Goal: Information Seeking & Learning: Learn about a topic

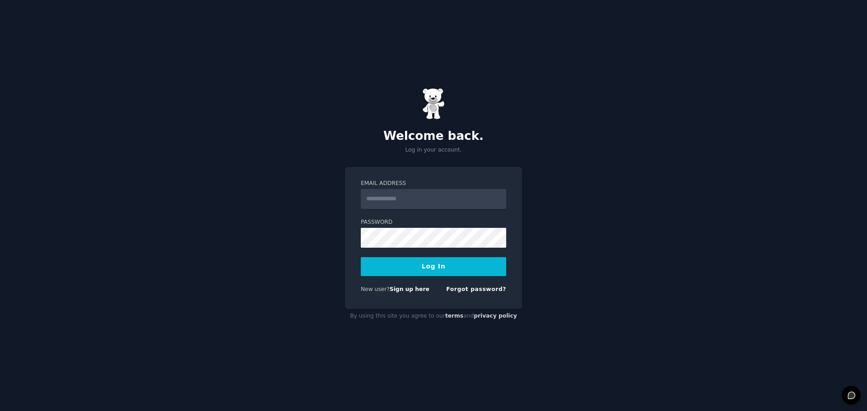
click at [399, 203] on input "Email Address" at bounding box center [433, 199] width 145 height 20
type input "**********"
click at [361, 257] on button "Log In" at bounding box center [433, 266] width 145 height 19
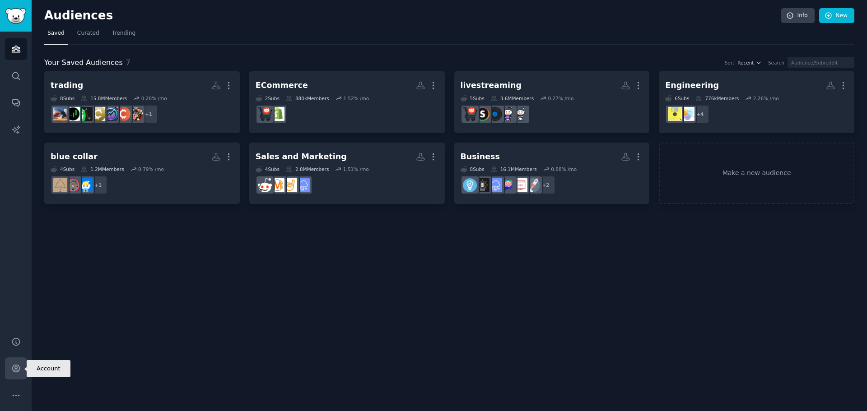
click at [11, 370] on icon "Sidebar" at bounding box center [15, 368] width 9 height 9
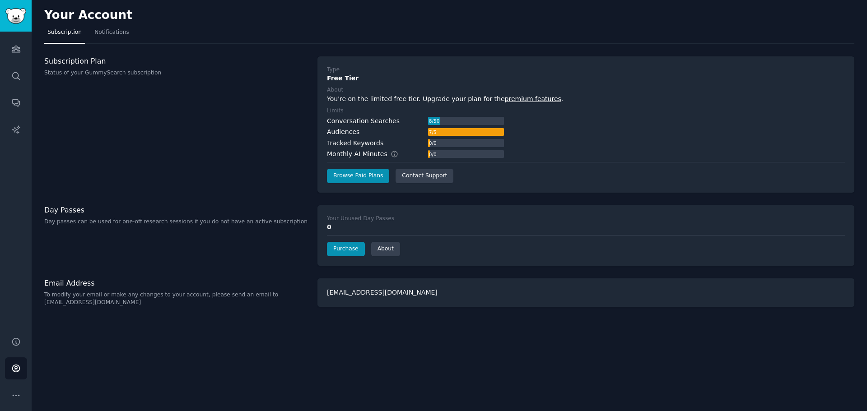
click at [515, 100] on link "premium features" at bounding box center [533, 98] width 56 height 7
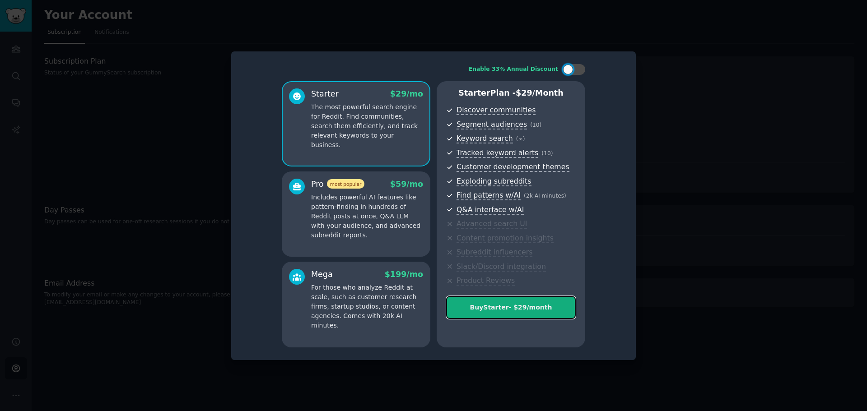
click at [508, 307] on div "Buy Starter - $ 29 /month" at bounding box center [510, 307] width 129 height 9
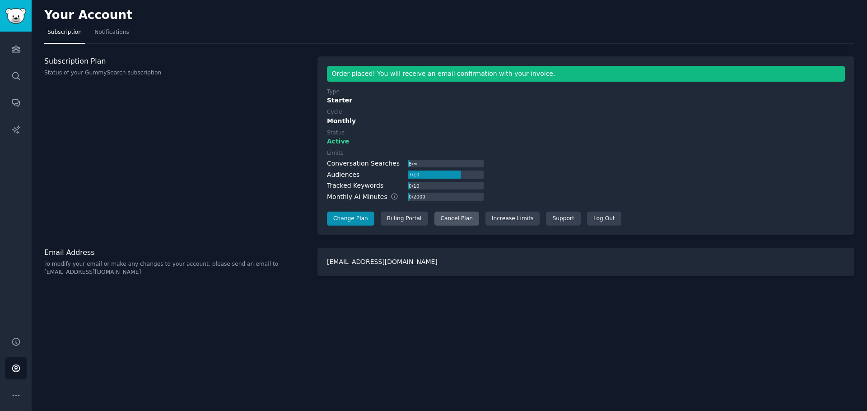
click at [462, 219] on div "Cancel Plan" at bounding box center [456, 219] width 45 height 14
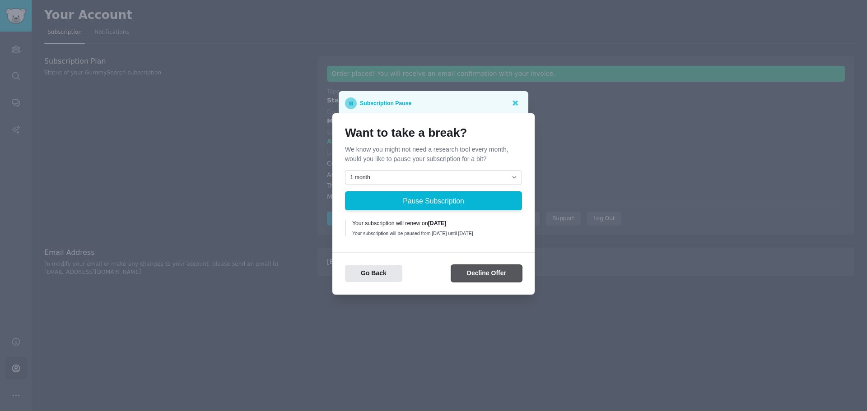
click at [474, 277] on button "Decline Offer" at bounding box center [486, 274] width 71 height 18
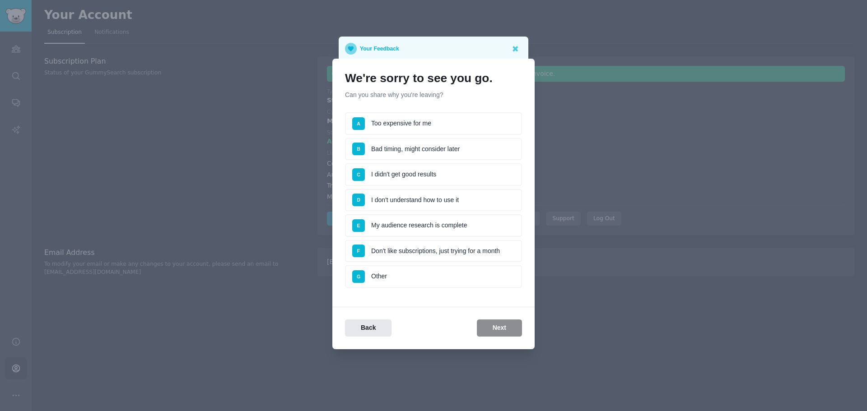
click at [447, 272] on li "G Other" at bounding box center [433, 276] width 177 height 23
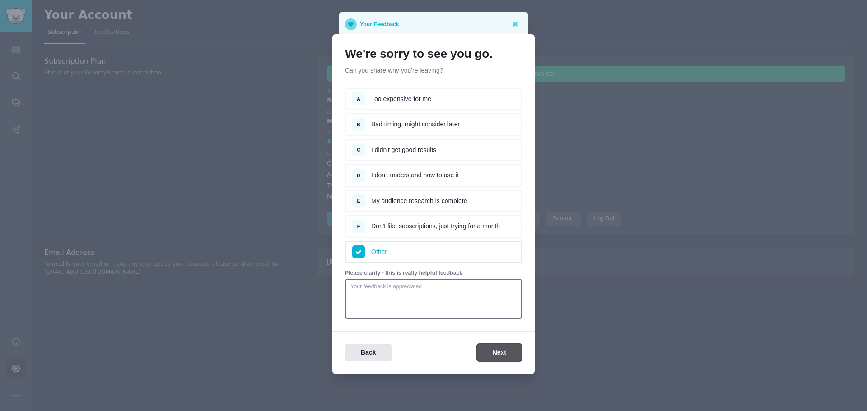
click at [496, 344] on button "Next" at bounding box center [499, 353] width 45 height 18
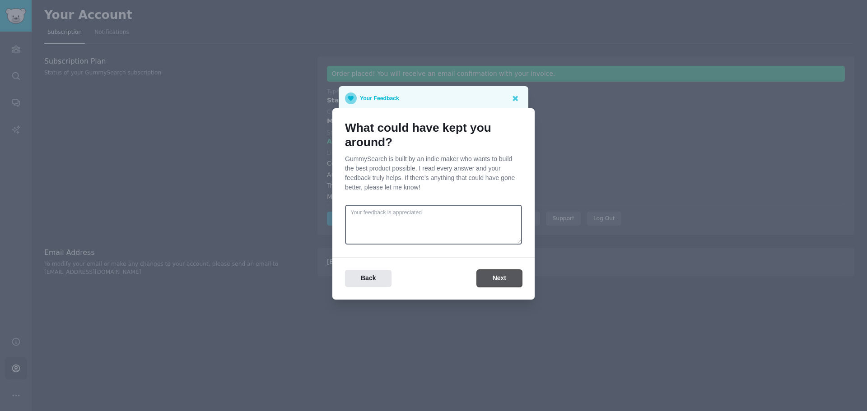
click at [494, 281] on button "Next" at bounding box center [499, 279] width 45 height 18
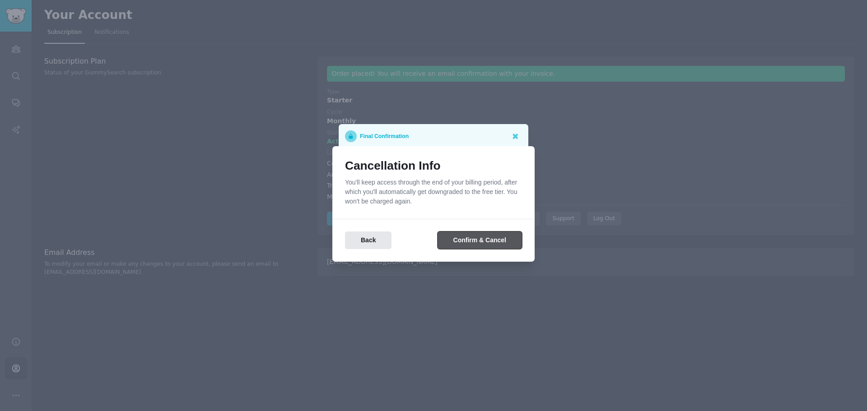
click at [488, 241] on button "Confirm & Cancel" at bounding box center [479, 241] width 84 height 18
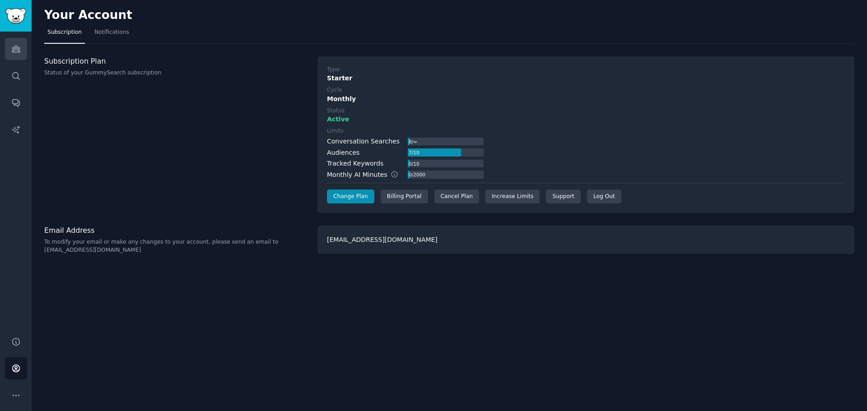
click at [20, 50] on icon "Sidebar" at bounding box center [15, 48] width 9 height 9
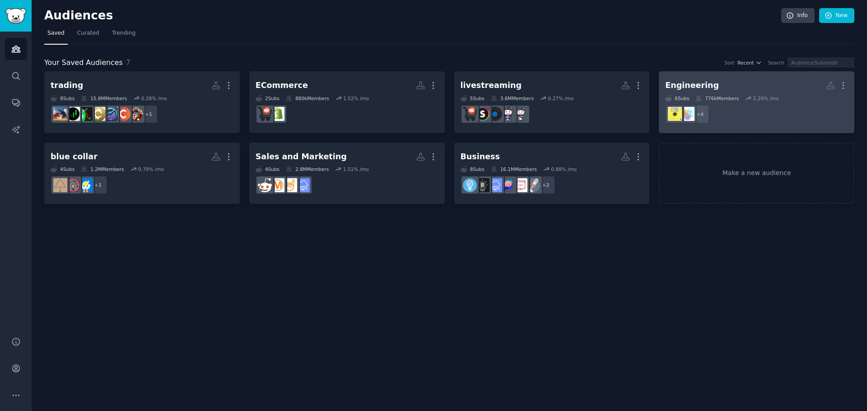
click at [726, 89] on h2 "Engineering More" at bounding box center [756, 86] width 183 height 16
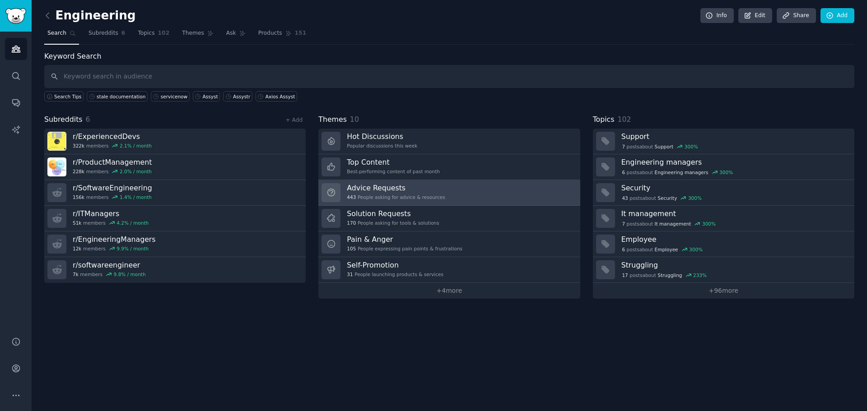
click at [458, 194] on link "Advice Requests 443 People asking for advice & resources" at bounding box center [448, 193] width 261 height 26
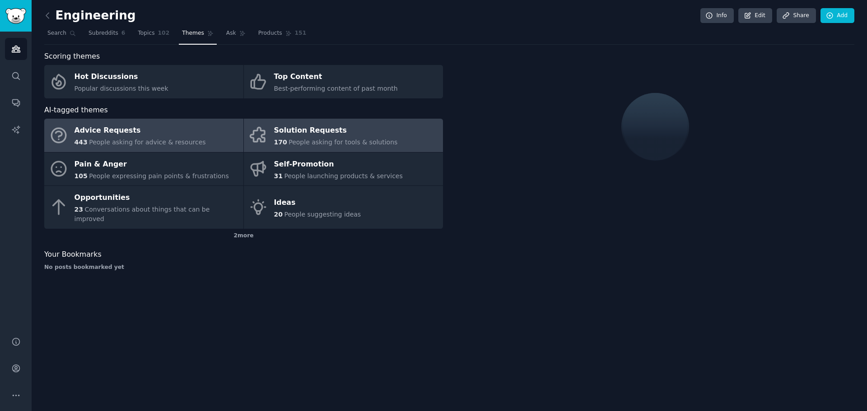
click at [339, 145] on span "People asking for tools & solutions" at bounding box center [342, 142] width 109 height 7
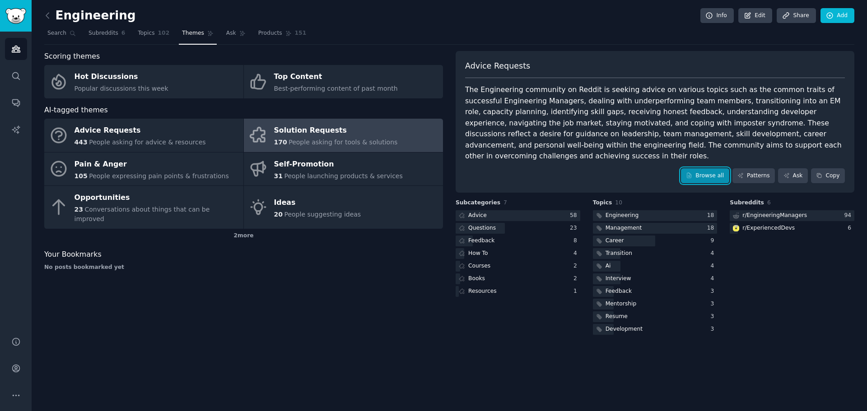
click at [700, 168] on link "Browse all" at bounding box center [705, 175] width 48 height 15
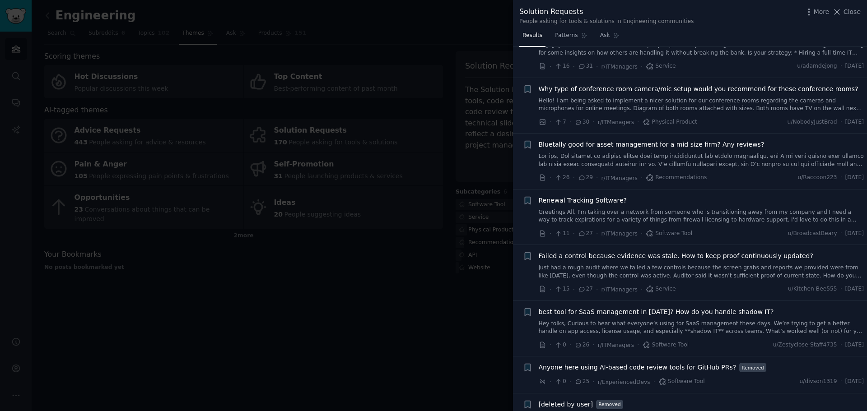
scroll to position [1219, 0]
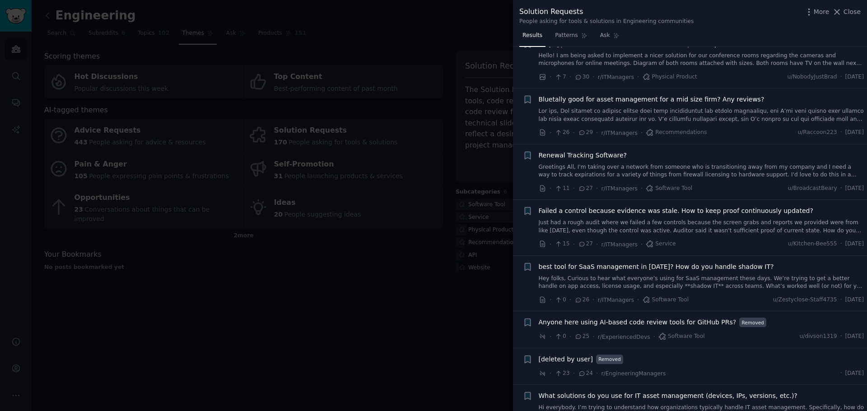
click at [683, 118] on link at bounding box center [700, 115] width 325 height 16
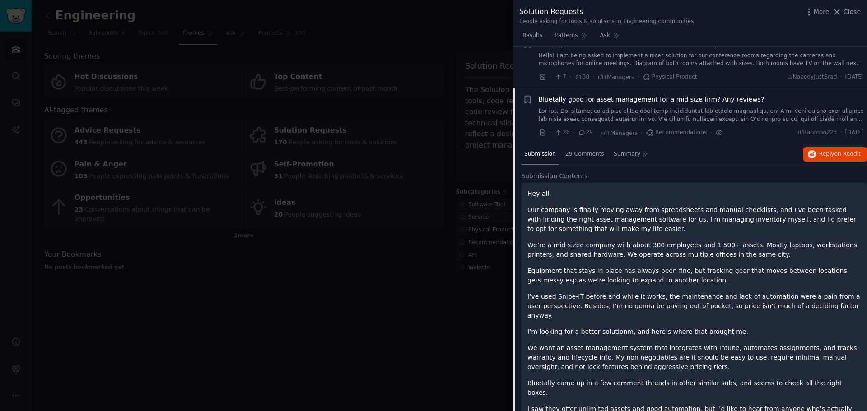
scroll to position [1261, 0]
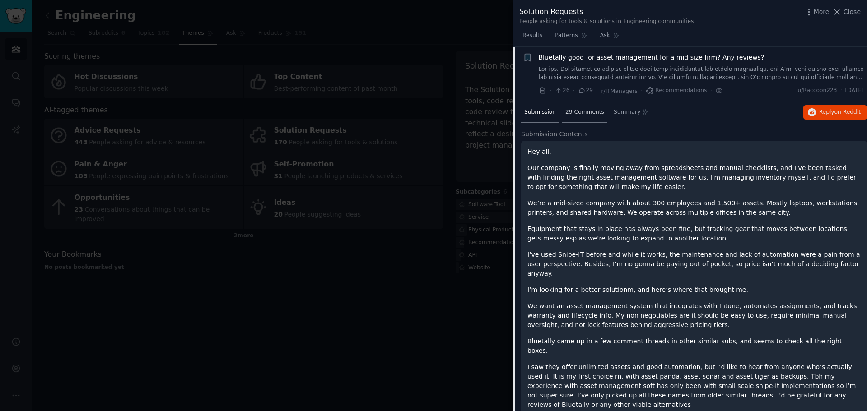
click at [592, 120] on div "29 Comments" at bounding box center [584, 113] width 45 height 22
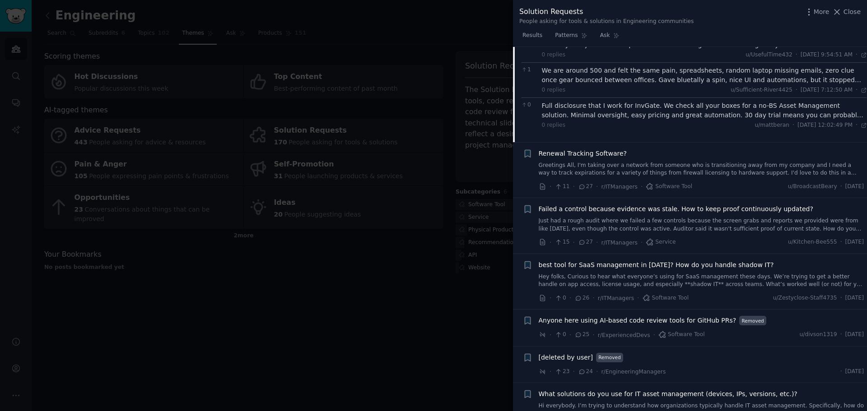
scroll to position [1938, 0]
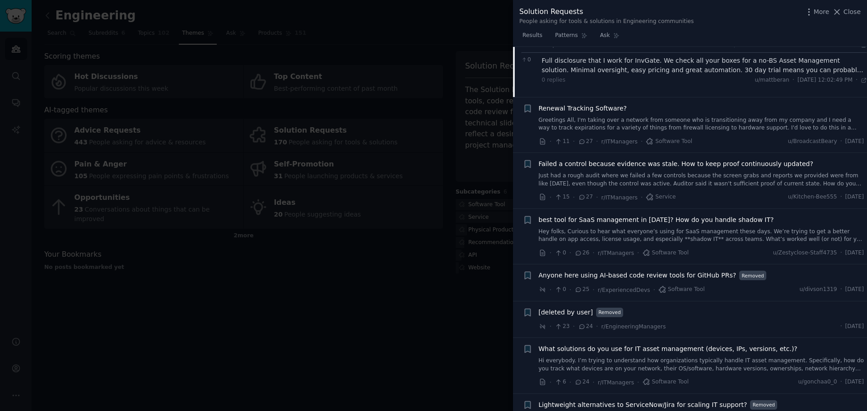
click at [638, 120] on link "Greetings All, I'm taking over a network from someone who is transitioning away…" at bounding box center [700, 124] width 325 height 16
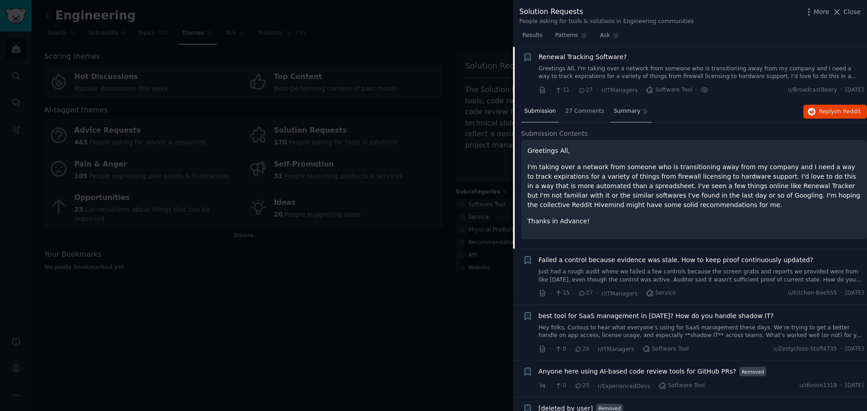
scroll to position [1316, 0]
click at [593, 113] on span "27 Comments" at bounding box center [584, 112] width 39 height 8
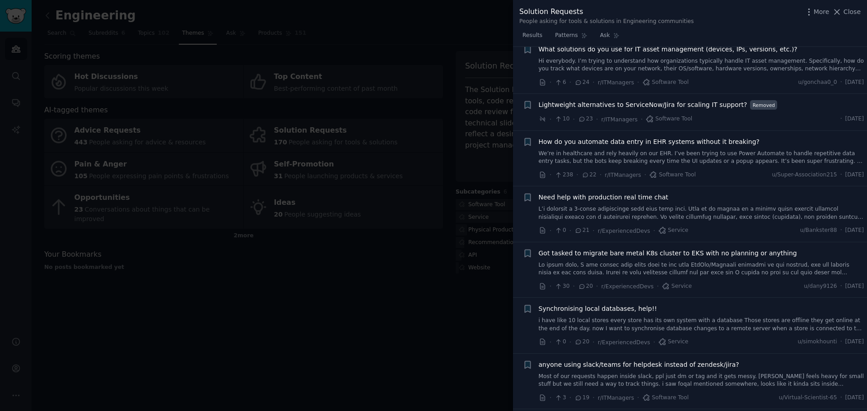
scroll to position [2490, 0]
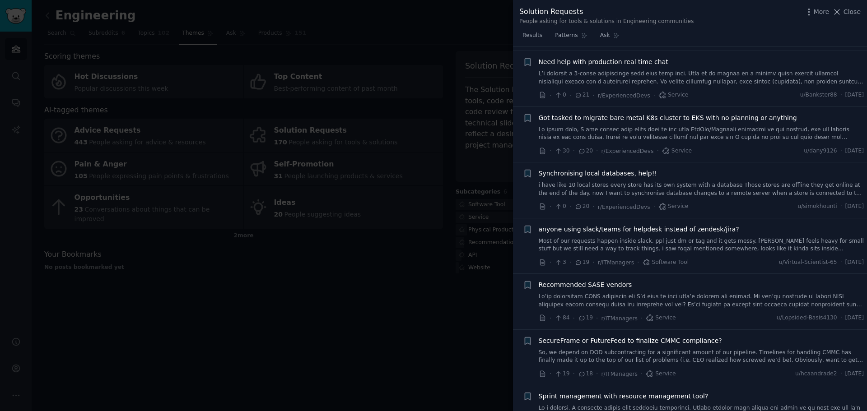
click at [661, 187] on link "i have like 10 local stores every store has its own system with a database Thos…" at bounding box center [700, 189] width 325 height 16
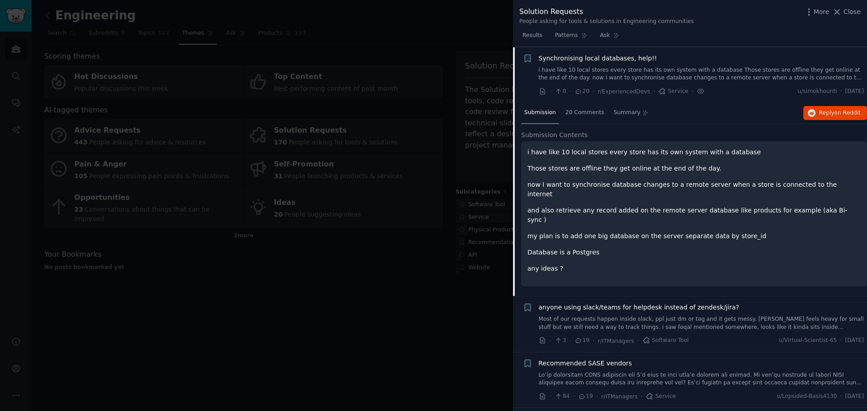
scroll to position [1817, 0]
click at [579, 116] on div "20 Comments" at bounding box center [584, 113] width 45 height 22
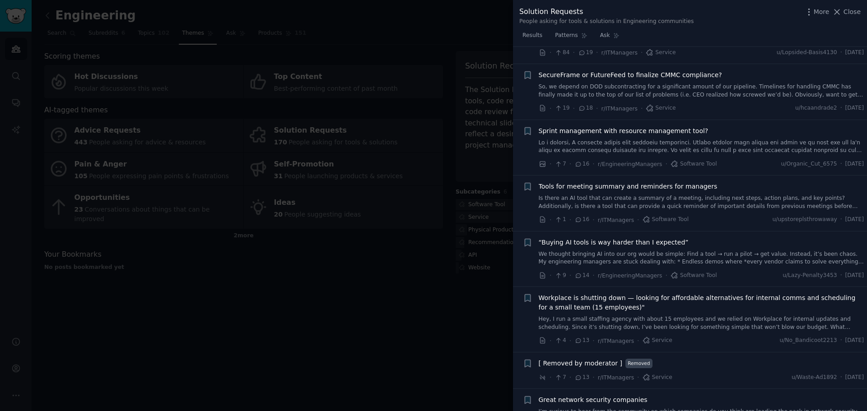
scroll to position [2358, 0]
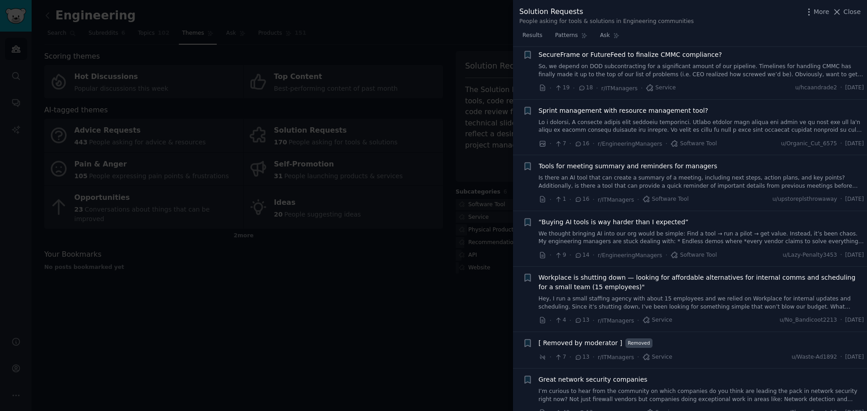
click at [697, 237] on link "We thought bringing AI into our org would be simple: Find a tool → run a pilot …" at bounding box center [700, 238] width 325 height 16
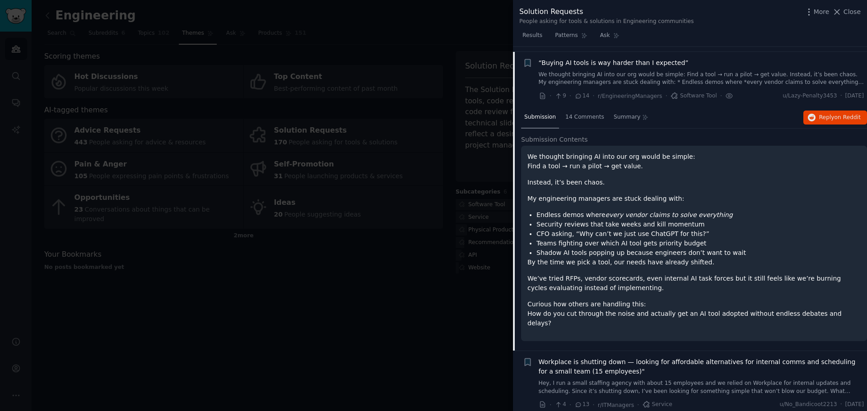
scroll to position [2151, 0]
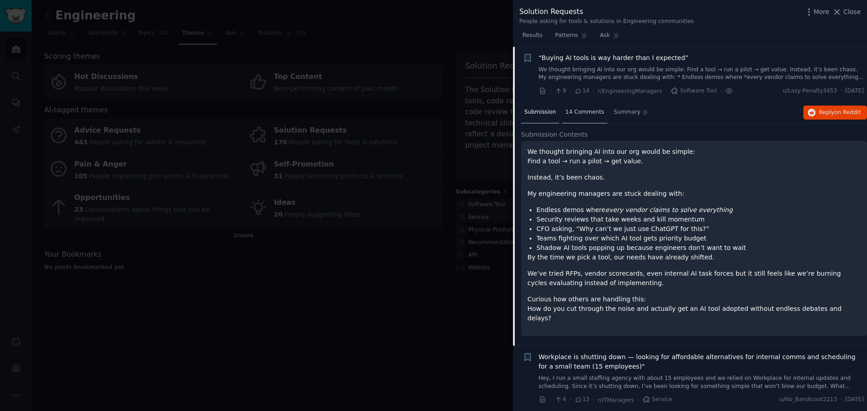
click at [586, 121] on div "14 Comments" at bounding box center [584, 113] width 45 height 22
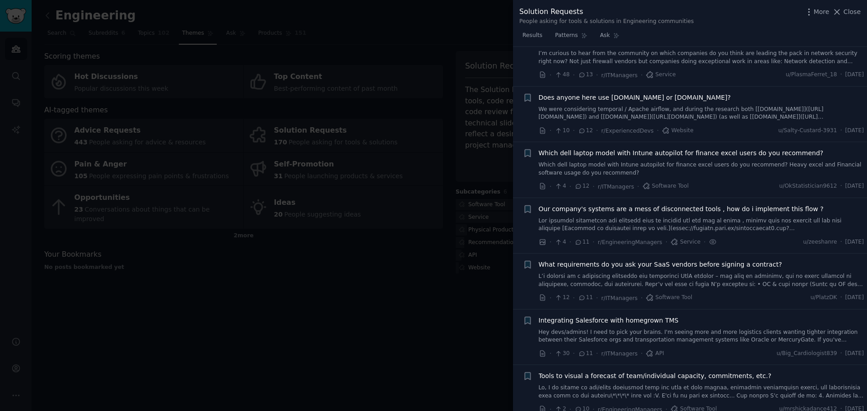
scroll to position [2828, 0]
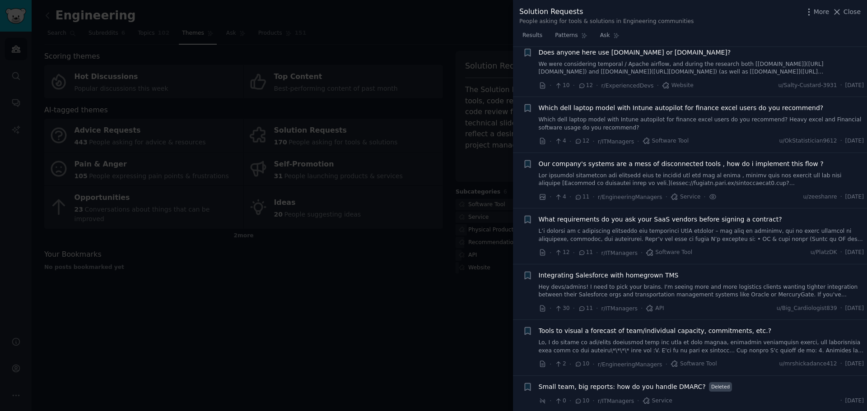
click at [636, 172] on link at bounding box center [700, 180] width 325 height 16
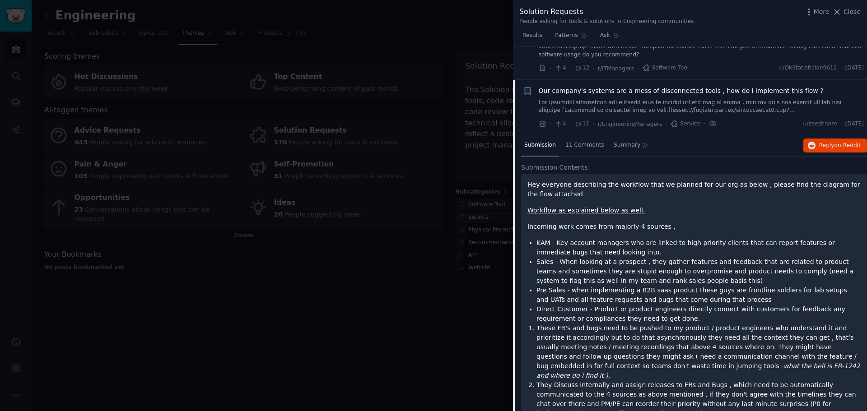
scroll to position [2431, 0]
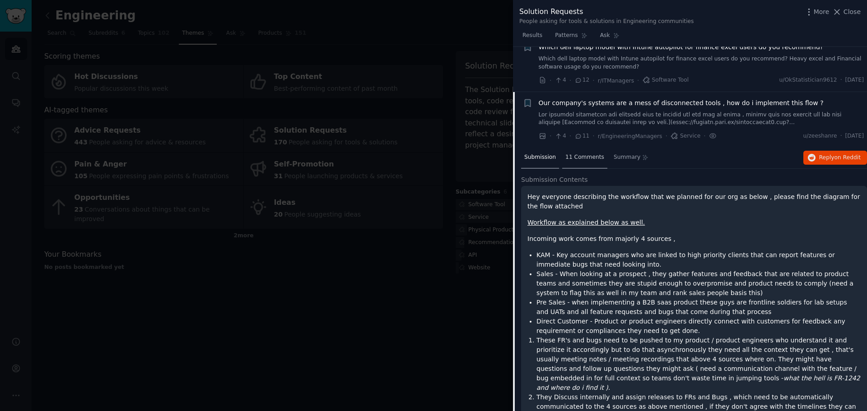
click at [575, 160] on span "11 Comments" at bounding box center [584, 157] width 39 height 8
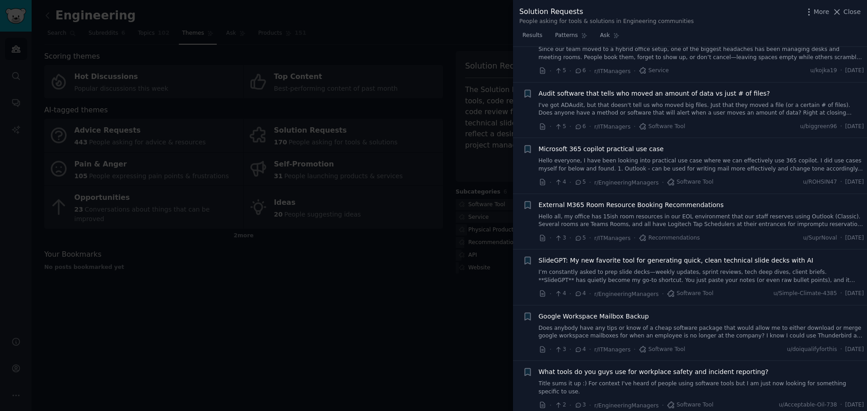
scroll to position [3379, 0]
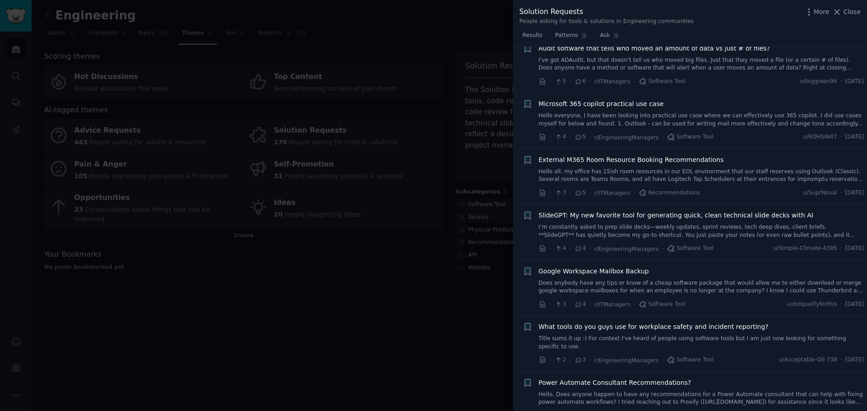
click at [661, 236] on link "I’m constantly asked to prep slide decks—weekly updates, sprint reviews, tech d…" at bounding box center [700, 231] width 325 height 16
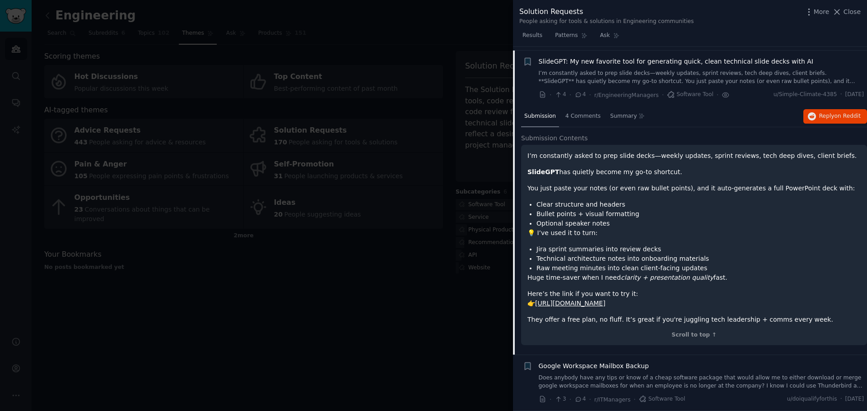
scroll to position [3348, 0]
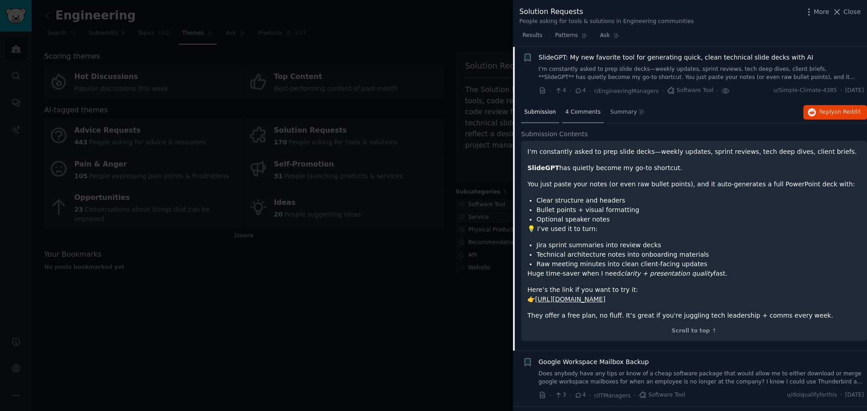
click at [580, 115] on span "4 Comments" at bounding box center [582, 112] width 35 height 8
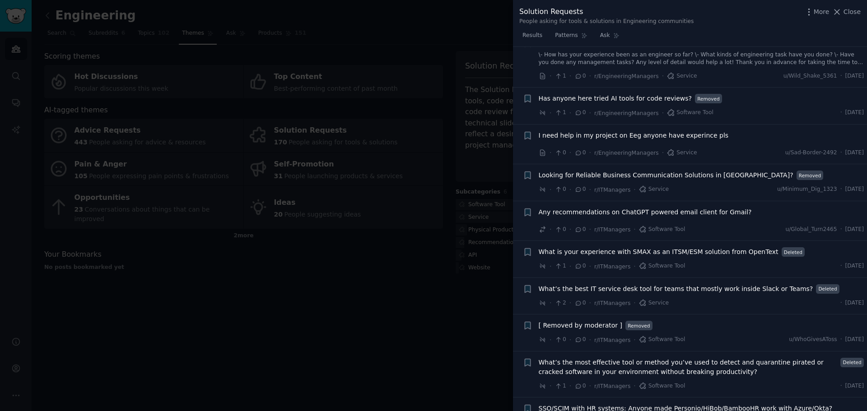
scroll to position [4762, 0]
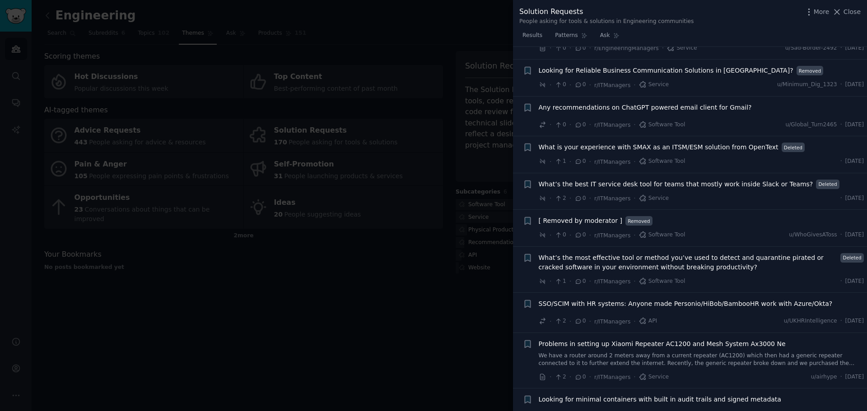
click at [339, 233] on div at bounding box center [433, 205] width 867 height 411
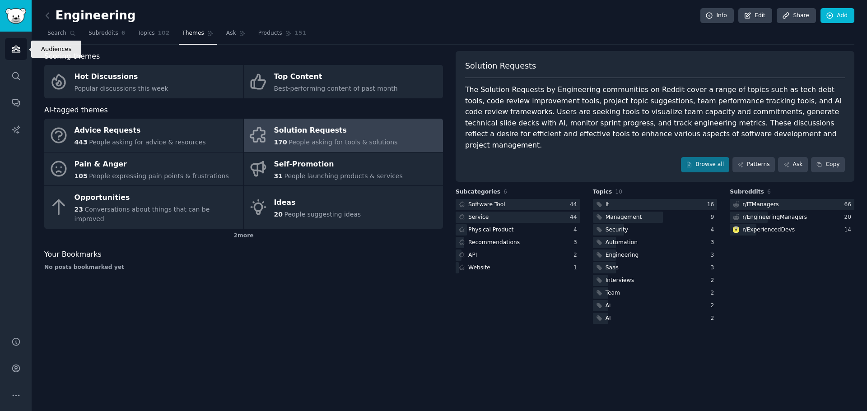
click at [21, 47] on link "Audiences" at bounding box center [16, 49] width 22 height 22
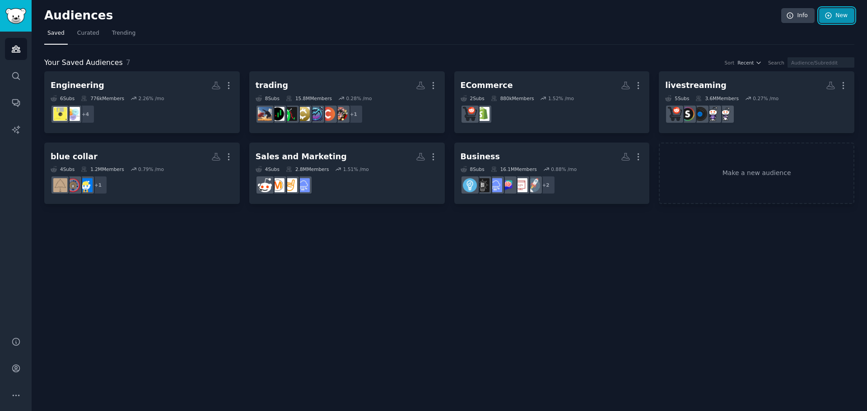
click at [837, 12] on link "New" at bounding box center [836, 15] width 35 height 15
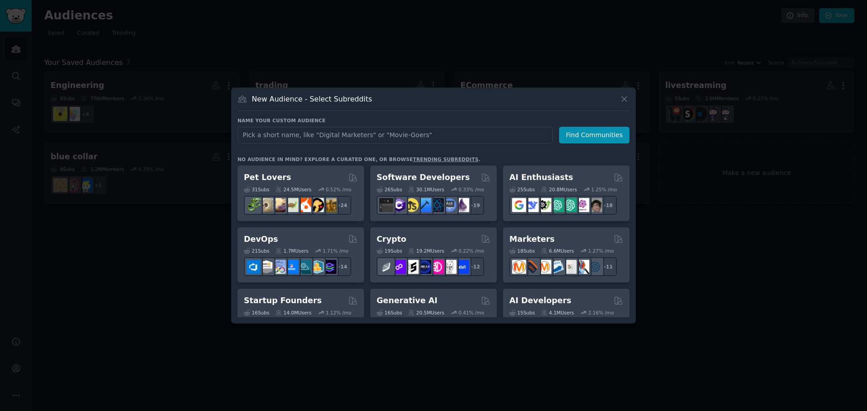
click at [395, 130] on input "text" at bounding box center [394, 135] width 315 height 17
type input "instrume"
type input "engineering-industrial"
click button "Find Communities" at bounding box center [594, 135] width 70 height 17
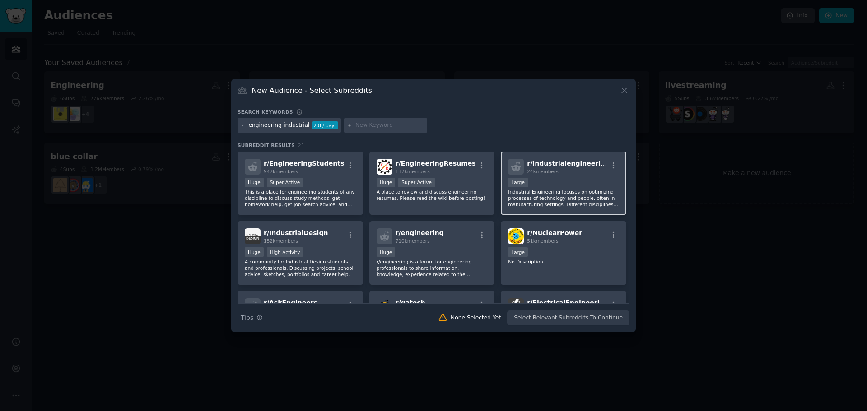
click at [561, 186] on div "10,000 - 100,000 members Large" at bounding box center [563, 183] width 111 height 11
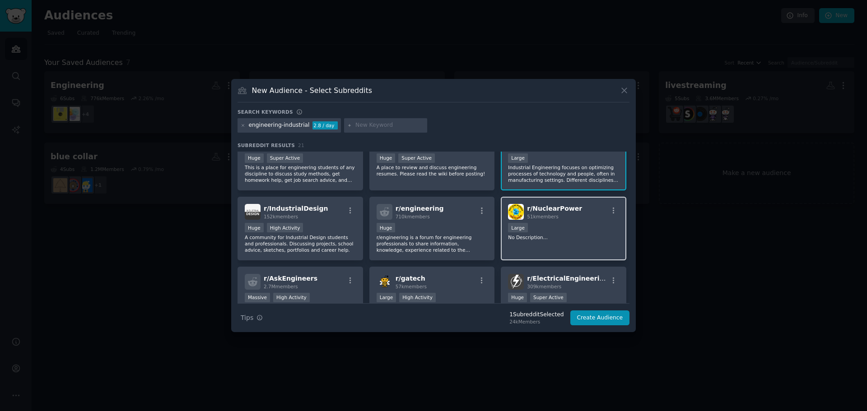
scroll to position [45, 0]
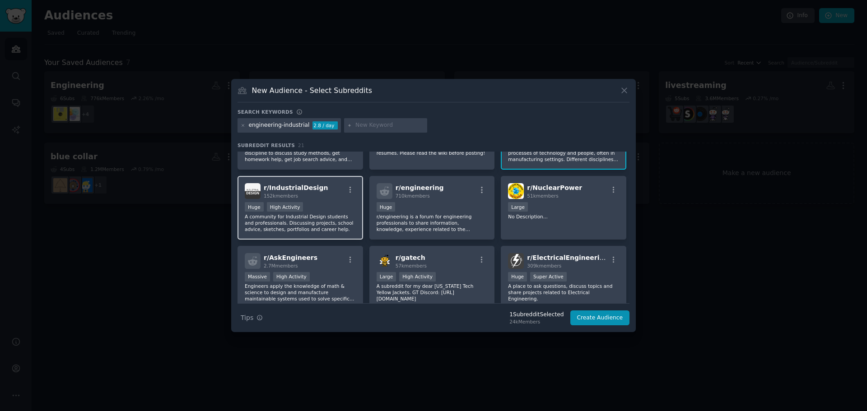
click at [325, 213] on p "A community for Industrial Design students and professionals. Discussing projec…" at bounding box center [300, 222] width 111 height 19
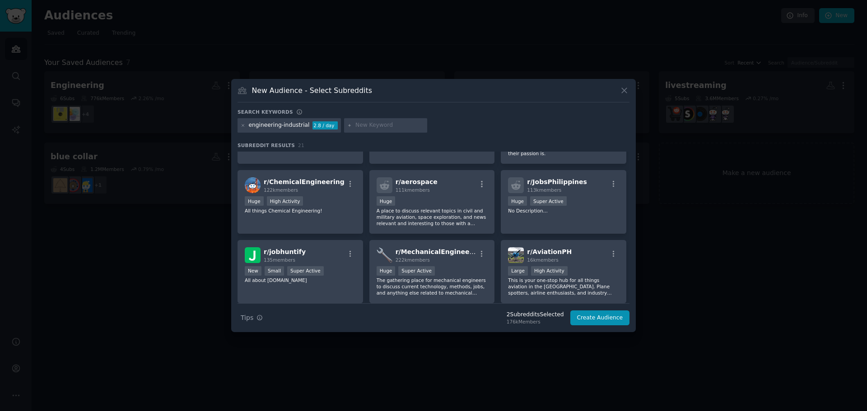
scroll to position [310, 0]
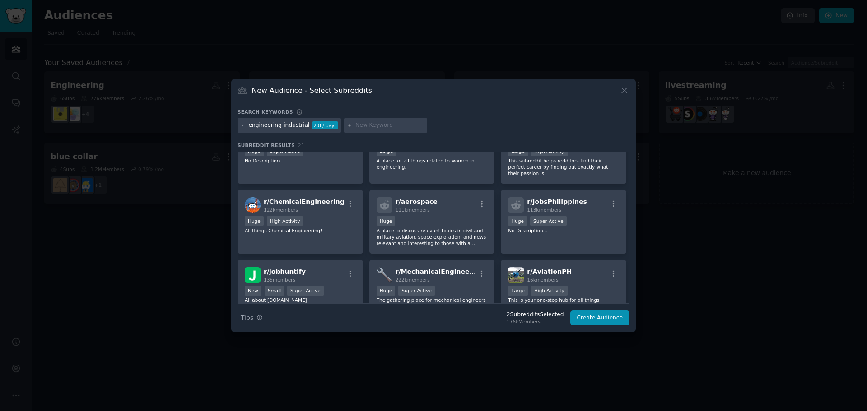
click at [354, 119] on div at bounding box center [385, 125] width 83 height 14
click at [336, 126] on div "engineering-industrial 2.8 / day" at bounding box center [433, 127] width 392 height 18
click at [359, 120] on div at bounding box center [385, 125] width 83 height 14
click at [360, 123] on input "text" at bounding box center [389, 125] width 69 height 8
type input "automation"
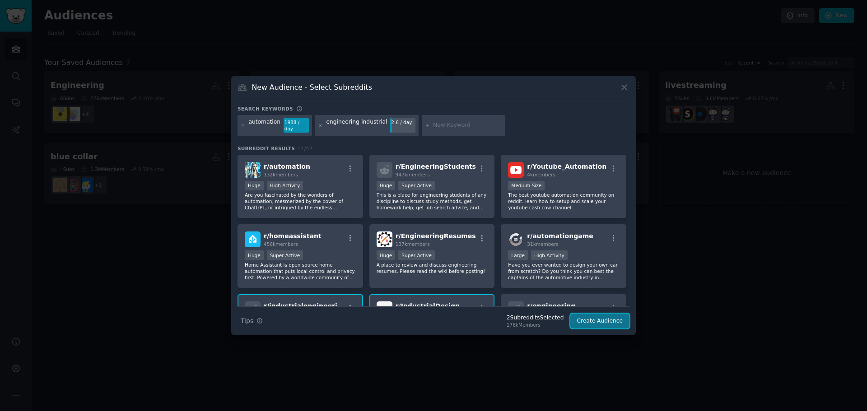
click at [596, 315] on button "Create Audience" at bounding box center [600, 321] width 60 height 15
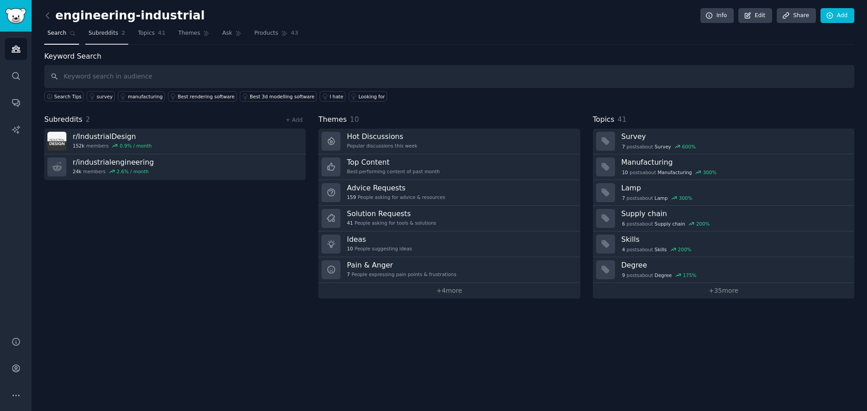
click at [100, 38] on link "Subreddits 2" at bounding box center [106, 35] width 43 height 19
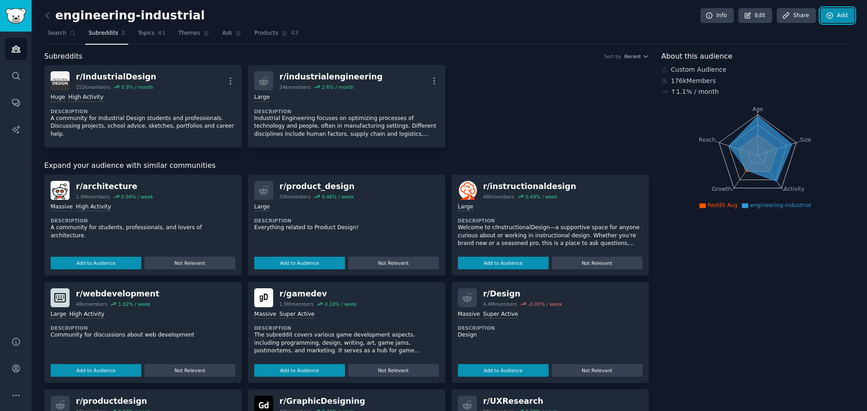
click at [830, 15] on icon at bounding box center [829, 16] width 8 height 8
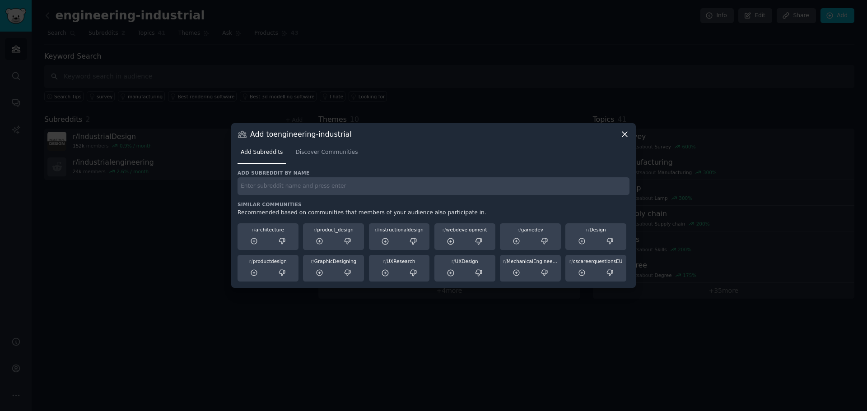
click at [404, 190] on input "text" at bounding box center [433, 186] width 392 height 18
type input "instrumentation"
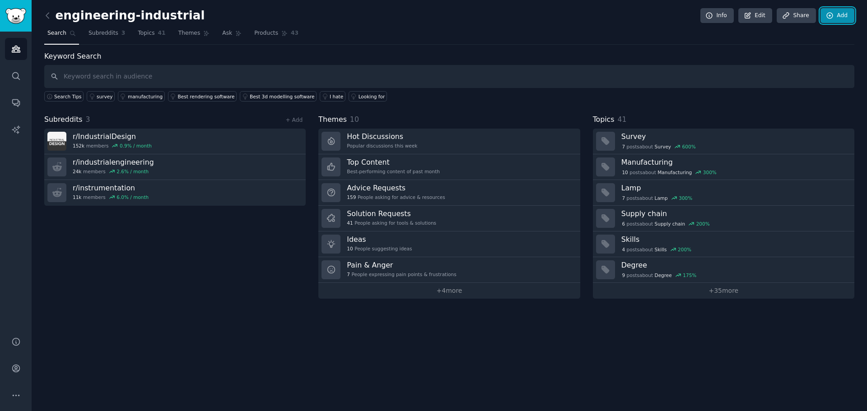
click at [835, 21] on link "Add" at bounding box center [837, 15] width 34 height 15
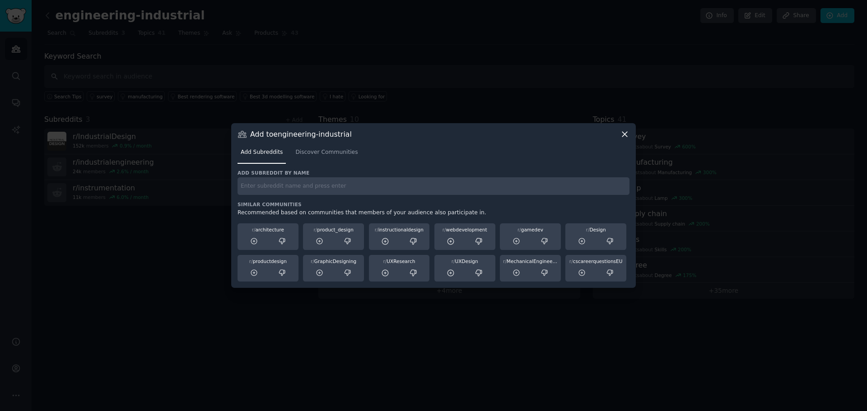
click at [436, 193] on input "text" at bounding box center [433, 186] width 392 height 18
type input "plc"
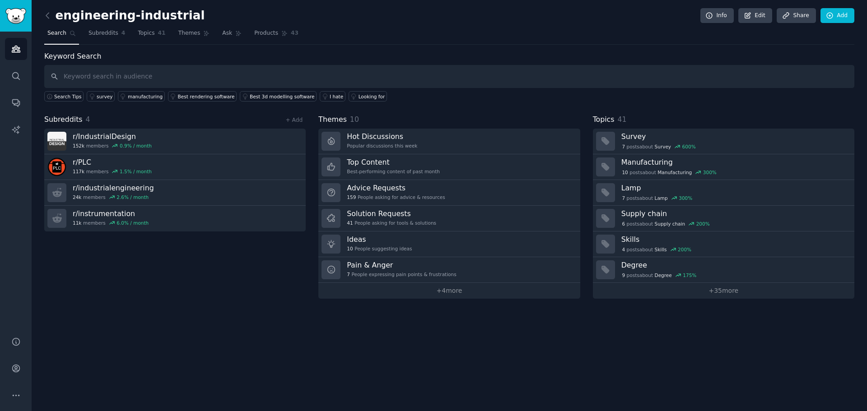
click at [837, 23] on div "engineering-industrial Info Edit Share Add" at bounding box center [449, 17] width 810 height 19
click at [837, 16] on link "Add" at bounding box center [837, 15] width 34 height 15
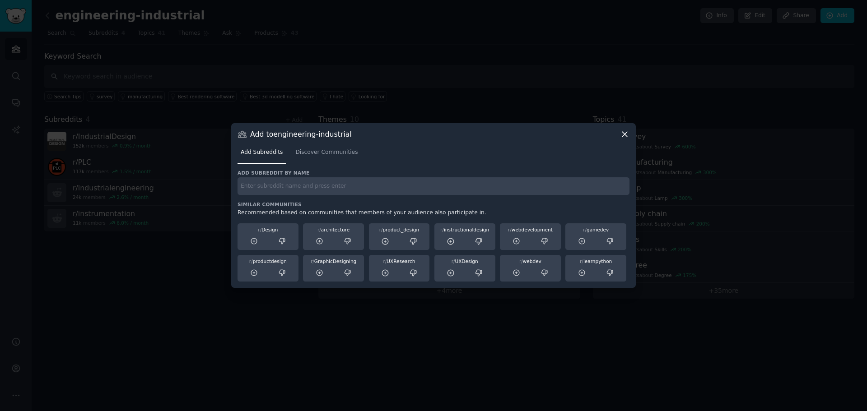
click at [390, 182] on input "text" at bounding box center [433, 186] width 392 height 18
type input "automation"
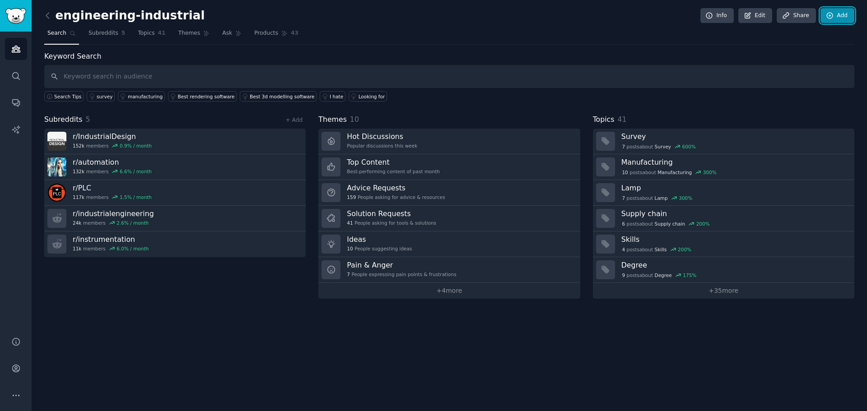
click at [833, 17] on icon at bounding box center [829, 16] width 8 height 8
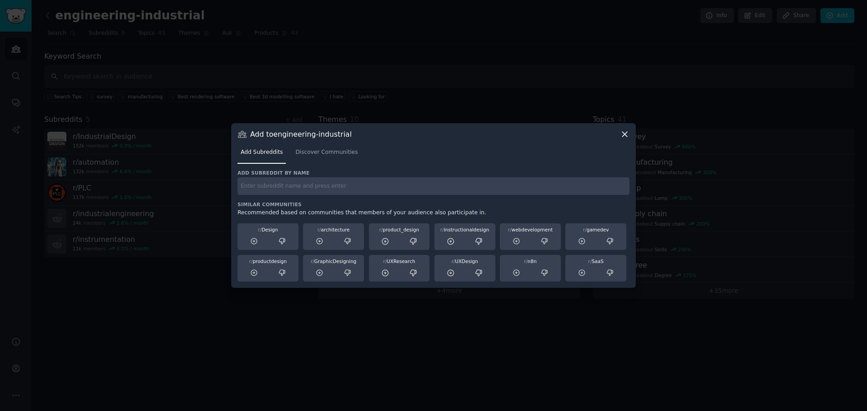
click at [387, 188] on input "text" at bounding box center [433, 186] width 392 height 18
type input "processcontrol"
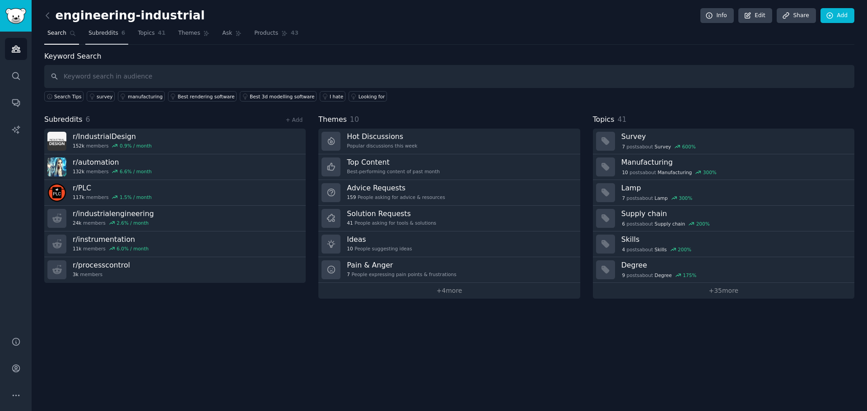
click at [98, 33] on span "Subreddits" at bounding box center [103, 33] width 30 height 8
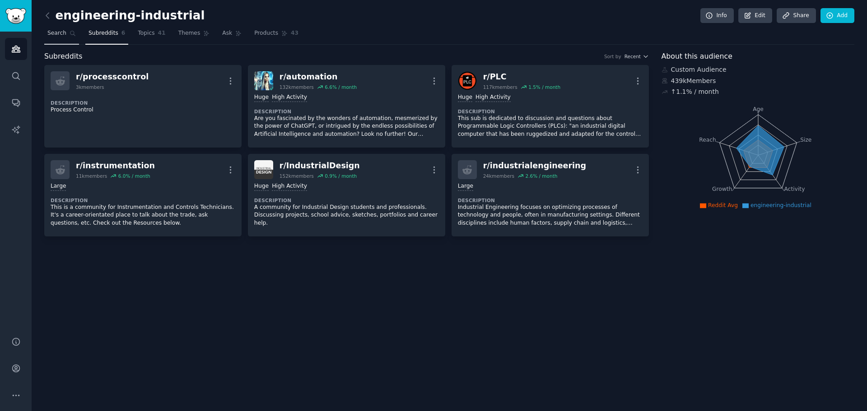
click at [59, 35] on span "Search" at bounding box center [56, 33] width 19 height 8
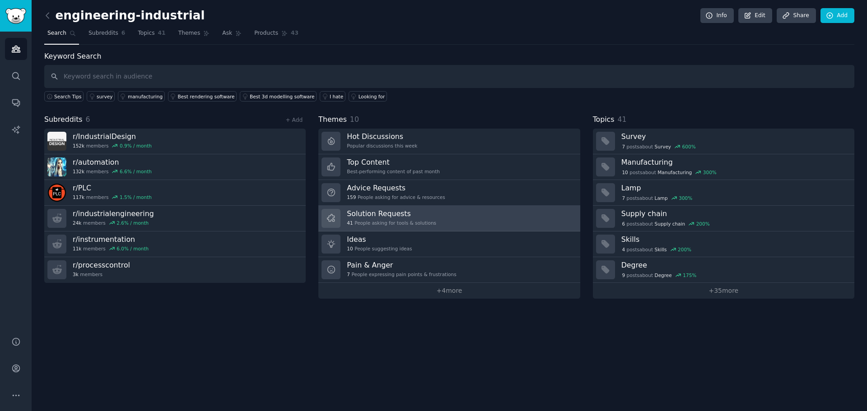
click at [396, 220] on div "41 People asking for tools & solutions" at bounding box center [391, 223] width 89 height 6
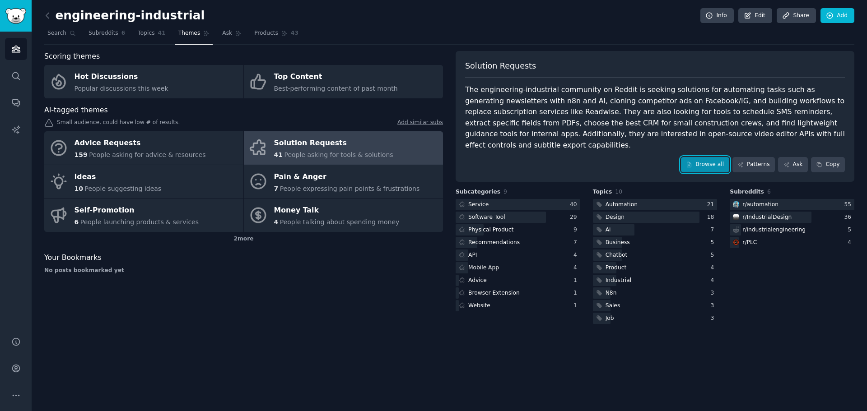
click at [710, 157] on link "Browse all" at bounding box center [705, 164] width 48 height 15
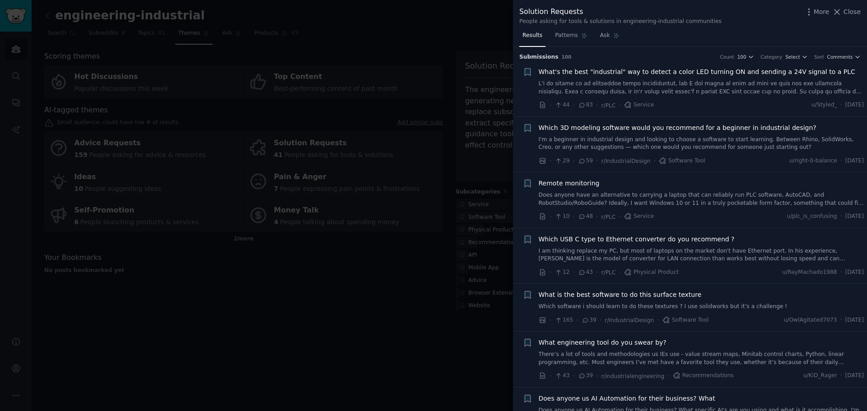
scroll to position [45, 0]
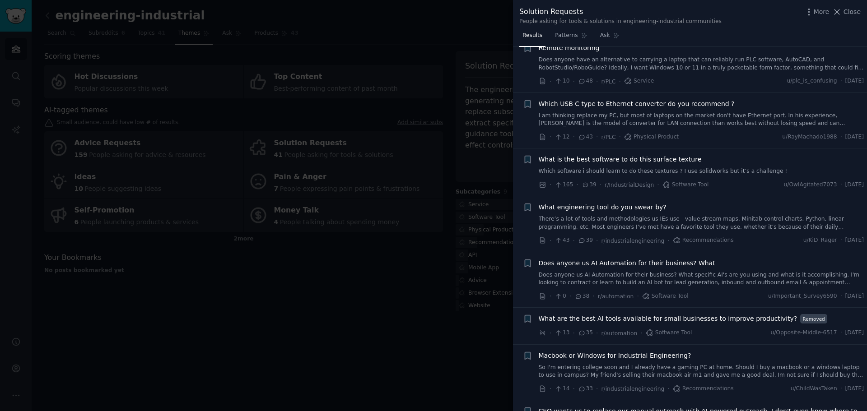
click at [688, 67] on link "Does anyone have an alternative to carrying a laptop that can reliably run PLC …" at bounding box center [700, 64] width 325 height 16
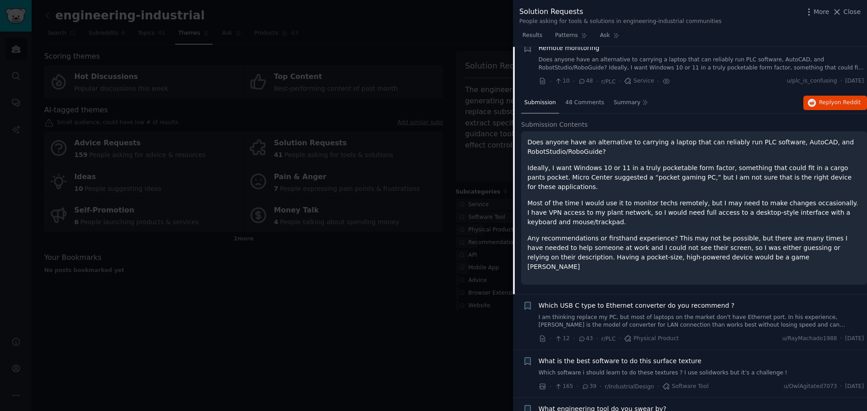
scroll to position [126, 0]
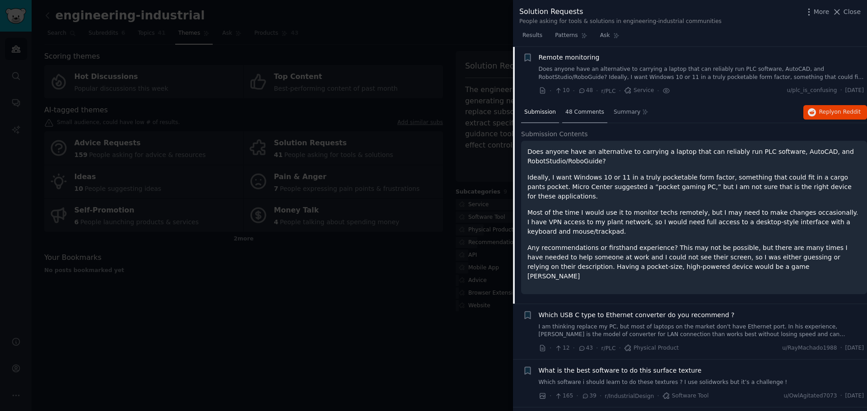
click at [581, 119] on div "48 Comments" at bounding box center [584, 113] width 45 height 22
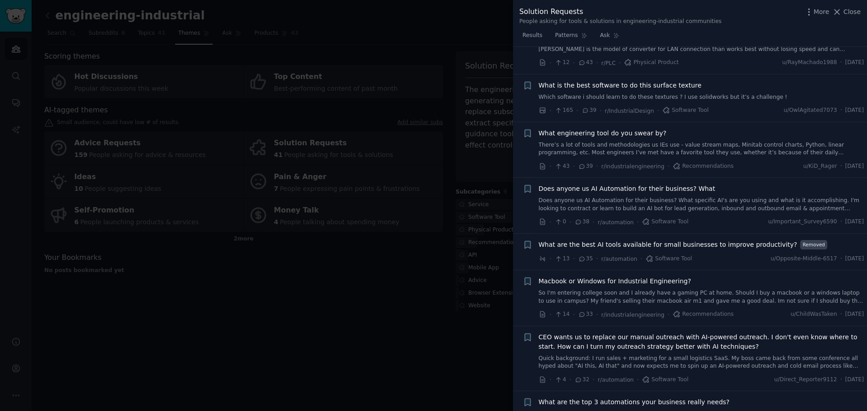
scroll to position [983, 0]
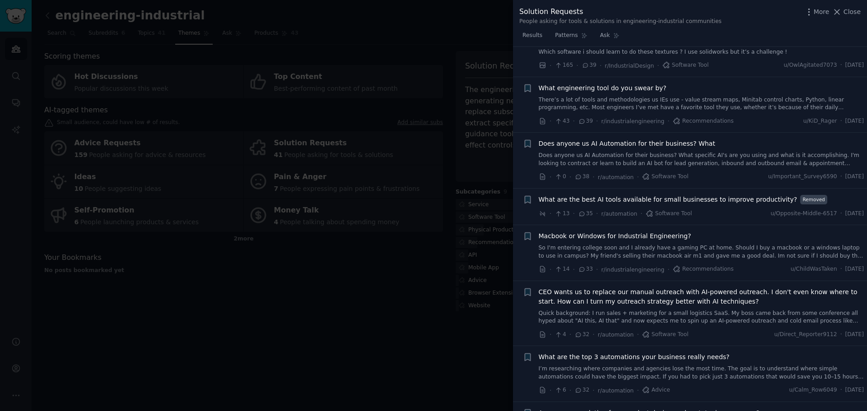
click at [676, 102] on link "There’s a lot of tools and methodologies us IEs use - value stream maps, Minita…" at bounding box center [700, 104] width 325 height 16
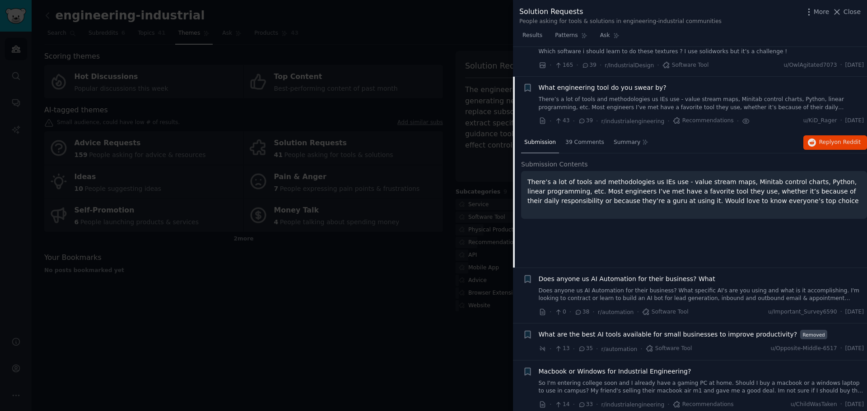
scroll to position [285, 0]
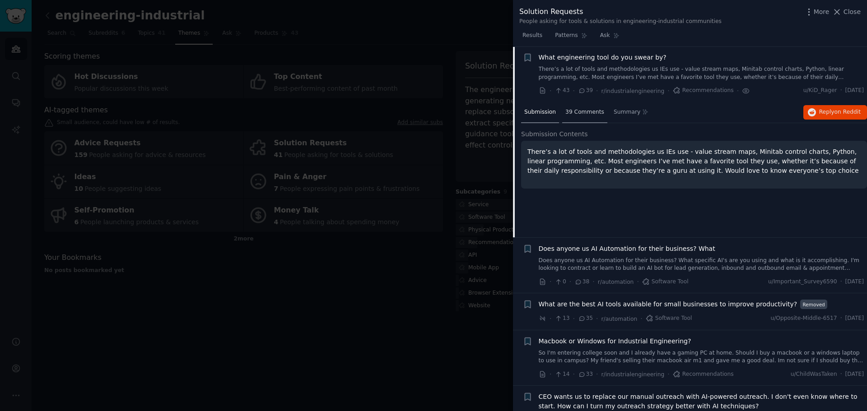
click at [585, 115] on span "39 Comments" at bounding box center [584, 112] width 39 height 8
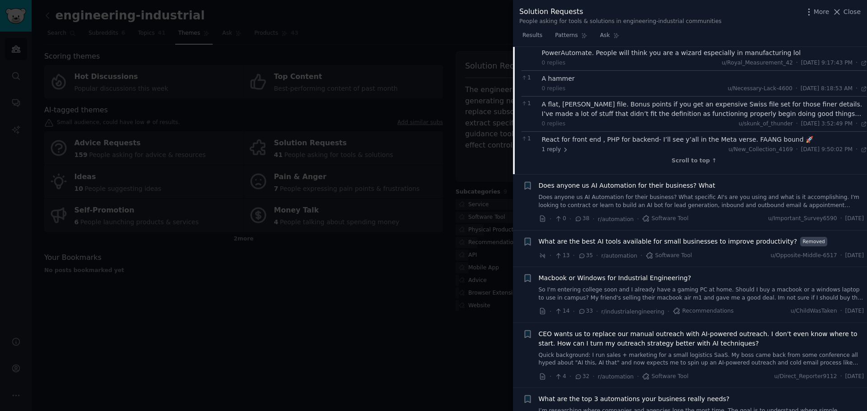
scroll to position [1053, 0]
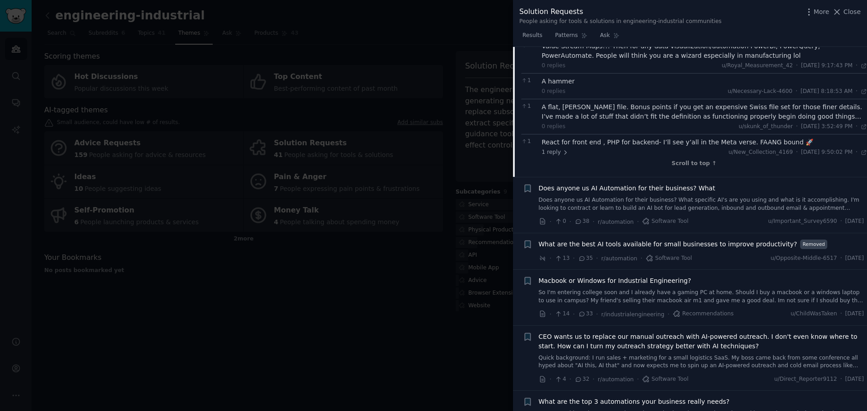
click at [682, 198] on link "Does anyone us AI Automation for their business? What specific AI's are you usi…" at bounding box center [700, 204] width 325 height 16
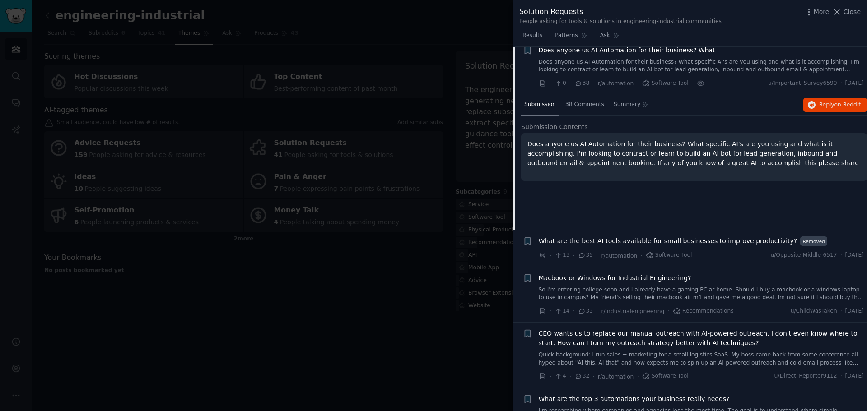
scroll to position [341, 0]
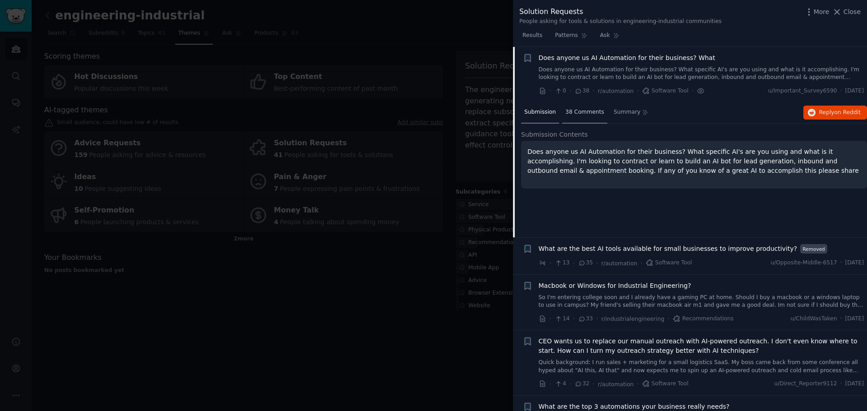
click at [590, 113] on span "38 Comments" at bounding box center [584, 112] width 39 height 8
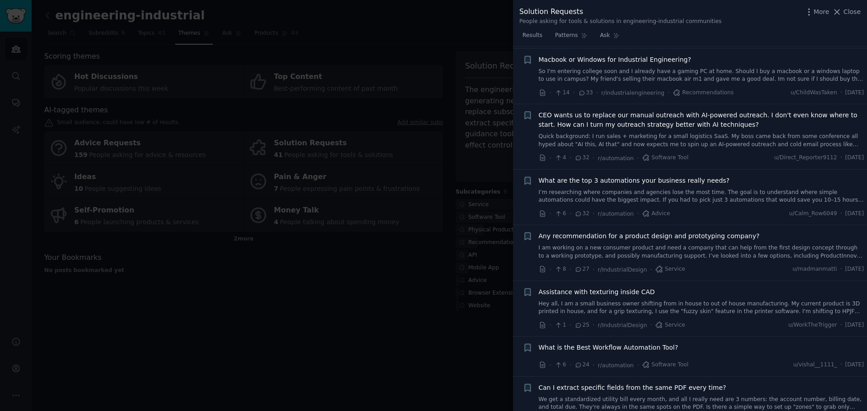
scroll to position [973, 0]
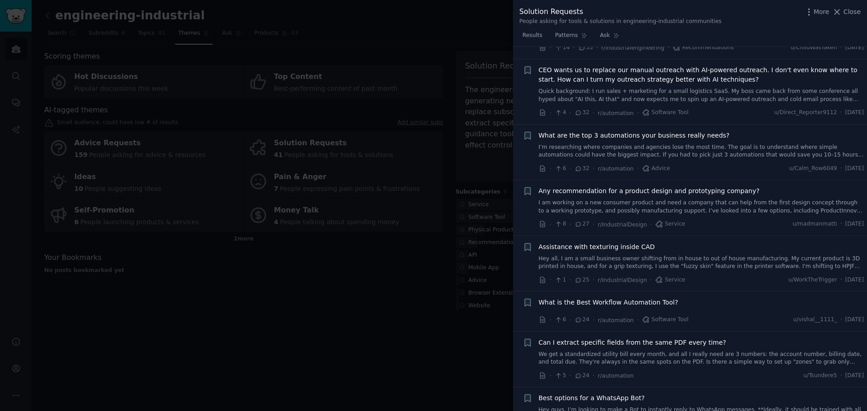
click at [678, 152] on link "I’m researching where companies and agencies lose the most time. The goal is to…" at bounding box center [700, 152] width 325 height 16
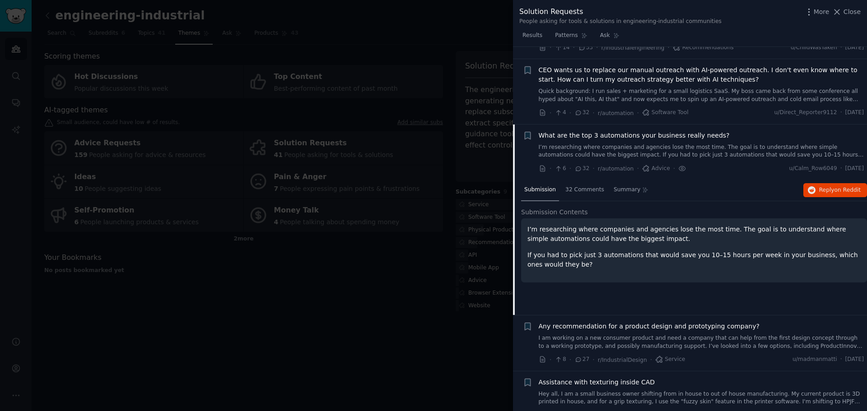
scroll to position [554, 0]
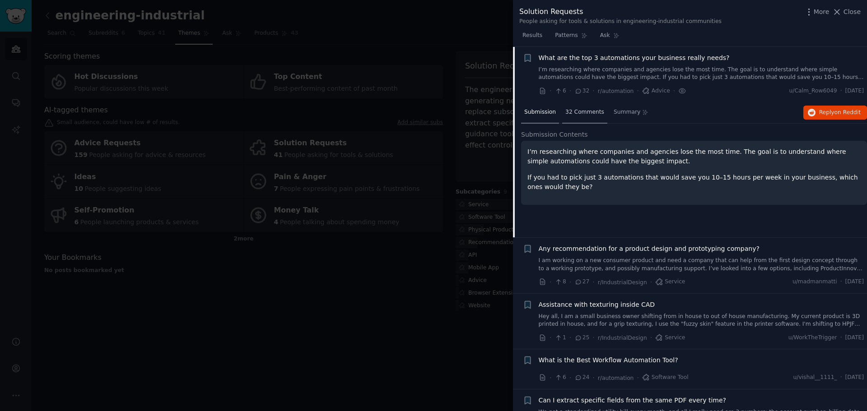
click at [588, 119] on div "32 Comments" at bounding box center [584, 113] width 45 height 22
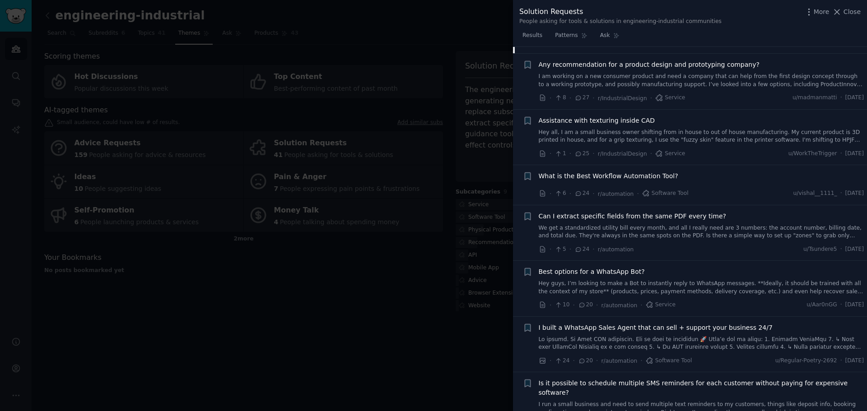
scroll to position [1186, 0]
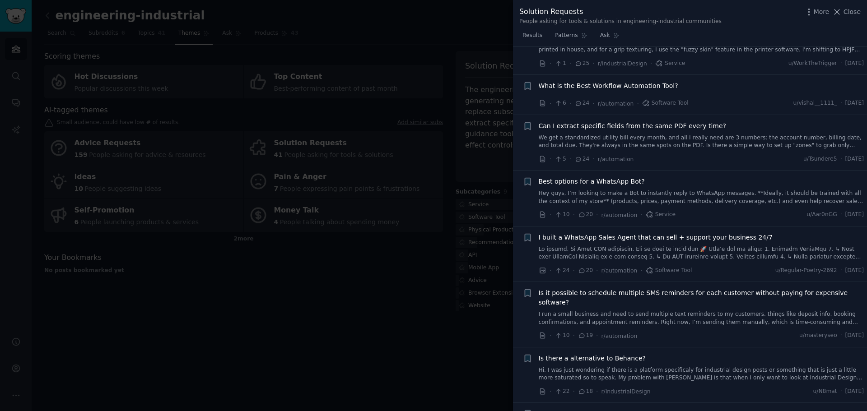
click at [677, 145] on link "We get a standardized utility bill every month, and all I really need are 3 num…" at bounding box center [700, 142] width 325 height 16
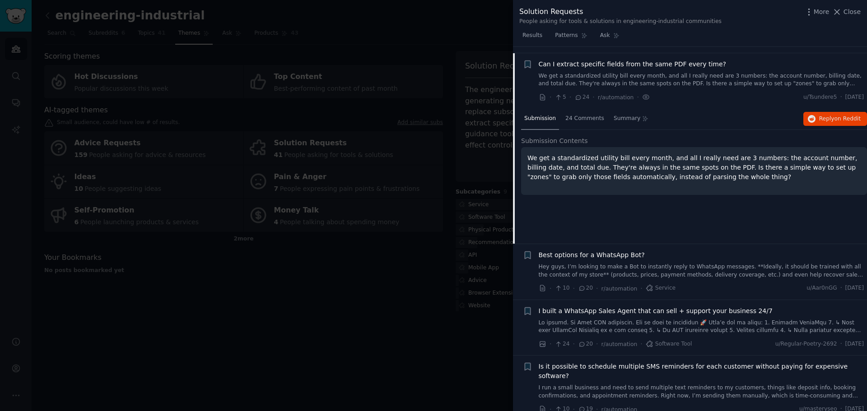
scroll to position [761, 0]
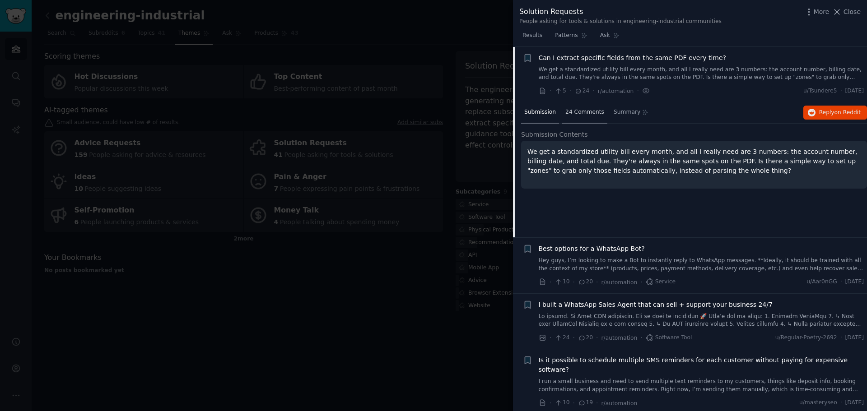
click at [589, 116] on div "24 Comments" at bounding box center [584, 113] width 45 height 22
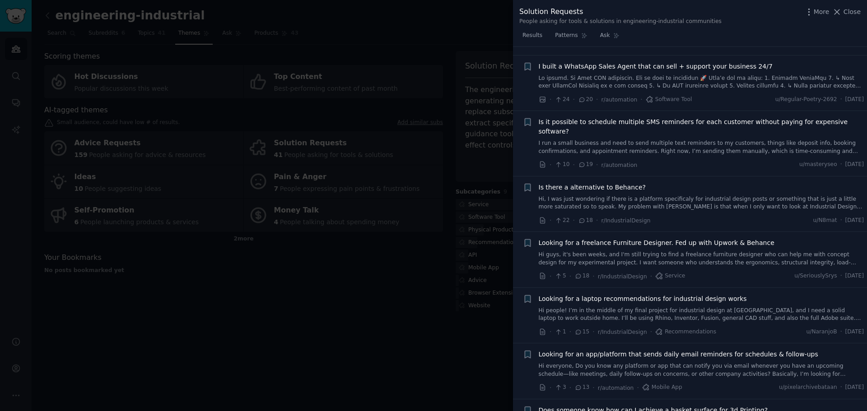
scroll to position [1438, 0]
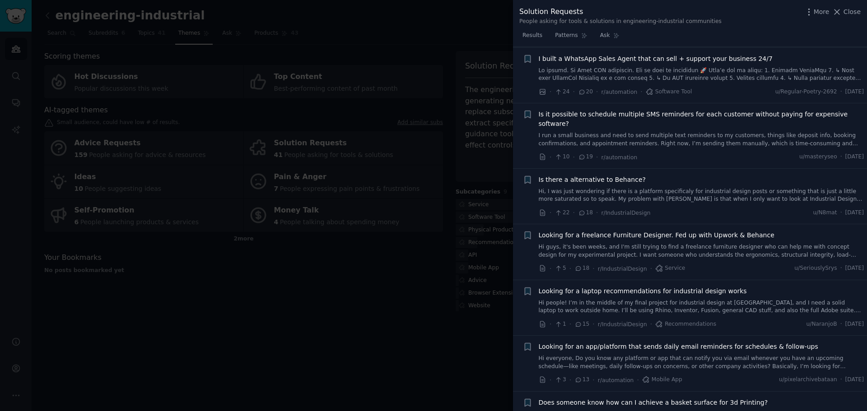
click at [666, 188] on link "Hi, I was just wondering if there is a platform specificaly for industrial desi…" at bounding box center [700, 196] width 325 height 16
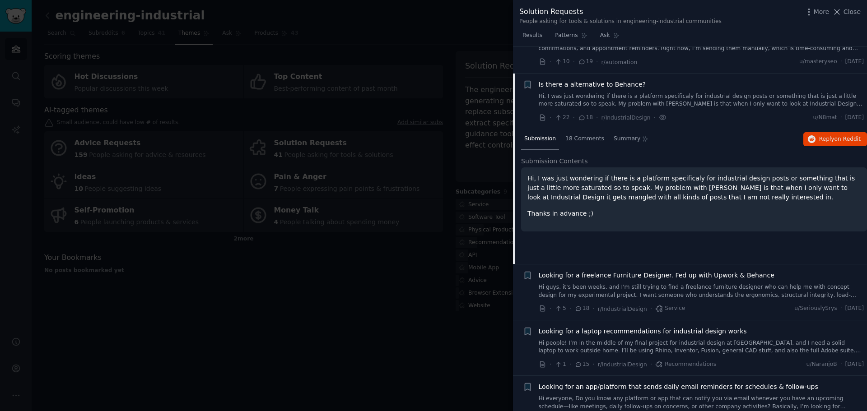
scroll to position [984, 0]
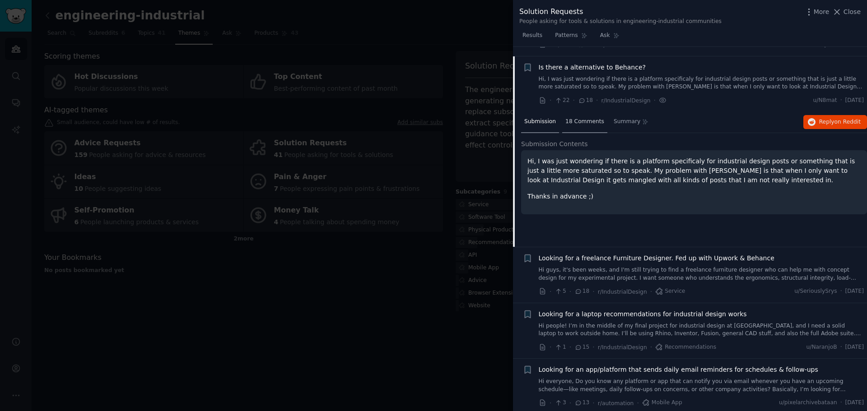
click at [572, 120] on div "18 Comments" at bounding box center [584, 122] width 45 height 22
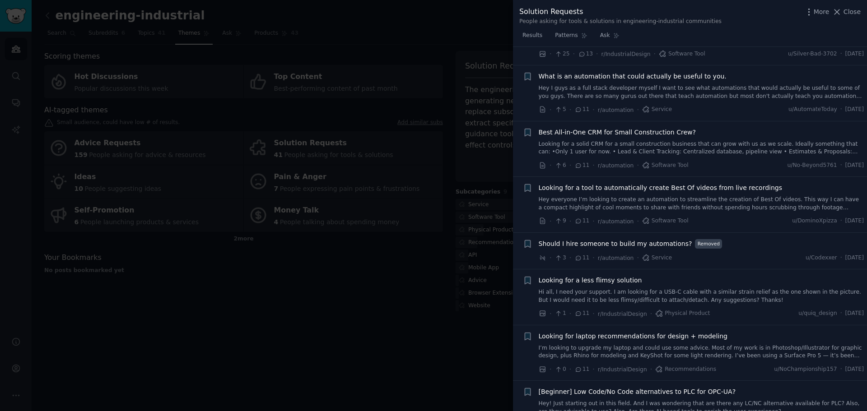
scroll to position [1526, 0]
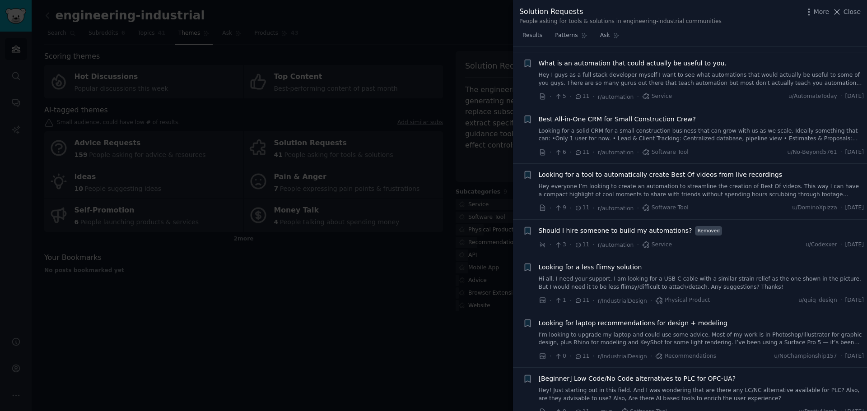
click at [708, 127] on link "Looking for a solid CRM for a small construction business that can grow with us…" at bounding box center [700, 135] width 325 height 16
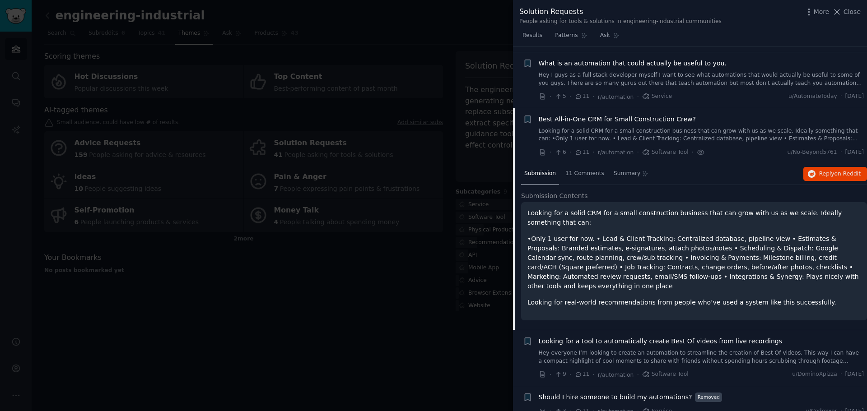
scroll to position [1319, 0]
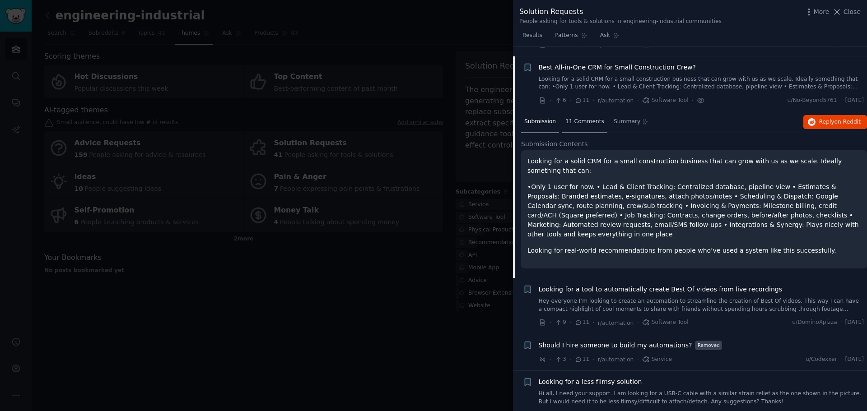
click at [581, 121] on div "11 Comments" at bounding box center [584, 122] width 45 height 22
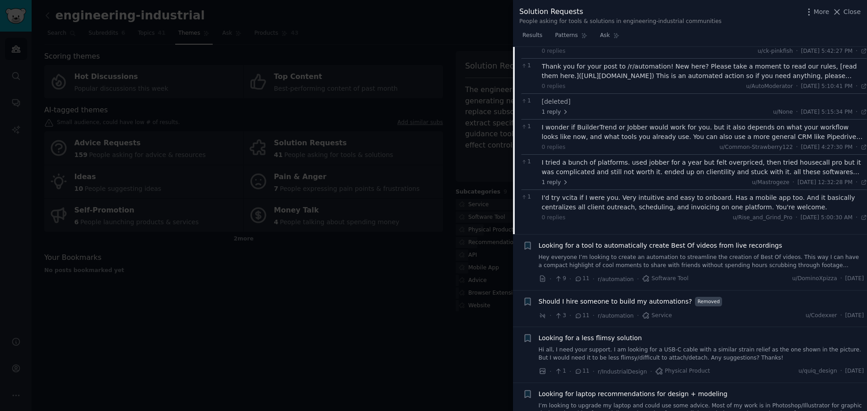
scroll to position [1590, 0]
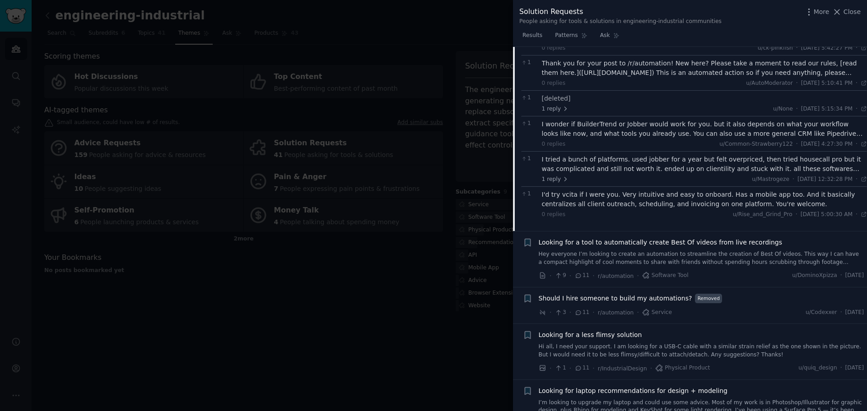
click at [684, 250] on link "Hey everyone I’m looking to create an automation to streamline the creation of …" at bounding box center [700, 258] width 325 height 16
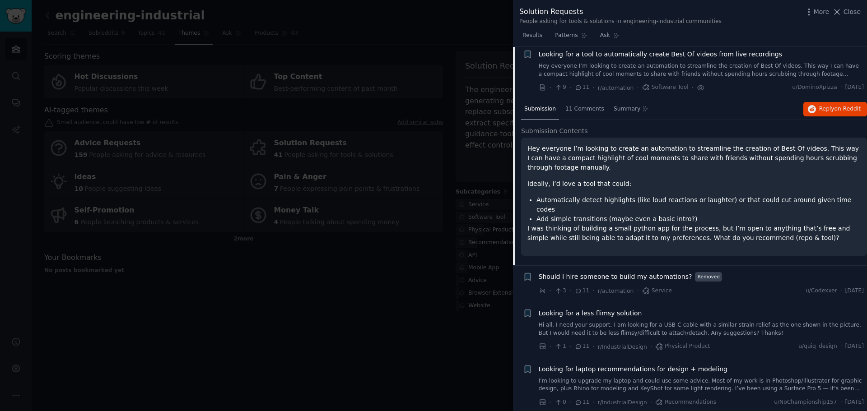
scroll to position [1375, 0]
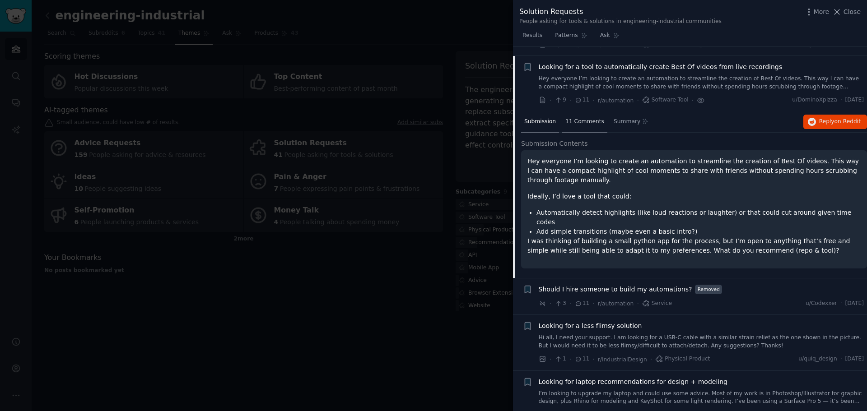
click at [576, 118] on span "11 Comments" at bounding box center [584, 122] width 39 height 8
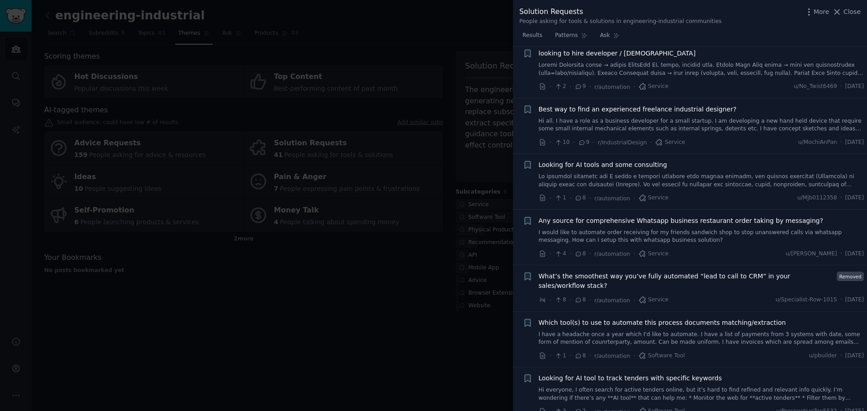
scroll to position [2142, 0]
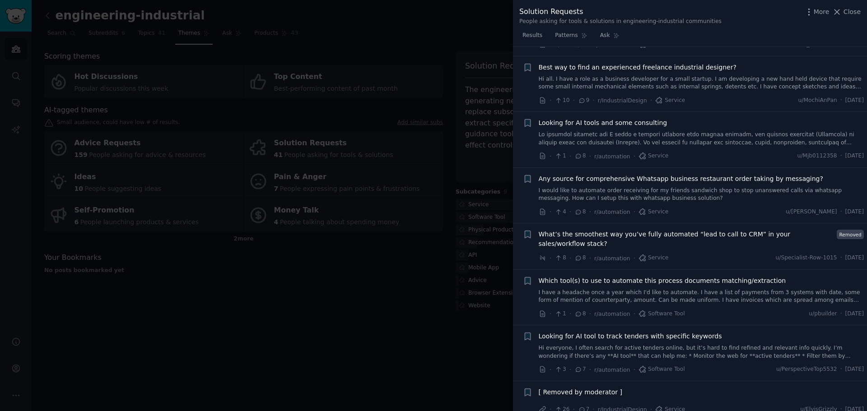
click at [685, 234] on div "What’s the smoothest way you’ve fully automated “lead to call to CRM” in your s…" at bounding box center [700, 246] width 325 height 33
click at [693, 230] on span "What’s the smoothest way you’ve fully automated “lead to call to CRM” in your s…" at bounding box center [685, 239] width 295 height 19
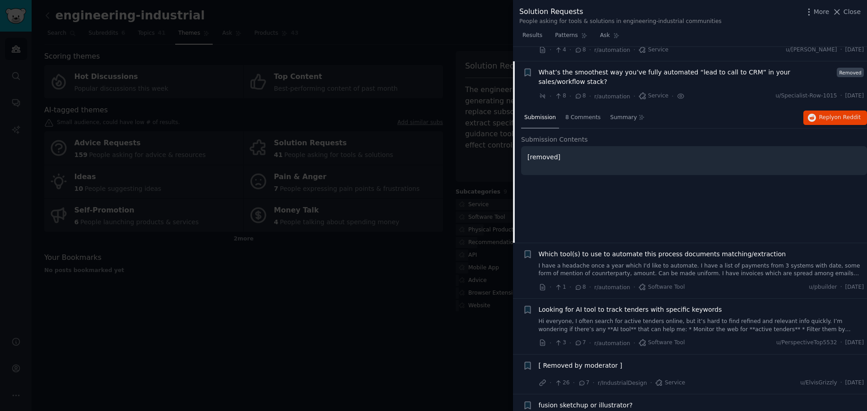
scroll to position [2034, 0]
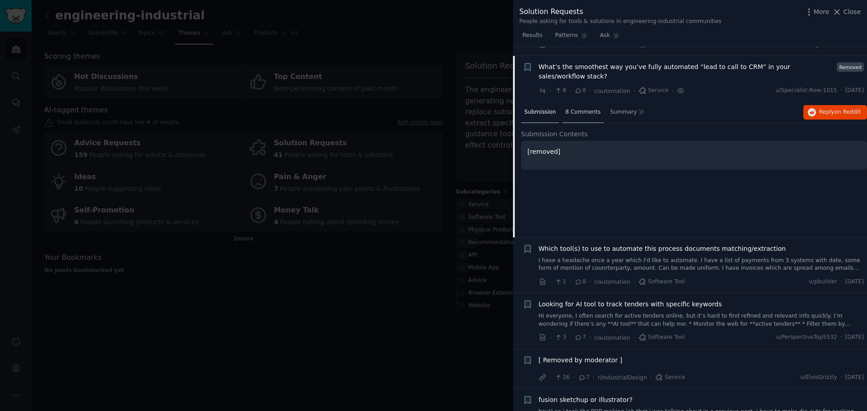
click at [586, 108] on span "8 Comments" at bounding box center [582, 112] width 35 height 8
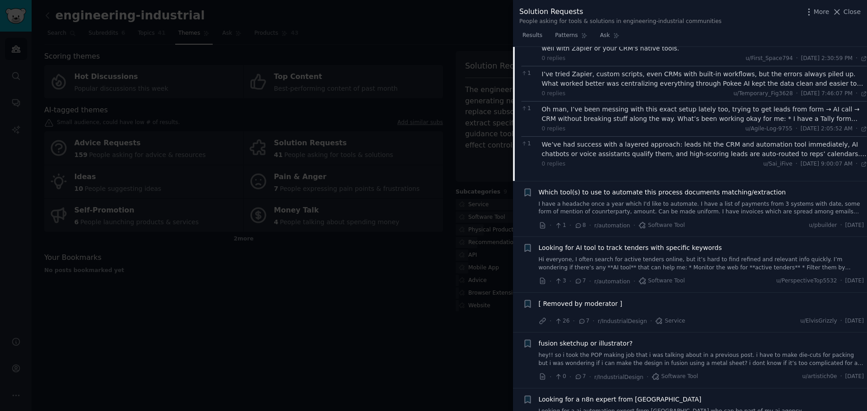
scroll to position [2215, 0]
click at [640, 200] on link "I have a headache once a year which I'd like to automate. I have a list of paym…" at bounding box center [700, 208] width 325 height 16
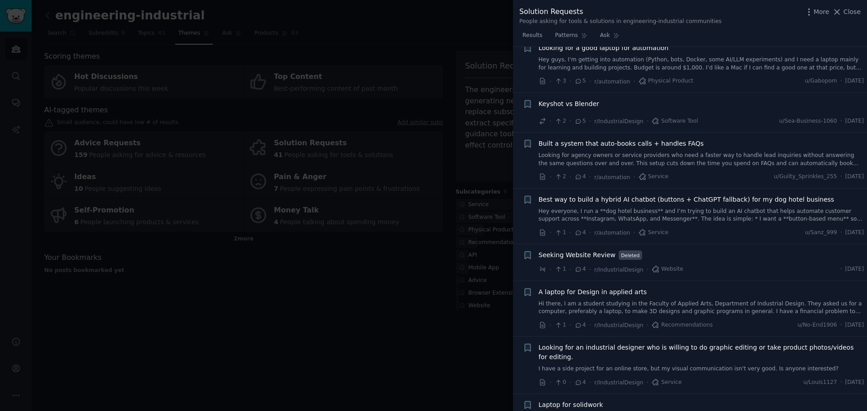
scroll to position [2793, 0]
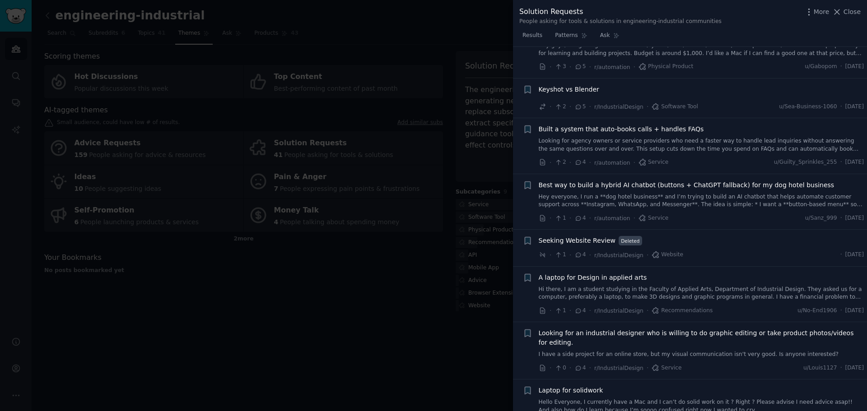
click at [650, 193] on link "Hey everyone, I run a **dog hotel business** and I’m trying to build an AI chat…" at bounding box center [700, 201] width 325 height 16
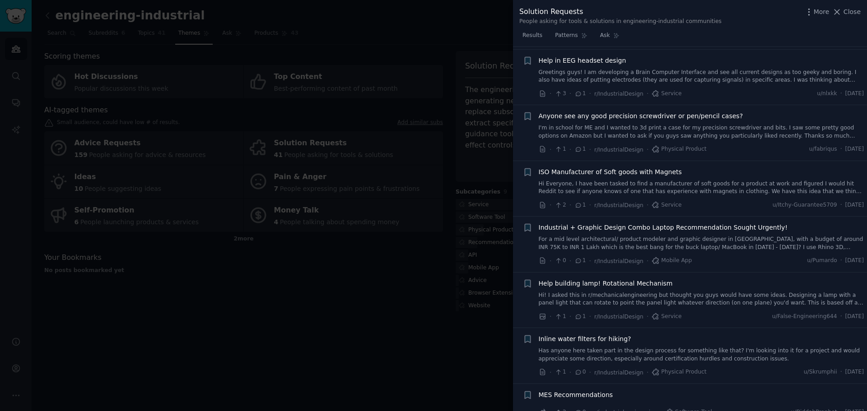
scroll to position [4991, 0]
click at [313, 269] on div at bounding box center [433, 205] width 867 height 411
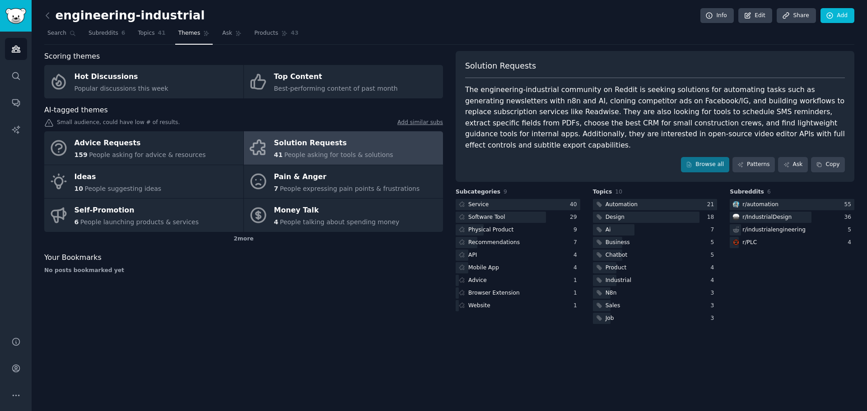
click at [53, 16] on link at bounding box center [49, 16] width 11 height 14
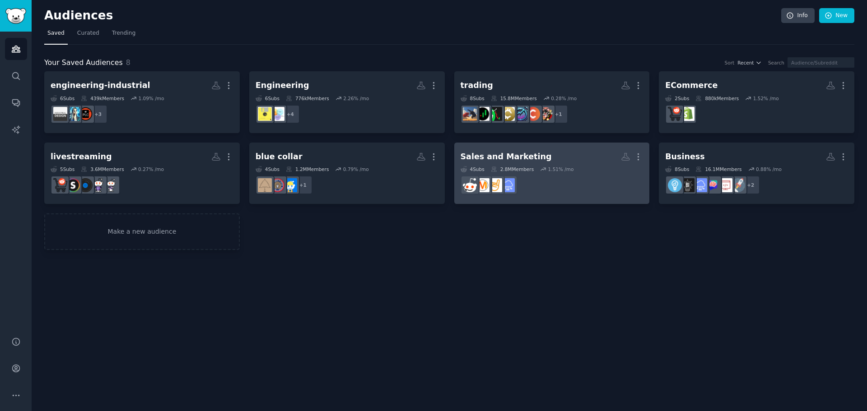
click at [588, 165] on div "Sales and Marketing Custom Audience More 4 Sub s 2.8M Members 1.51 % /mo" at bounding box center [551, 173] width 183 height 49
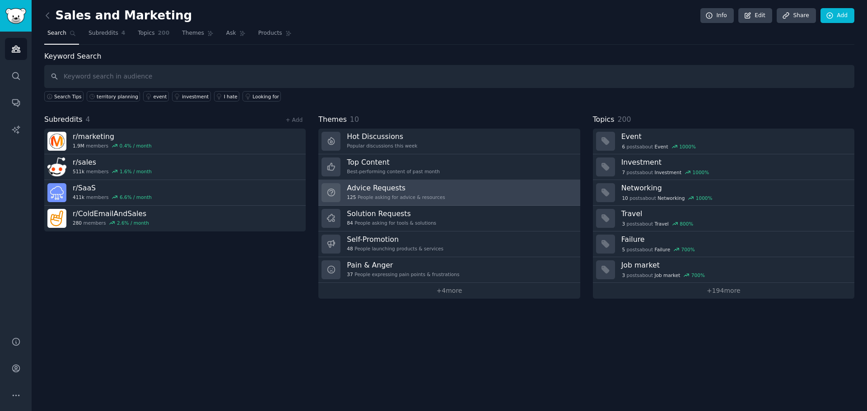
click at [469, 198] on link "Advice Requests 125 People asking for advice & resources" at bounding box center [448, 193] width 261 height 26
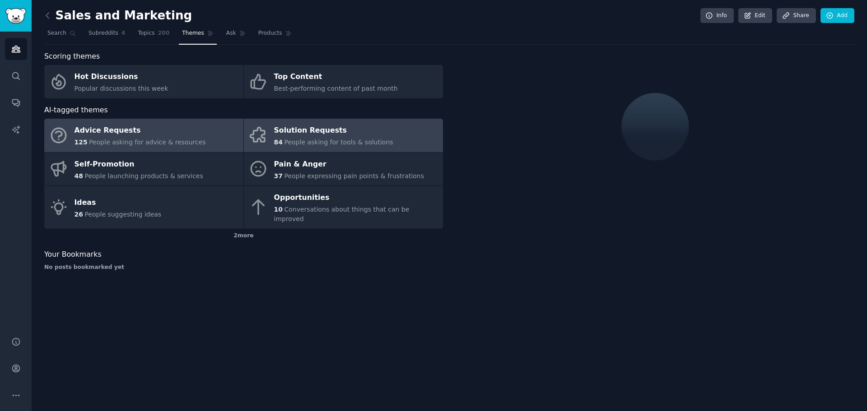
click at [319, 152] on link "Solution Requests 84 People asking for tools & solutions" at bounding box center [343, 135] width 199 height 33
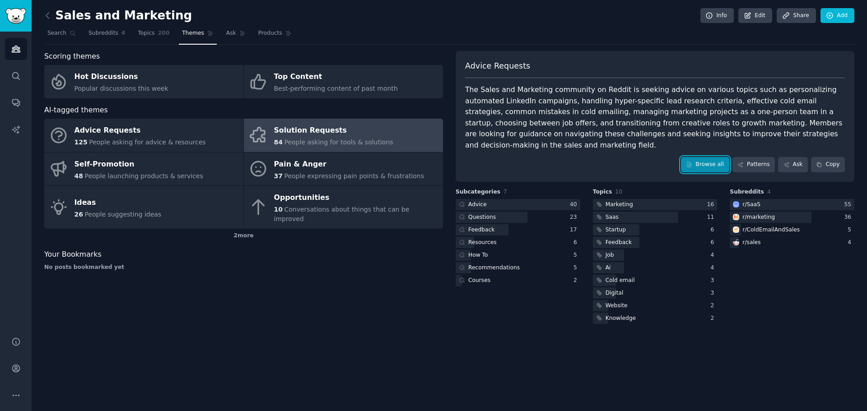
click at [713, 157] on link "Browse all" at bounding box center [705, 164] width 48 height 15
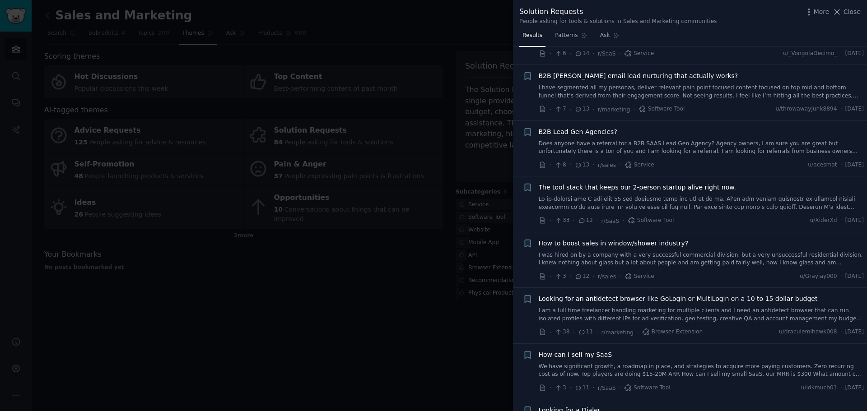
scroll to position [1128, 0]
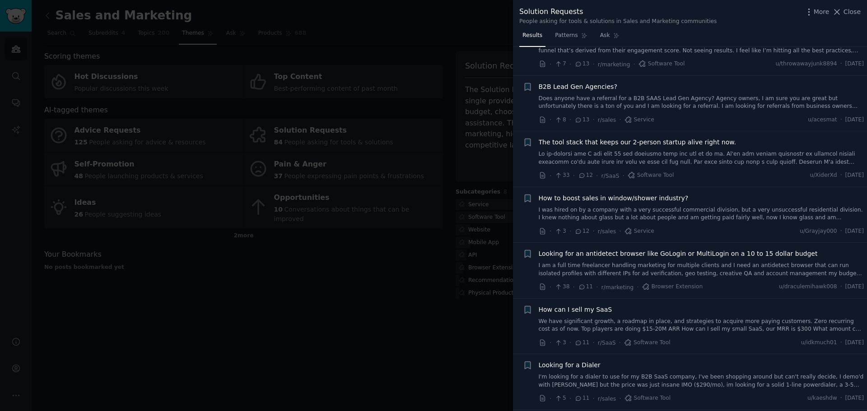
click at [682, 150] on link at bounding box center [700, 158] width 325 height 16
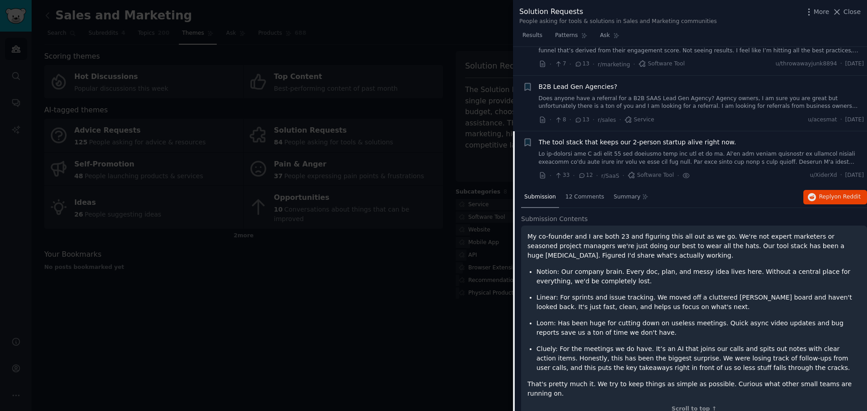
scroll to position [1204, 0]
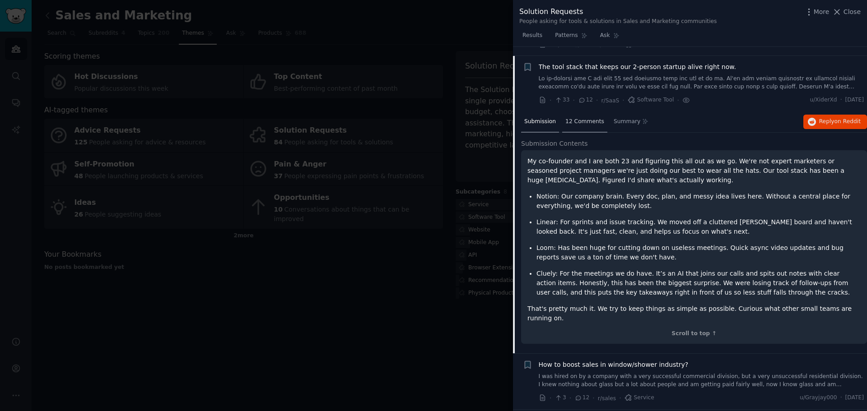
click at [587, 117] on div "12 Comments" at bounding box center [584, 122] width 45 height 22
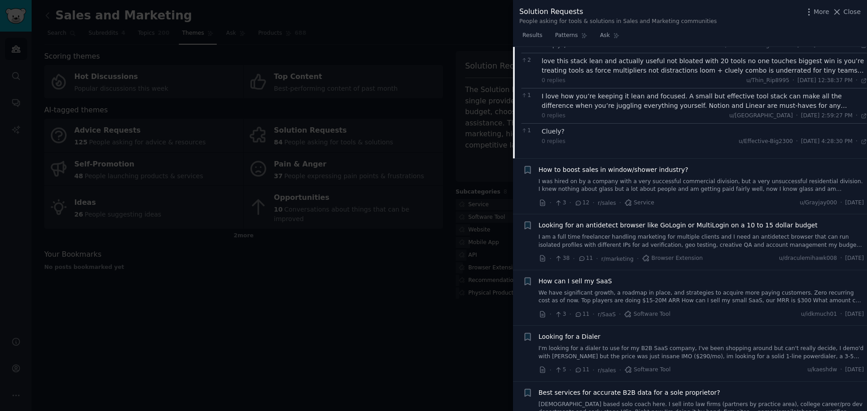
scroll to position [1475, 0]
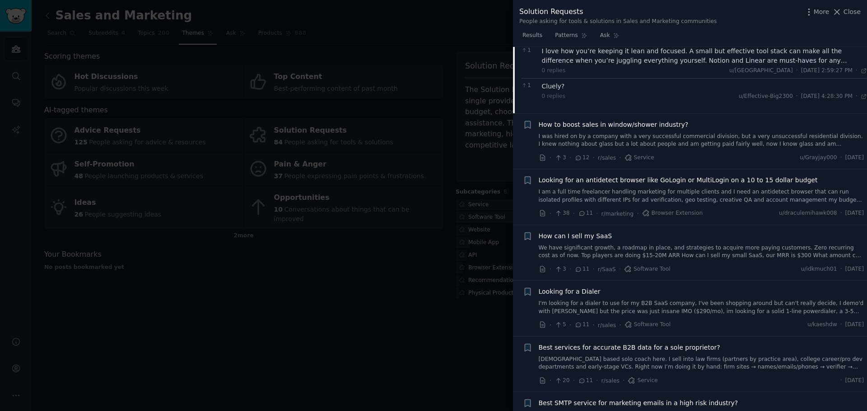
click at [660, 133] on link "I was hired on by a company with a very successful commercial division, but a v…" at bounding box center [700, 141] width 325 height 16
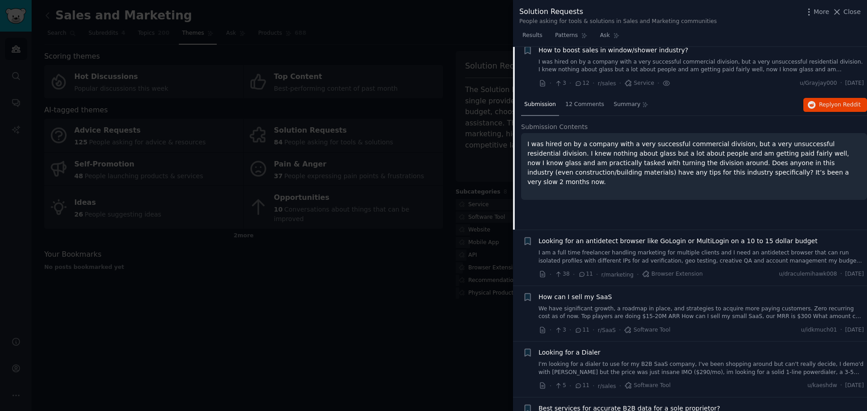
scroll to position [1259, 0]
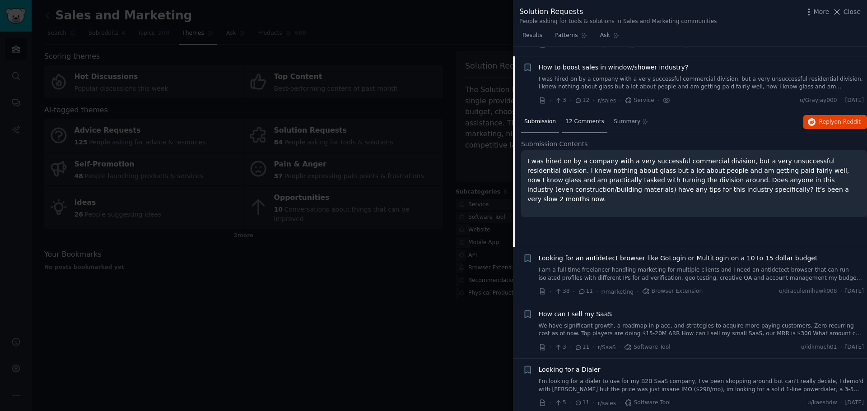
click at [594, 121] on div "12 Comments" at bounding box center [584, 122] width 45 height 22
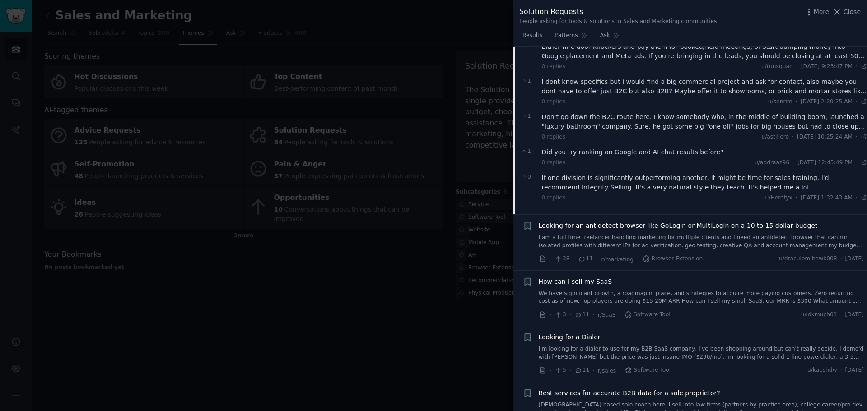
scroll to position [1485, 0]
click at [683, 232] on link "I am a full time freelancer handling marketing for multiple clients and I need …" at bounding box center [700, 240] width 325 height 16
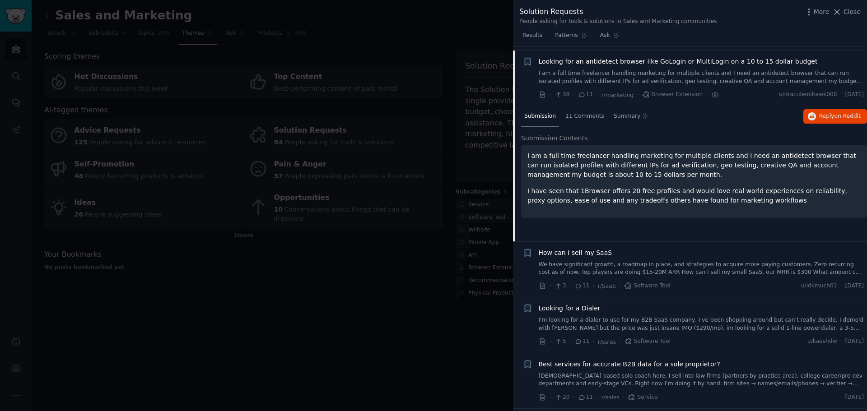
scroll to position [1315, 0]
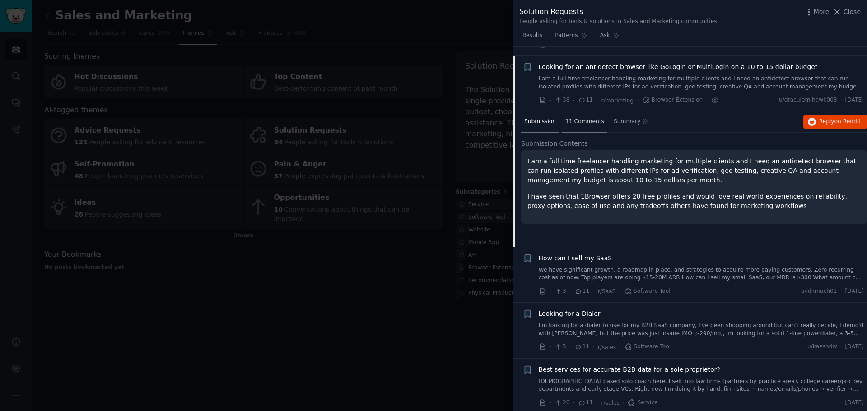
click at [577, 118] on span "11 Comments" at bounding box center [584, 122] width 39 height 8
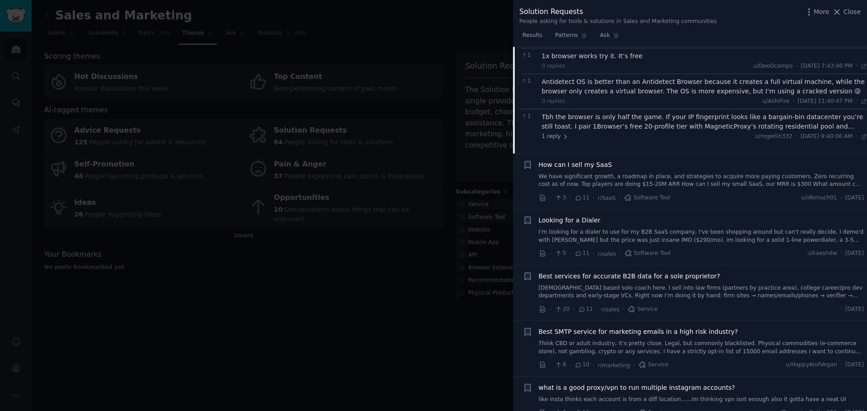
scroll to position [1541, 0]
click at [671, 172] on link "We have significant growth, a roadmap in place, and strategies to acquire more …" at bounding box center [700, 179] width 325 height 16
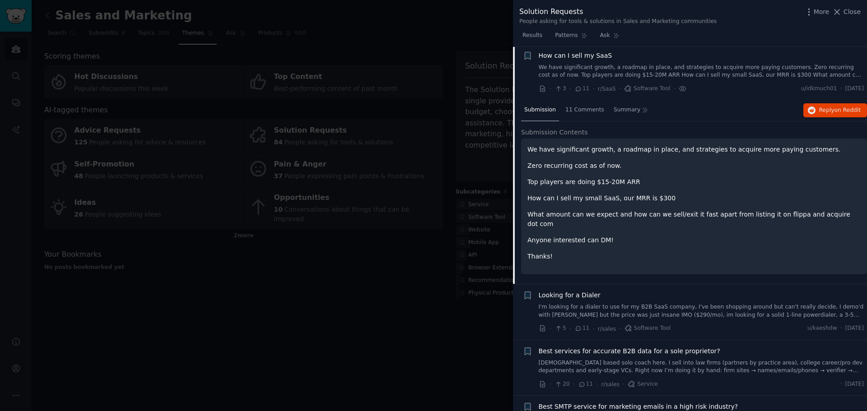
scroll to position [1371, 0]
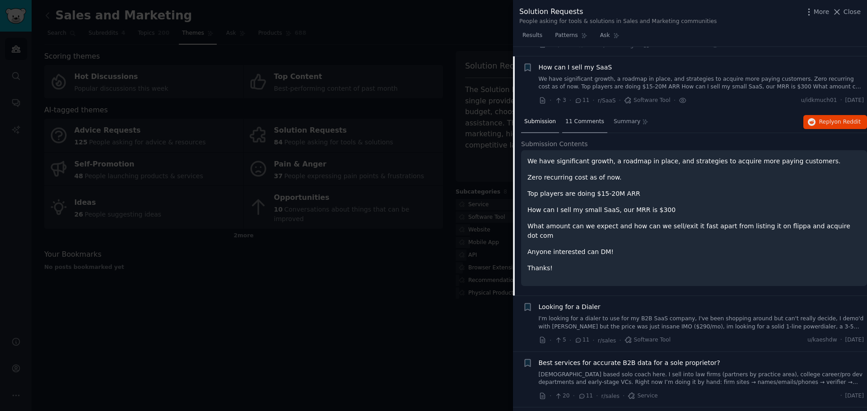
click at [565, 118] on span "11 Comments" at bounding box center [584, 122] width 39 height 8
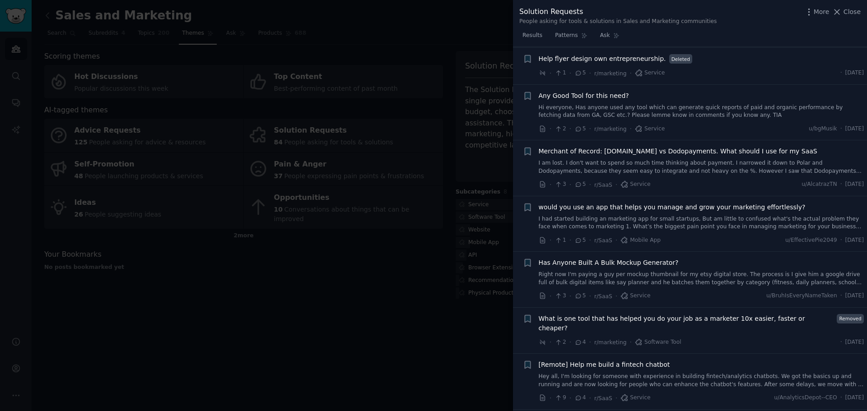
scroll to position [2364, 0]
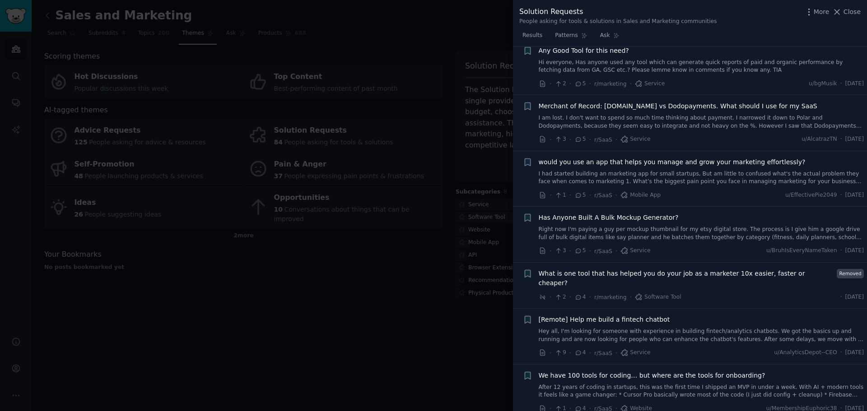
click at [659, 226] on link "Right now I'm paying a guy per mockup thumbnail for my etsy digital store. The …" at bounding box center [700, 234] width 325 height 16
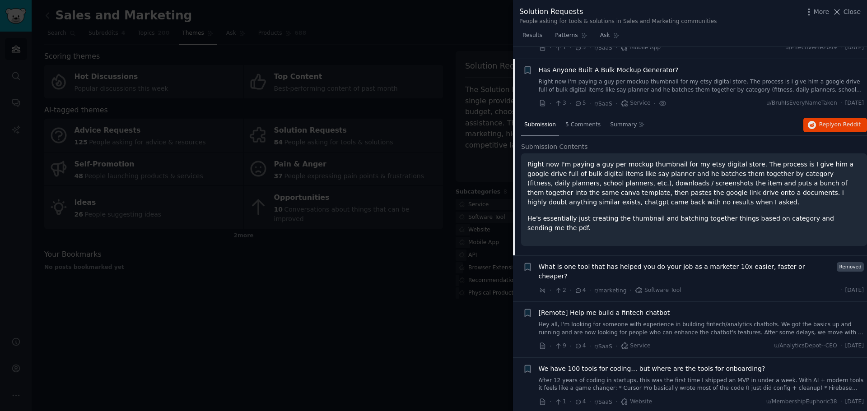
scroll to position [2309, 0]
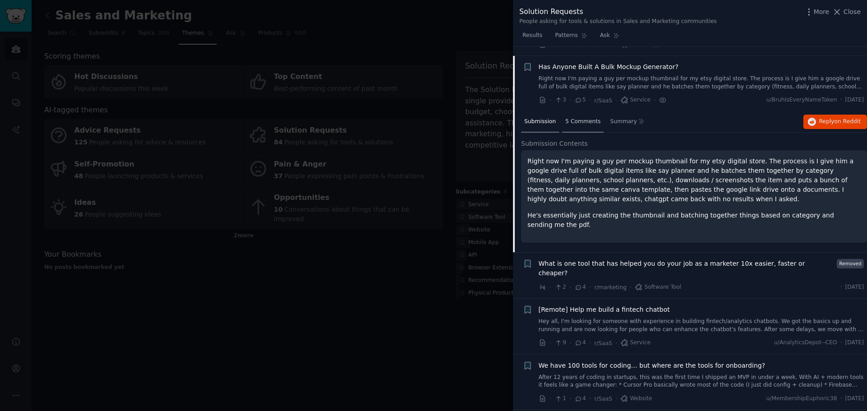
click at [579, 117] on div "5 Comments" at bounding box center [583, 122] width 42 height 22
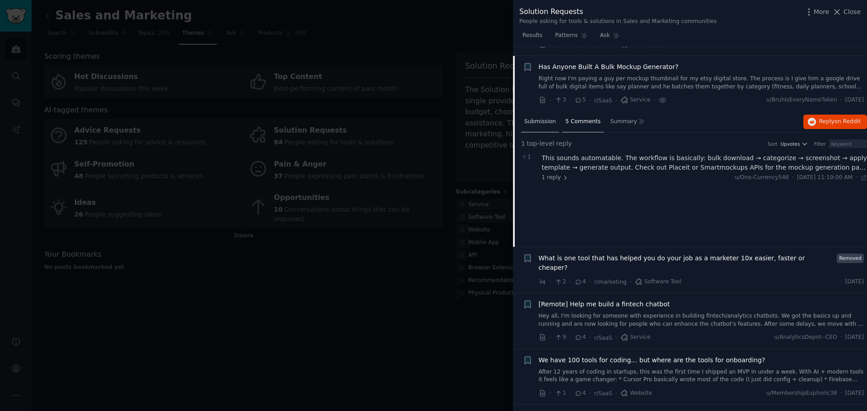
click at [545, 118] on span "Submission" at bounding box center [540, 122] width 32 height 8
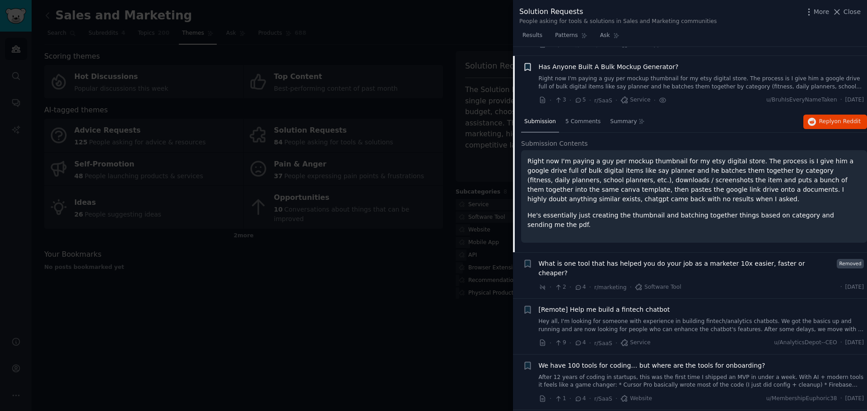
click at [526, 64] on icon "button" at bounding box center [526, 67] width 5 height 7
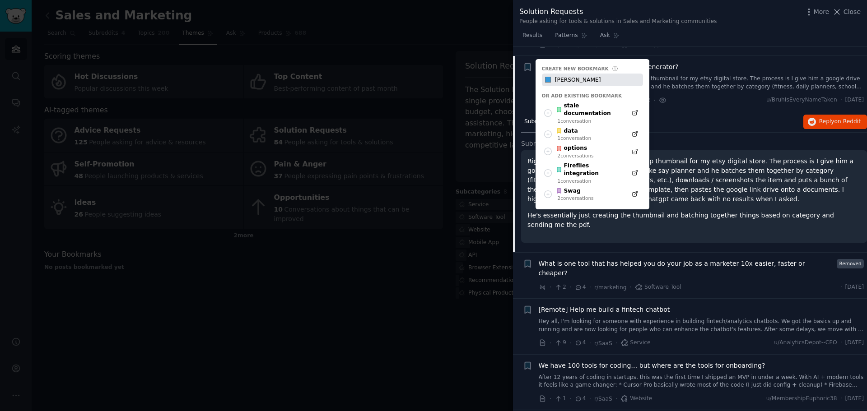
type input "[PERSON_NAME]"
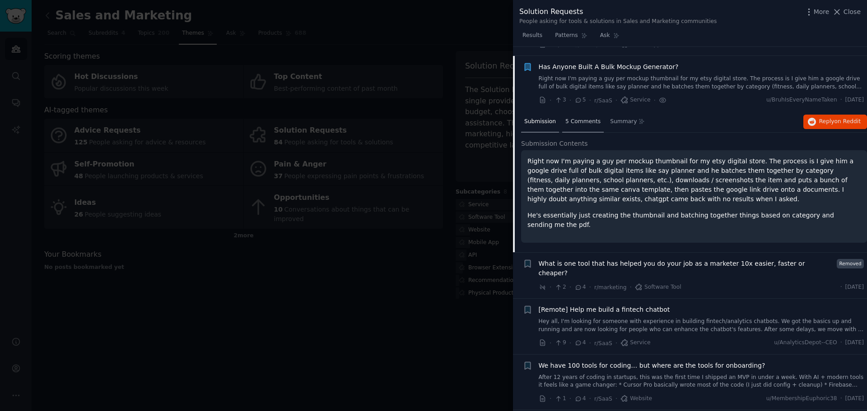
click at [588, 118] on span "5 Comments" at bounding box center [582, 122] width 35 height 8
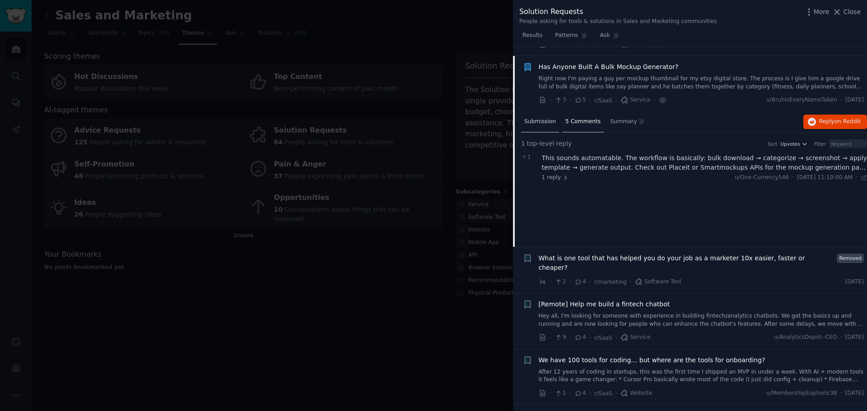
click at [543, 116] on div "Submission" at bounding box center [540, 122] width 38 height 22
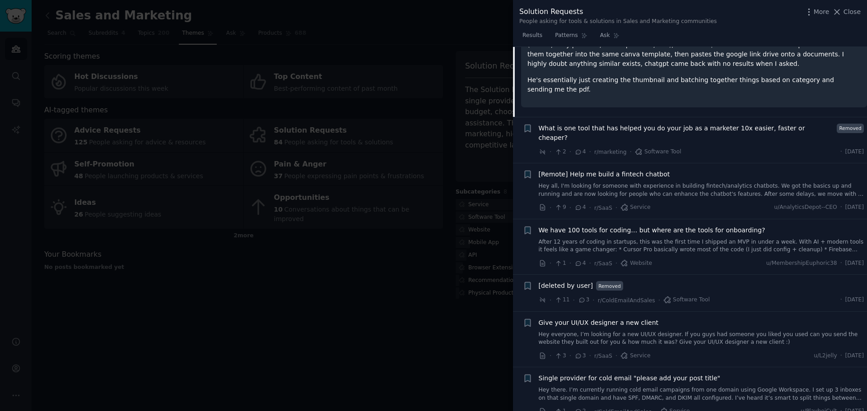
scroll to position [2490, 0]
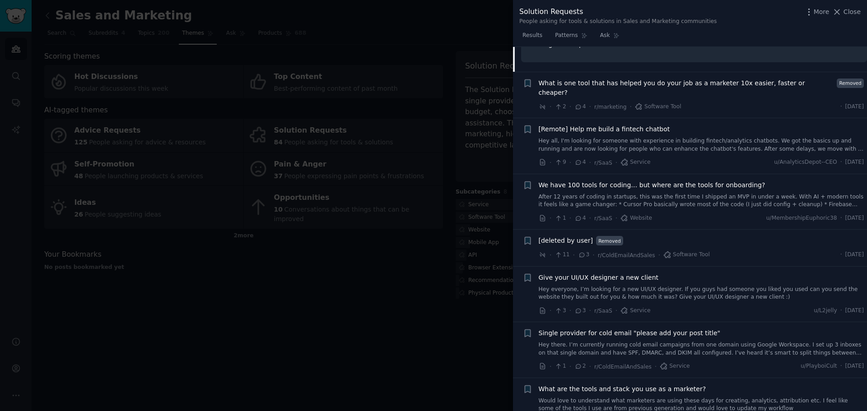
click at [700, 193] on link "After 12 years of coding in startups, this was the first time I shipped an MVP …" at bounding box center [700, 201] width 325 height 16
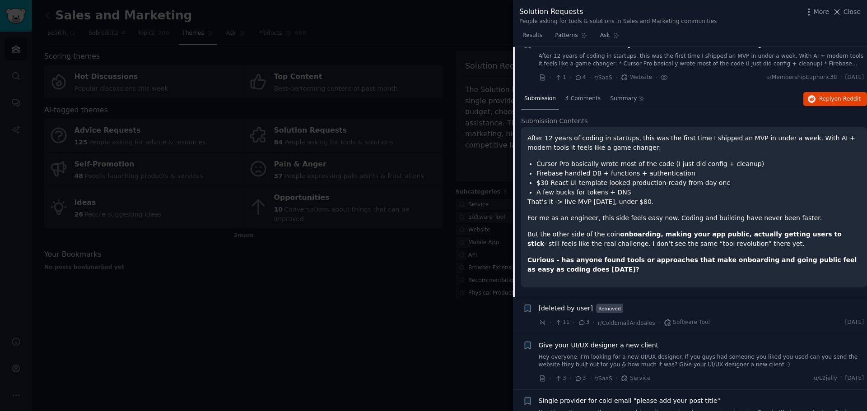
scroll to position [2458, 0]
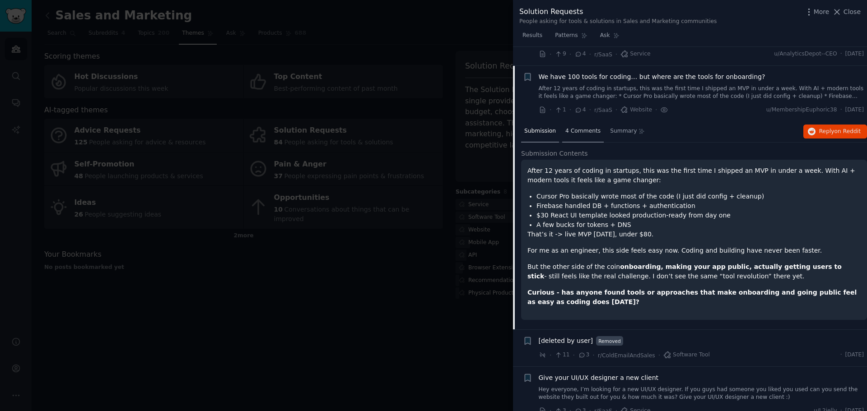
click at [570, 121] on div "4 Comments" at bounding box center [583, 132] width 42 height 22
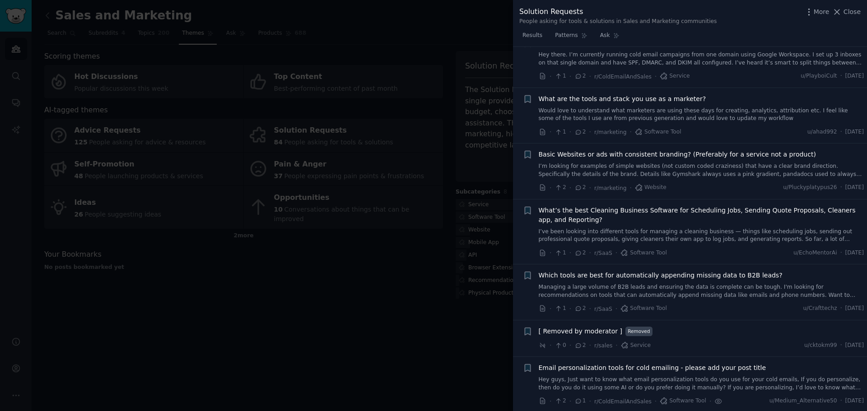
scroll to position [2864, 0]
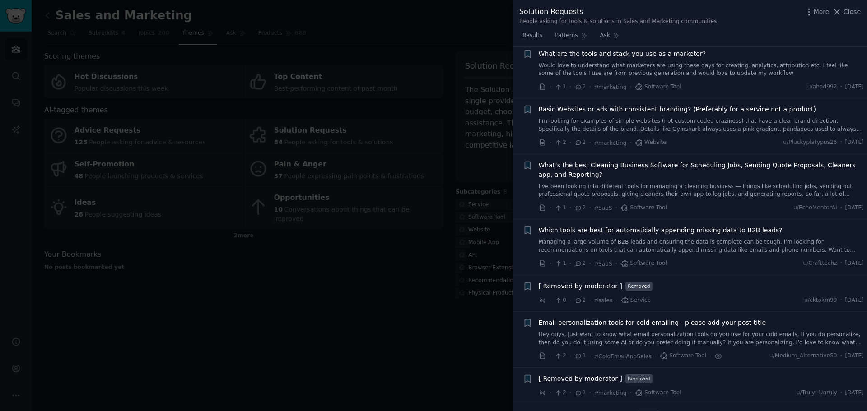
click at [654, 183] on link "I’ve been looking into different tools for managing a cleaning business — thing…" at bounding box center [700, 191] width 325 height 16
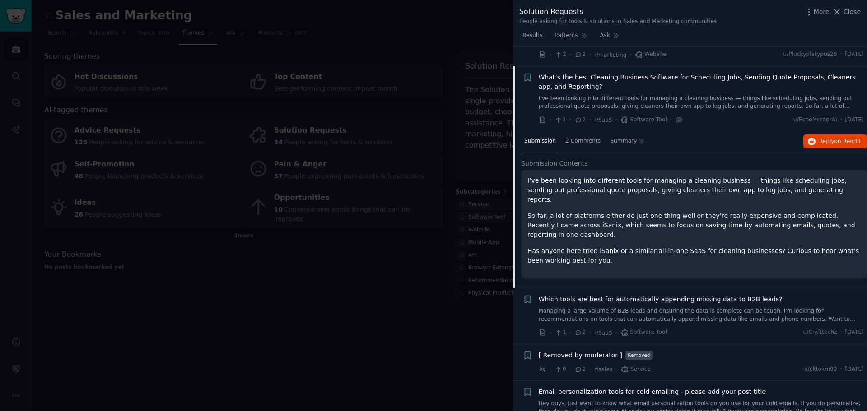
scroll to position [2773, 0]
click at [575, 137] on span "2 Comments" at bounding box center [582, 141] width 35 height 8
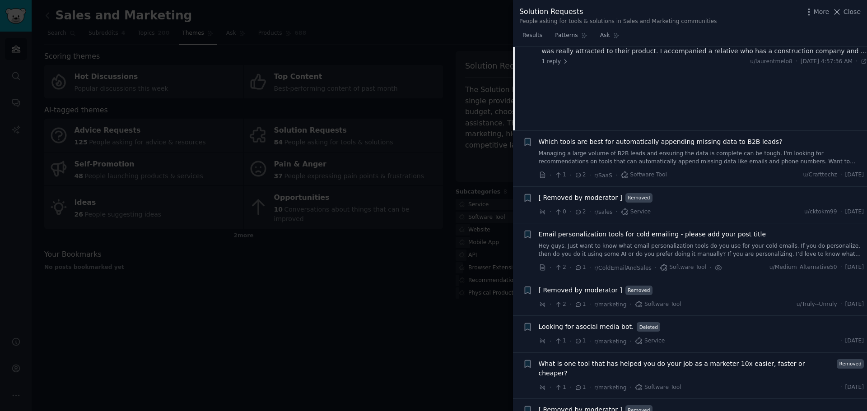
scroll to position [2954, 0]
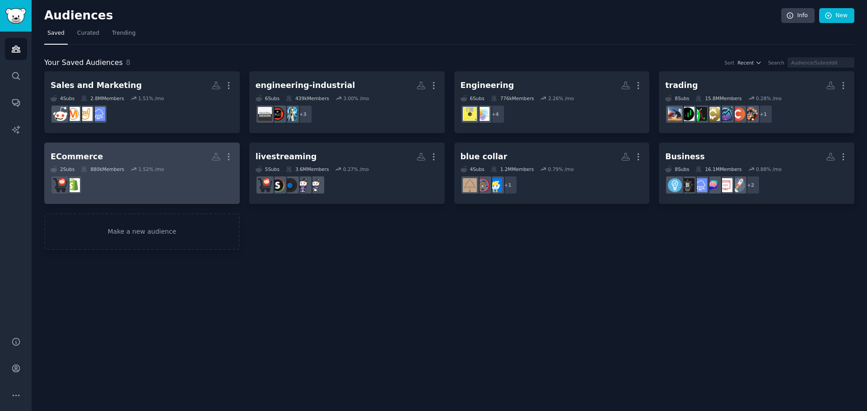
click at [157, 183] on dd at bounding box center [142, 184] width 183 height 25
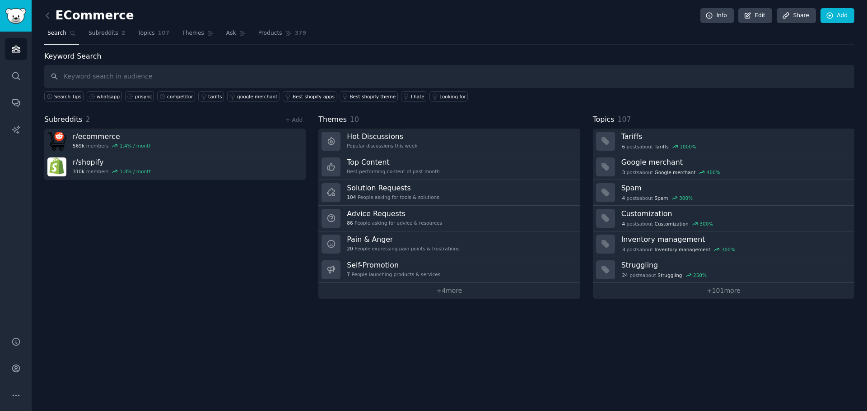
click at [214, 79] on input "text" at bounding box center [449, 76] width 810 height 23
type input "thumbnail"
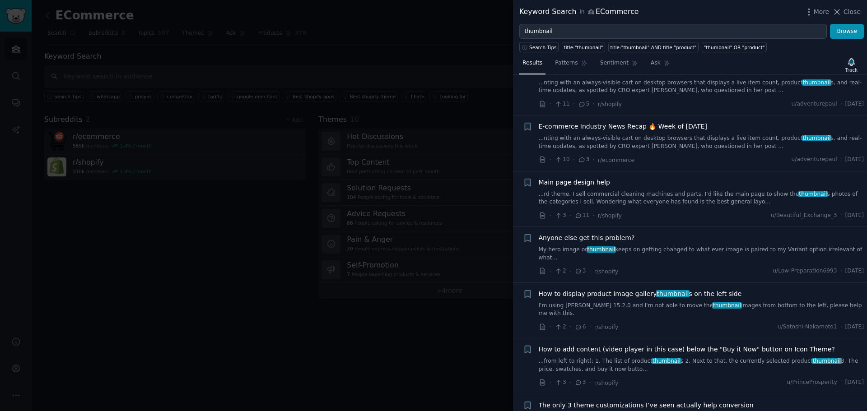
scroll to position [45, 0]
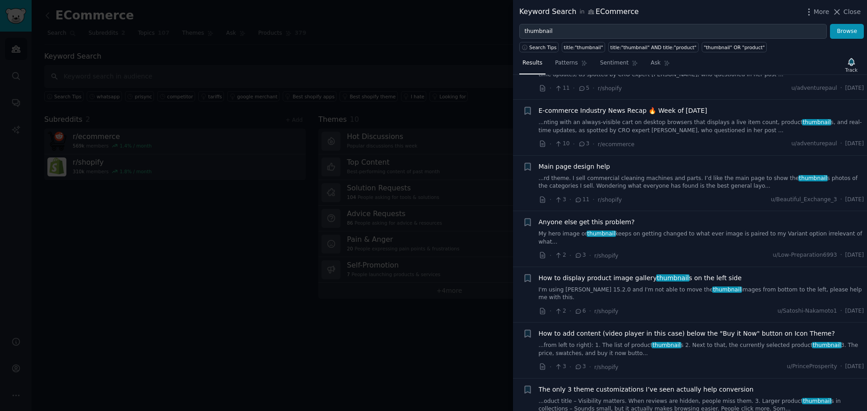
click at [672, 181] on link "...rd theme. I sell commercial cleaning machines and parts. I’d like the main p…" at bounding box center [700, 183] width 325 height 16
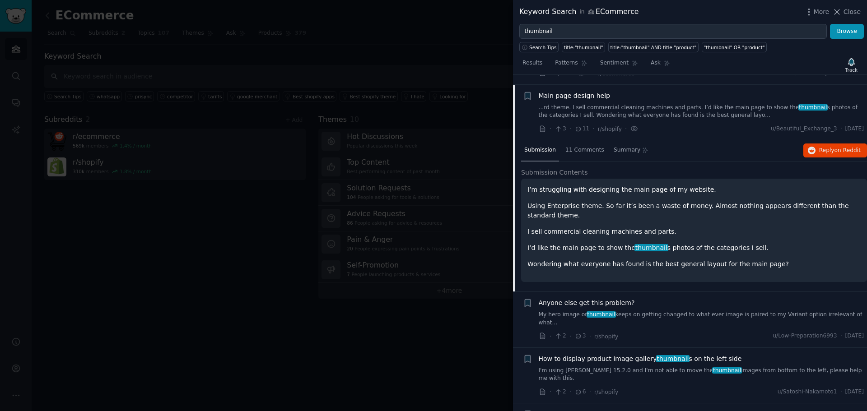
scroll to position [126, 0]
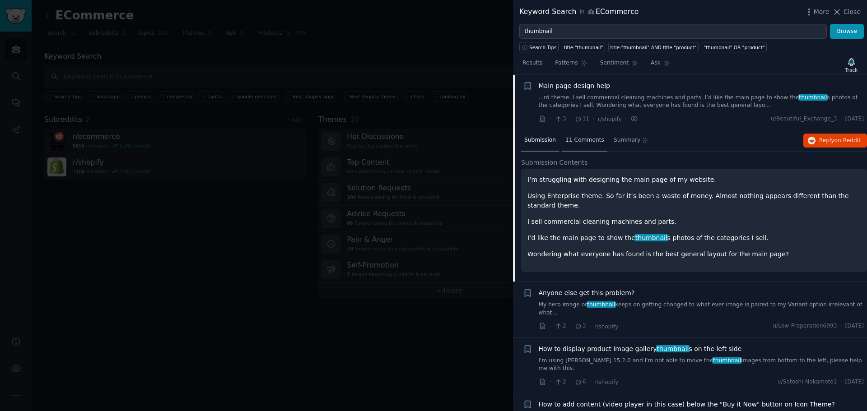
click at [597, 140] on div "11 Comments" at bounding box center [584, 141] width 45 height 22
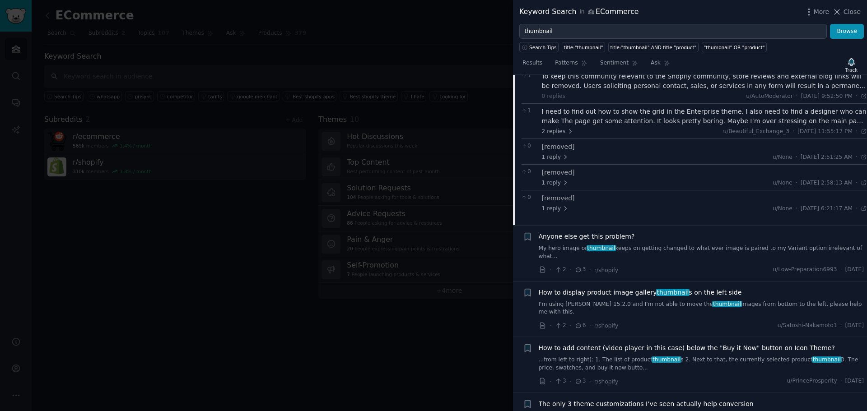
scroll to position [306, 0]
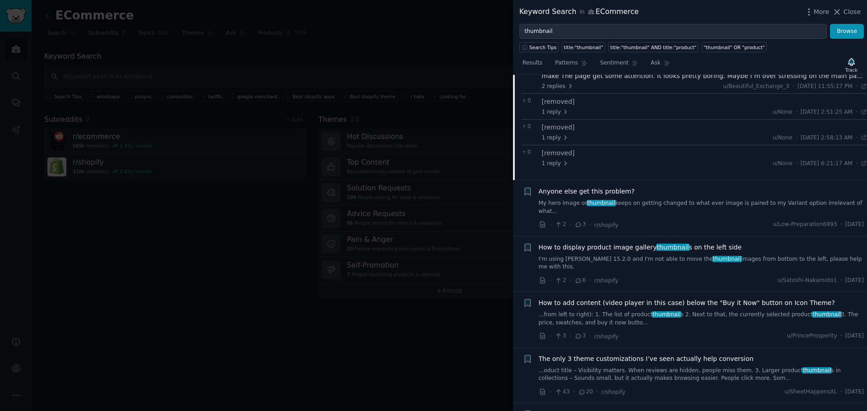
click at [655, 200] on link "My hero image or thumbnail keeps on getting changed to what ever image is paire…" at bounding box center [700, 207] width 325 height 16
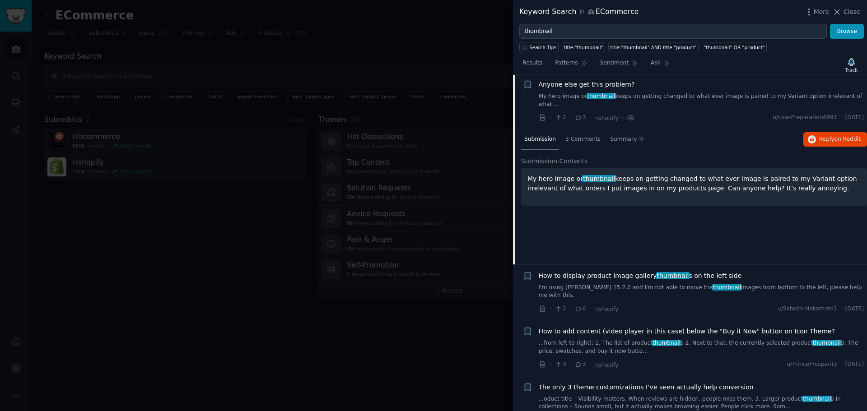
scroll to position [181, 0]
click at [594, 140] on div "3 Comments" at bounding box center [583, 141] width 42 height 22
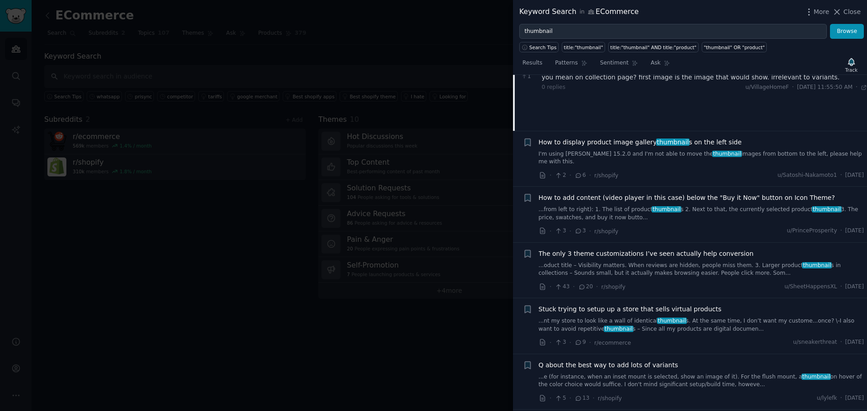
scroll to position [317, 0]
click at [650, 150] on link "I'm using Dawn 15.2.0 and I'm not able to move the thumbnail images from bottom…" at bounding box center [700, 158] width 325 height 16
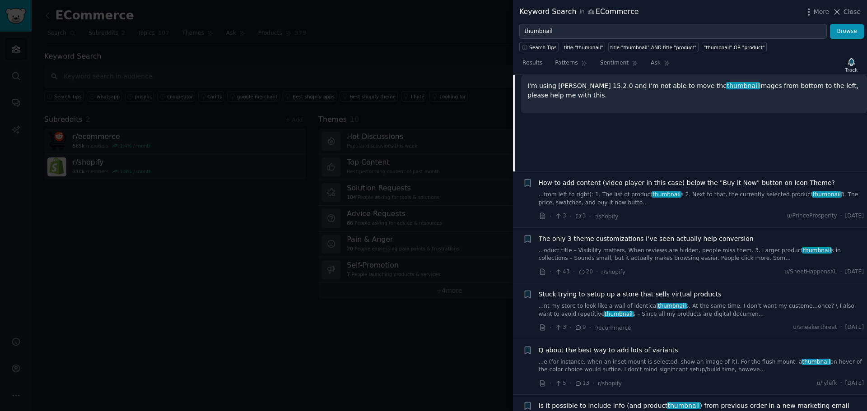
scroll to position [365, 0]
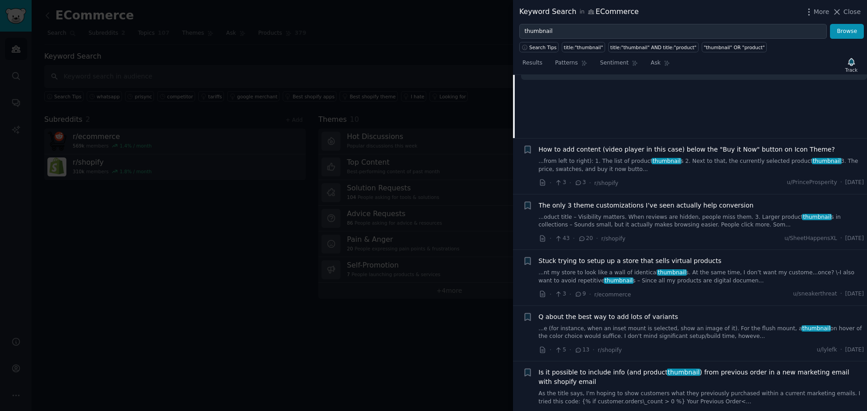
click at [627, 158] on link "...from left to right): 1. The list of product thumbnail s 2. Next to that, the…" at bounding box center [700, 166] width 325 height 16
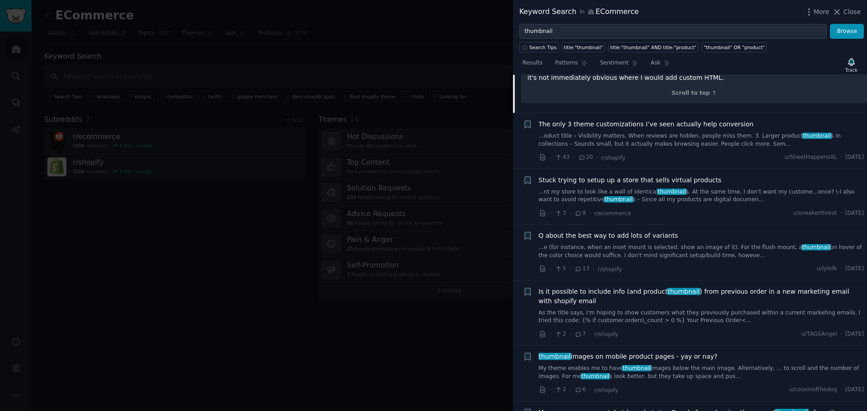
scroll to position [548, 0]
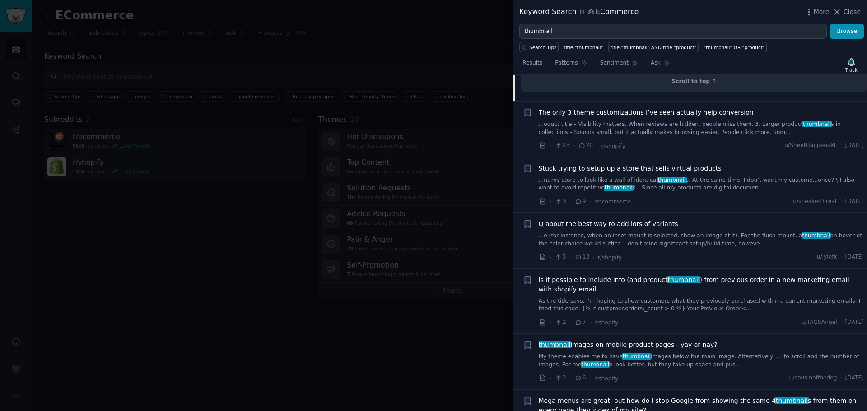
click at [643, 121] on link "...oduct title – Visibility matters. When reviews are hidden, people miss them.…" at bounding box center [700, 129] width 325 height 16
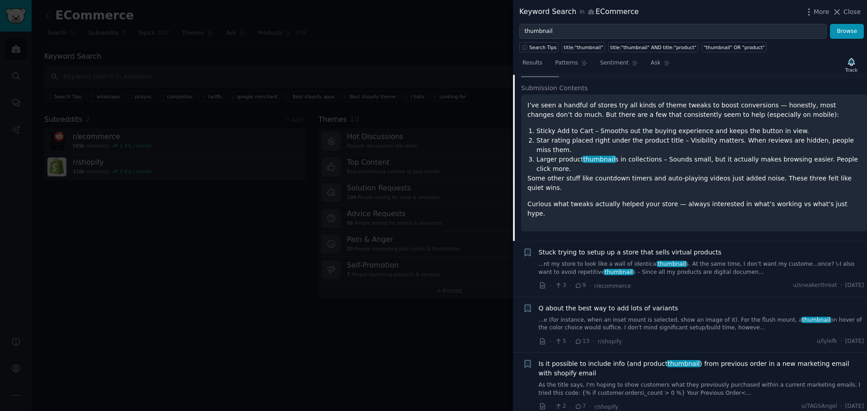
scroll to position [468, 0]
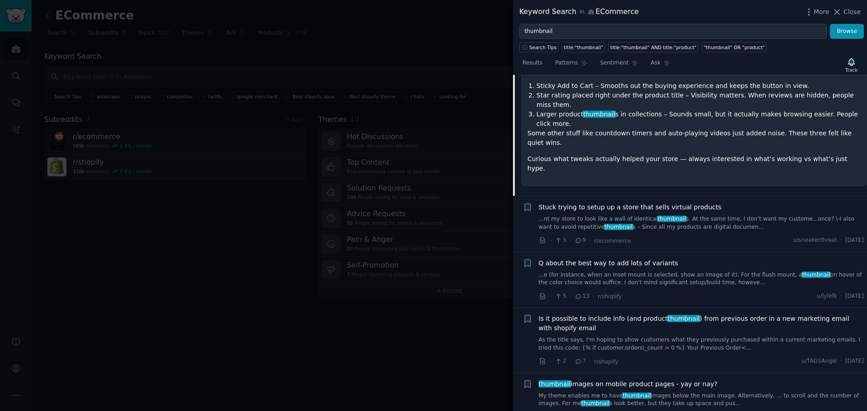
click at [629, 215] on link "...nt my store to look like a wall of identical thumbnail s. At the same time, …" at bounding box center [700, 223] width 325 height 16
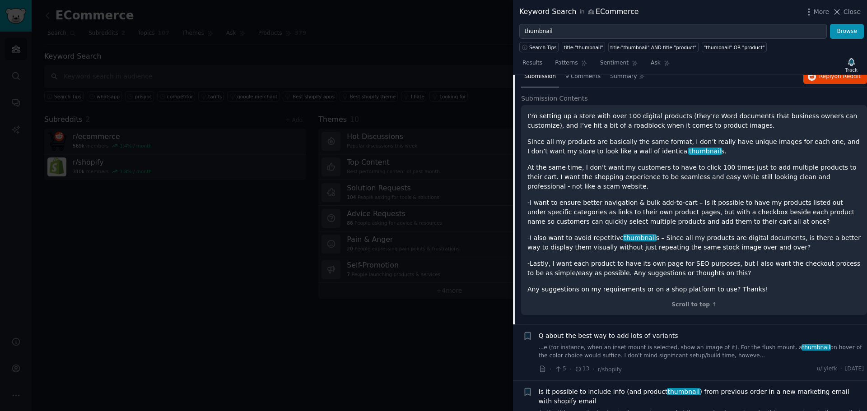
scroll to position [389, 0]
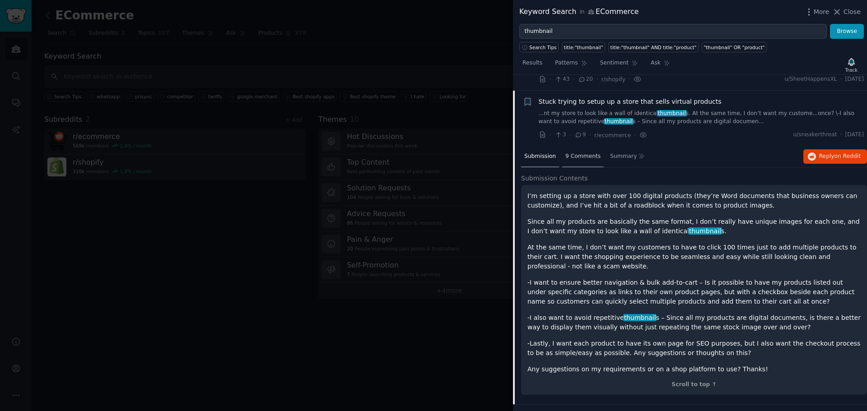
click at [593, 146] on div "9 Comments" at bounding box center [583, 157] width 42 height 22
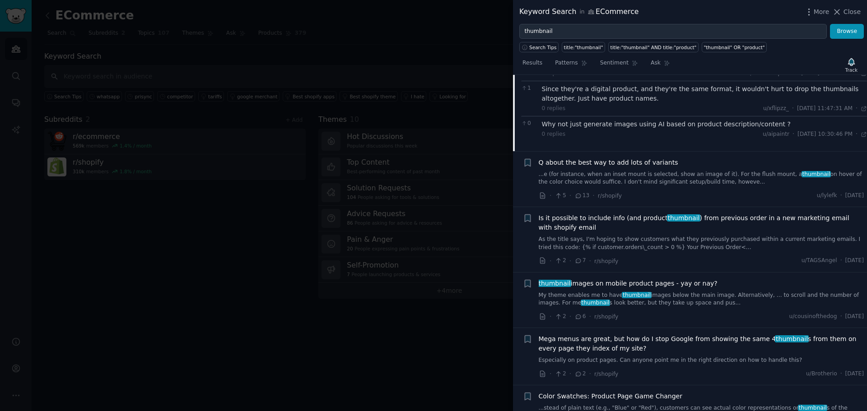
scroll to position [659, 0]
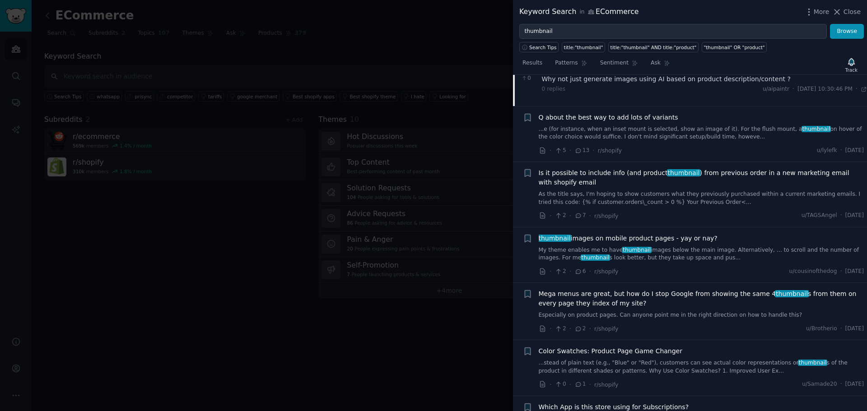
click at [625, 190] on link "As the title says, I'm hoping to show customers what they previously purchased …" at bounding box center [700, 198] width 325 height 16
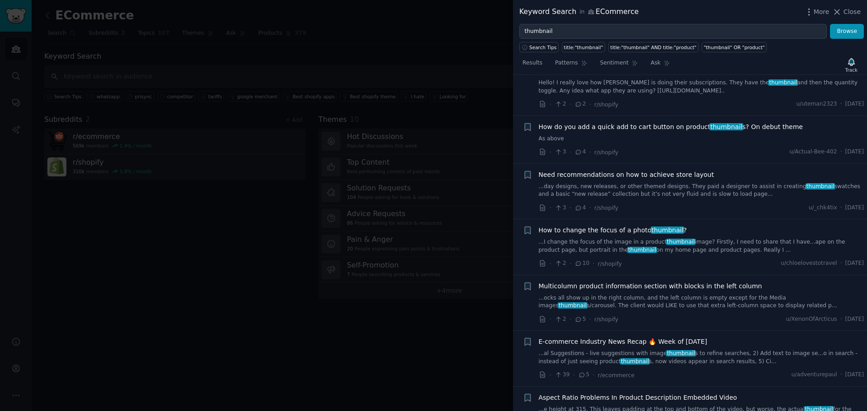
scroll to position [1132, 0]
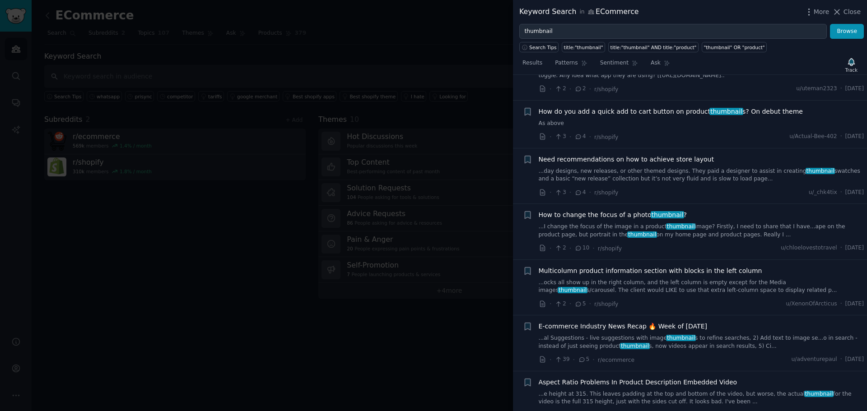
click at [227, 82] on div at bounding box center [433, 205] width 867 height 411
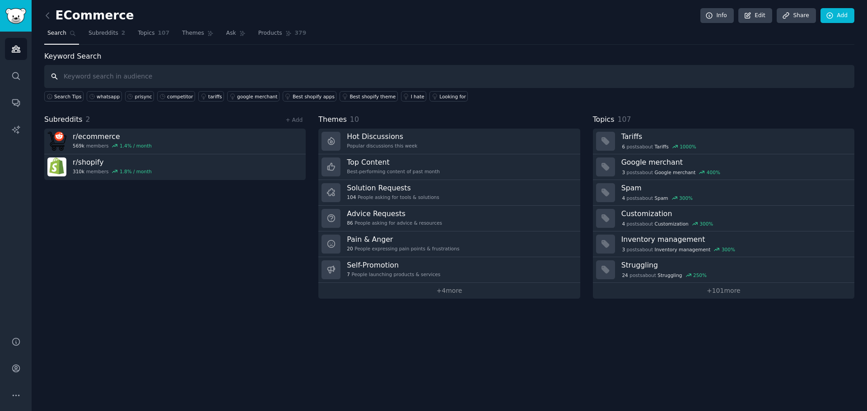
click at [205, 74] on input "text" at bounding box center [449, 76] width 810 height 23
type input "pictures"
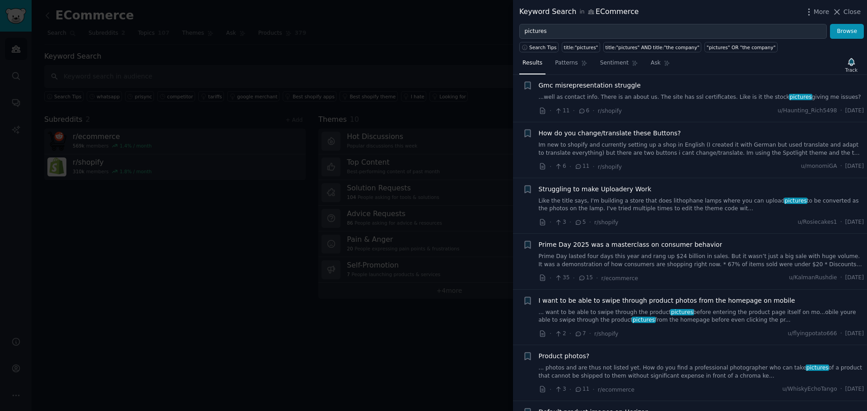
scroll to position [1219, 0]
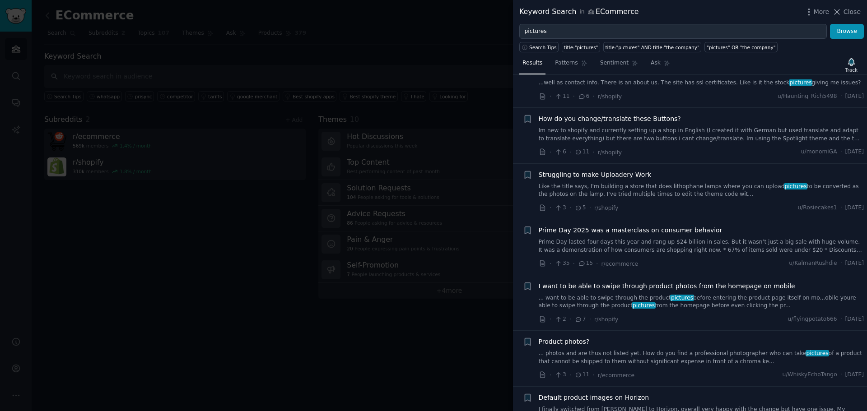
click at [143, 51] on div at bounding box center [433, 205] width 867 height 411
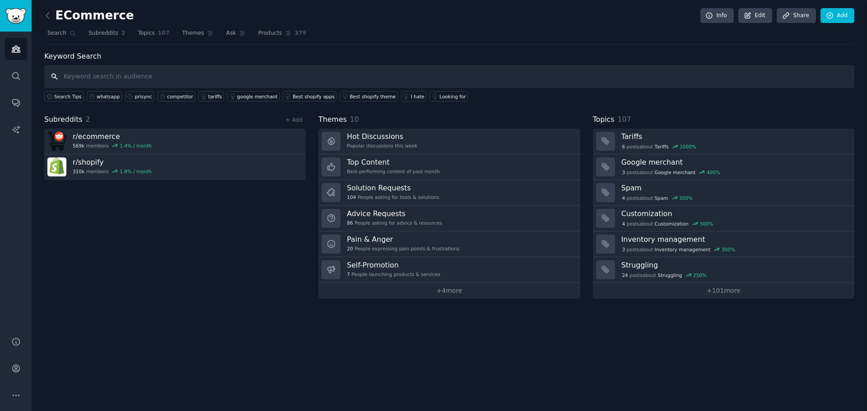
click at [140, 72] on input "text" at bounding box center [449, 76] width 810 height 23
type input "product images"
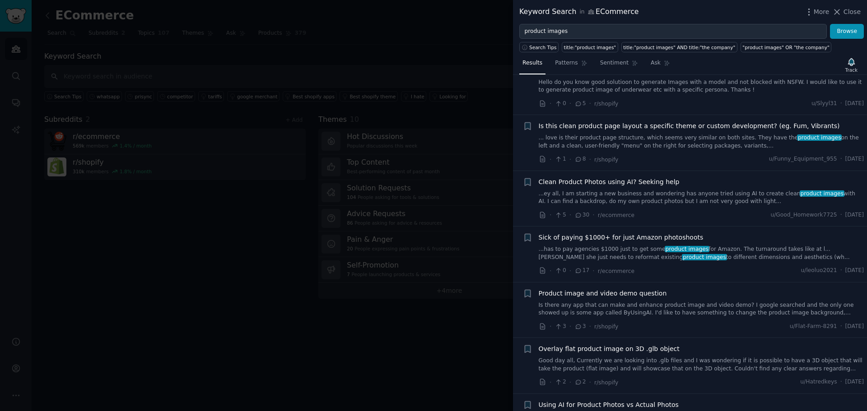
scroll to position [45, 0]
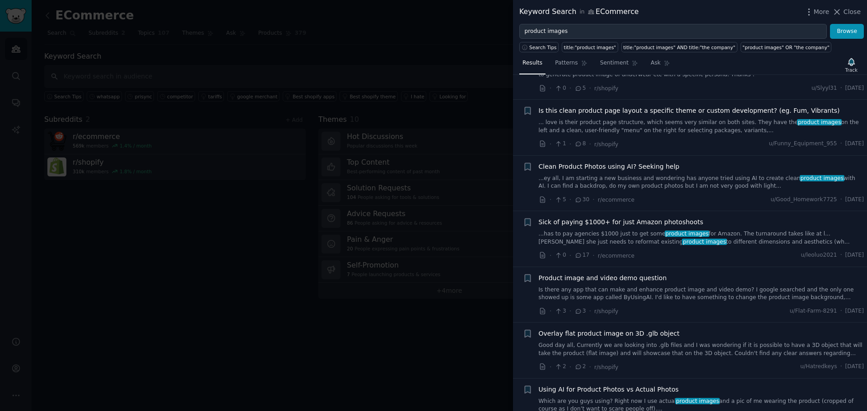
click at [690, 183] on link "...ey all, I am starting a new business and wondering has anyone tried using AI…" at bounding box center [700, 183] width 325 height 16
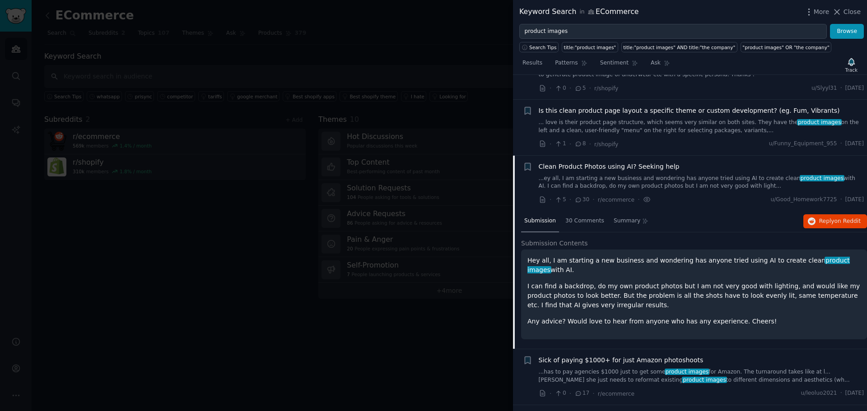
scroll to position [126, 0]
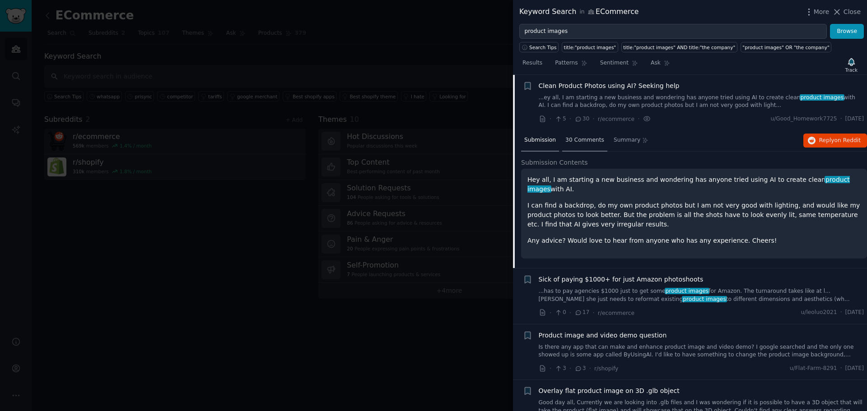
click at [575, 149] on div "30 Comments" at bounding box center [584, 141] width 45 height 22
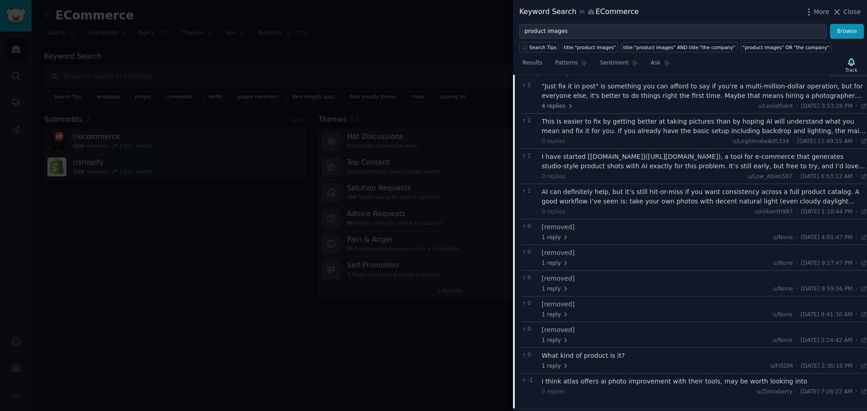
scroll to position [261, 0]
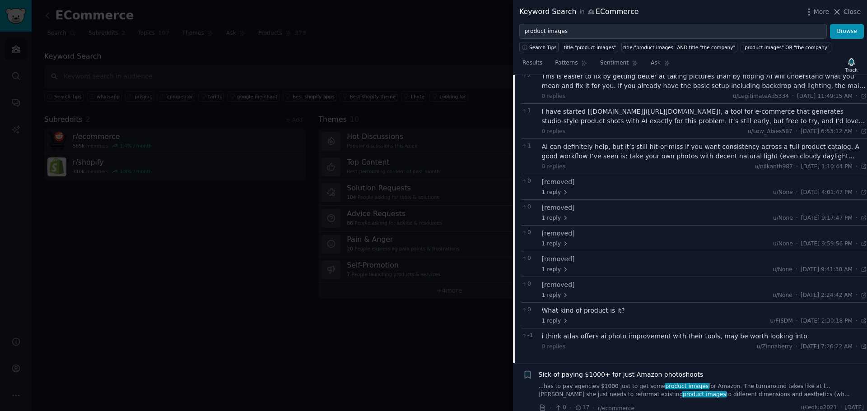
click at [665, 159] on div "AI can definitely help, but it’s still hit-or-miss if you want consistency acro…" at bounding box center [704, 151] width 325 height 19
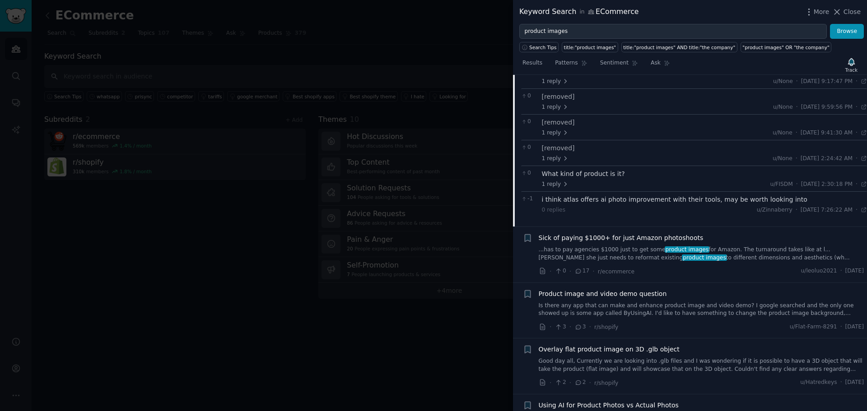
scroll to position [442, 0]
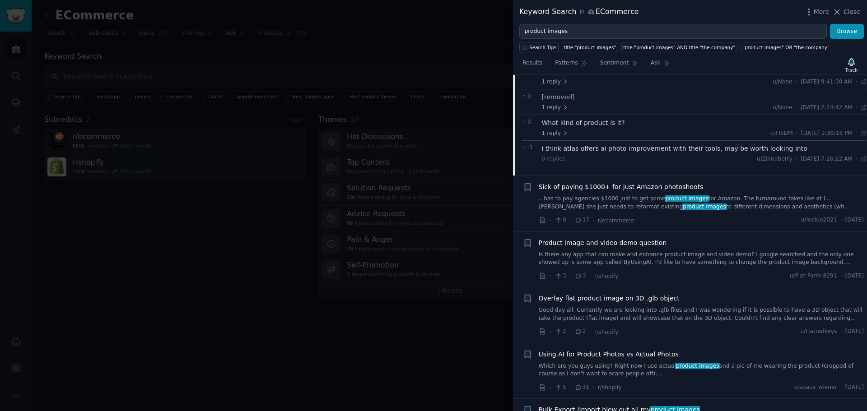
click at [682, 199] on span "product images" at bounding box center [686, 198] width 45 height 6
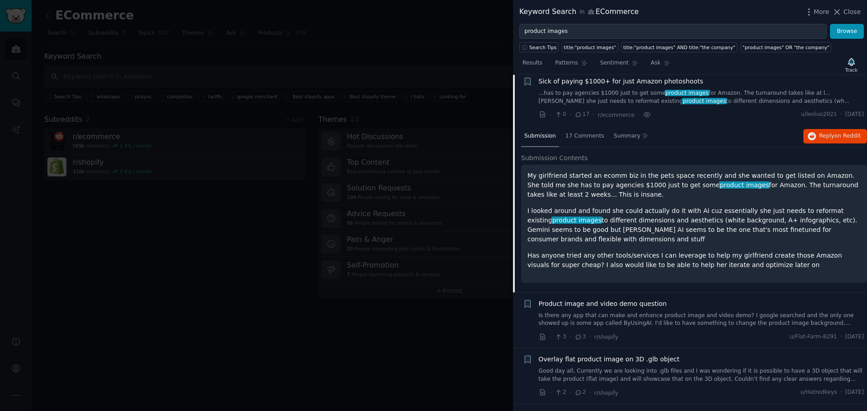
scroll to position [181, 0]
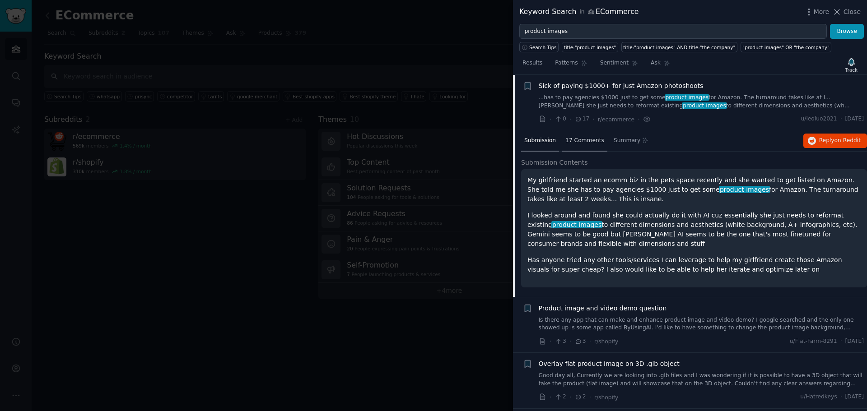
click at [566, 145] on div "17 Comments" at bounding box center [584, 141] width 45 height 22
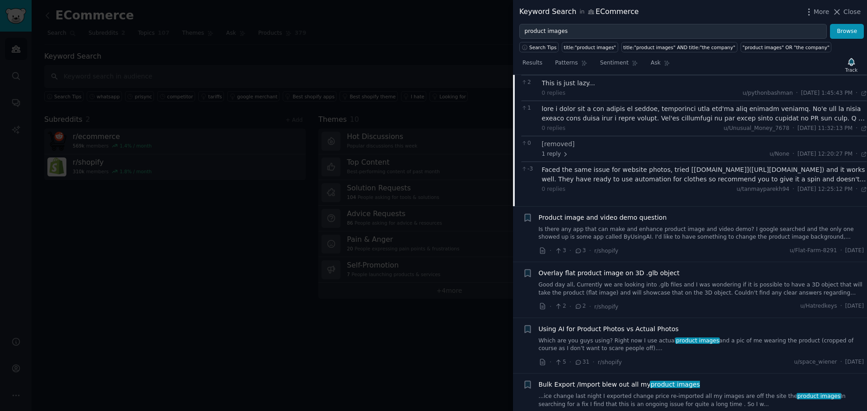
scroll to position [407, 0]
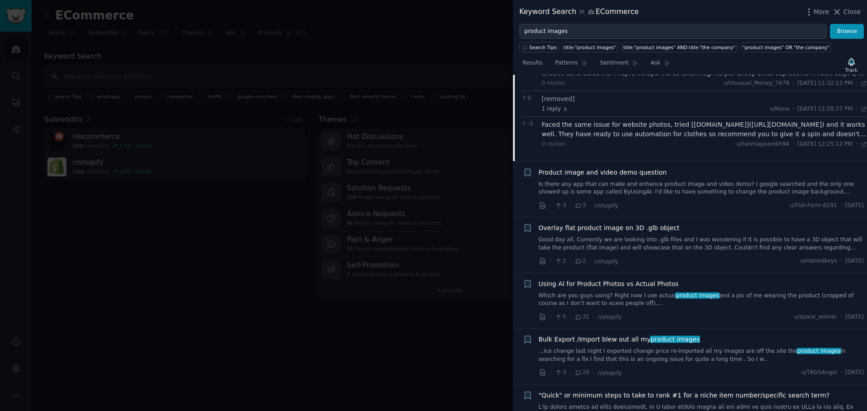
click at [649, 185] on link "Is there any app that can make and enhance product image and video demo? I goog…" at bounding box center [700, 189] width 325 height 16
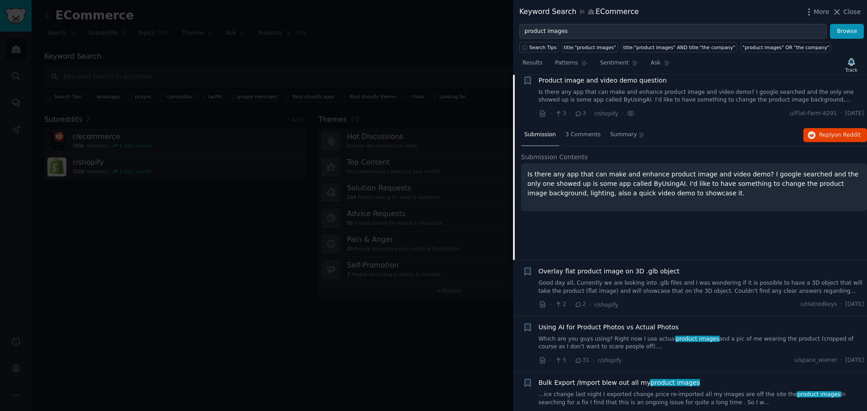
scroll to position [237, 0]
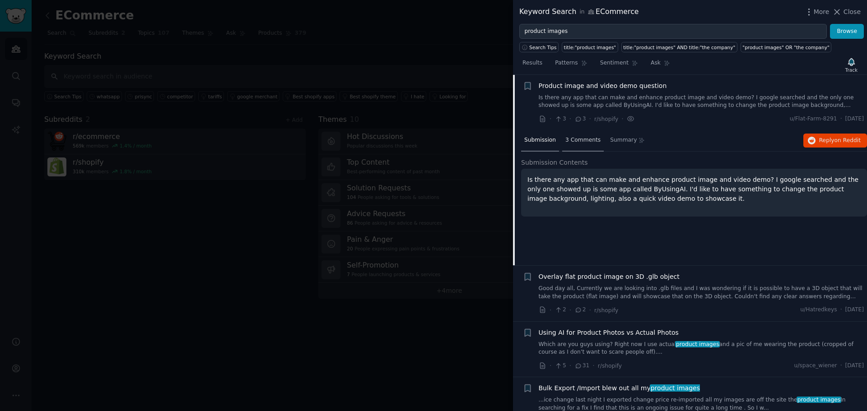
click at [592, 145] on div "3 Comments" at bounding box center [583, 141] width 42 height 22
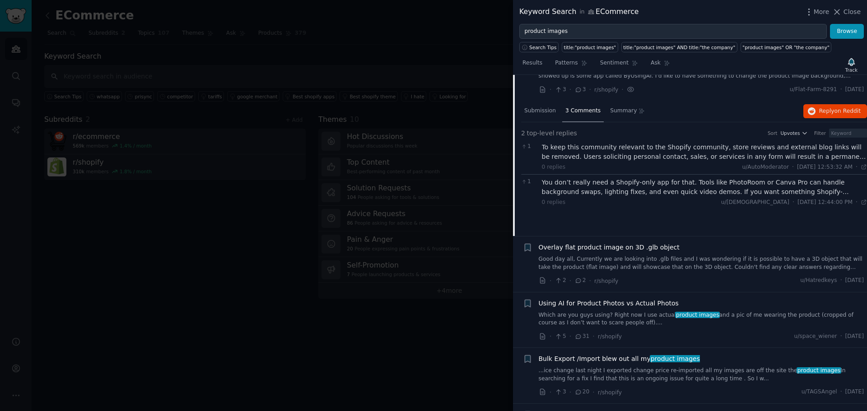
scroll to position [283, 0]
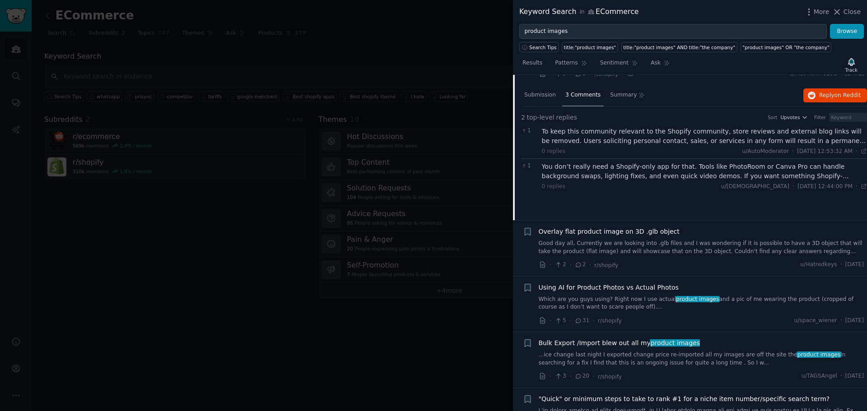
click at [713, 245] on link "Good day all, Currently we are looking into .glb files and I was wondering if i…" at bounding box center [700, 248] width 325 height 16
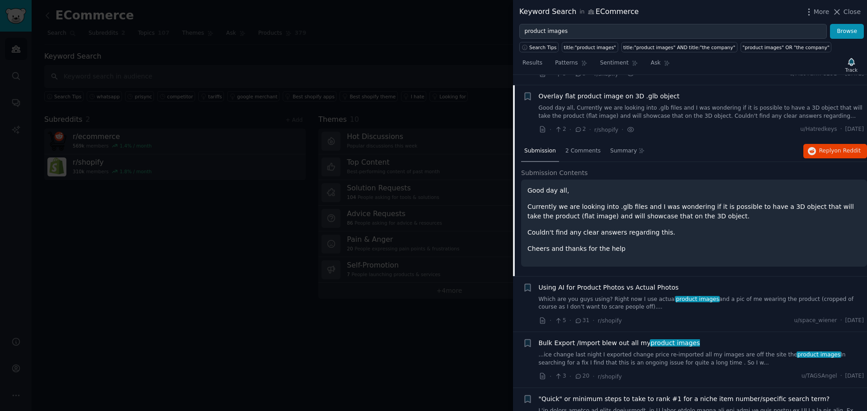
scroll to position [293, 0]
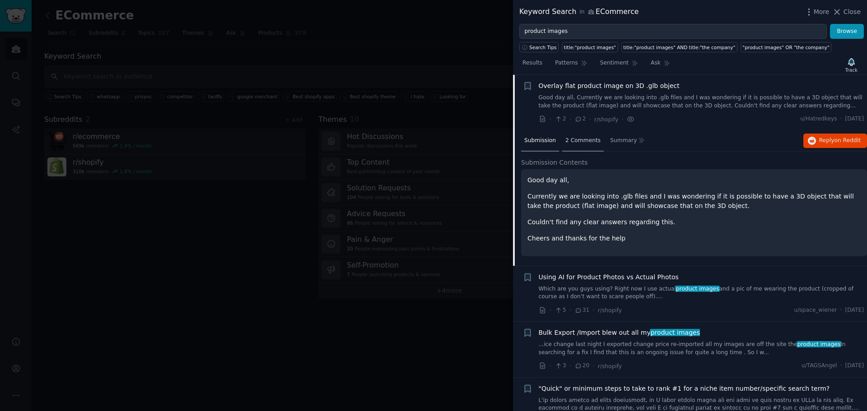
click at [580, 149] on div "2 Comments" at bounding box center [583, 141] width 42 height 22
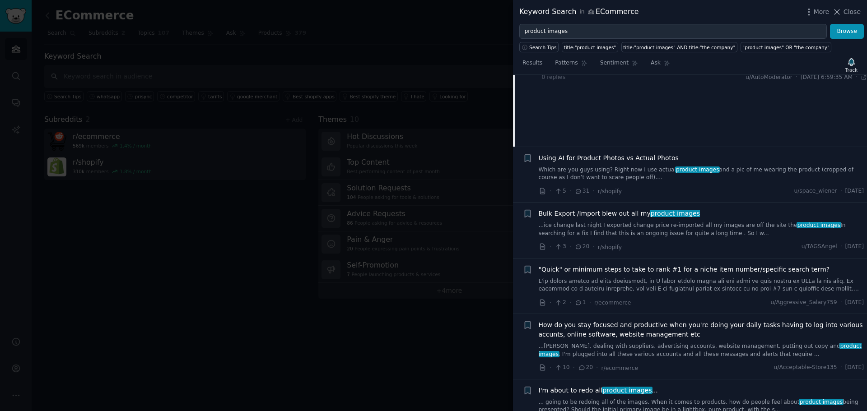
scroll to position [428, 0]
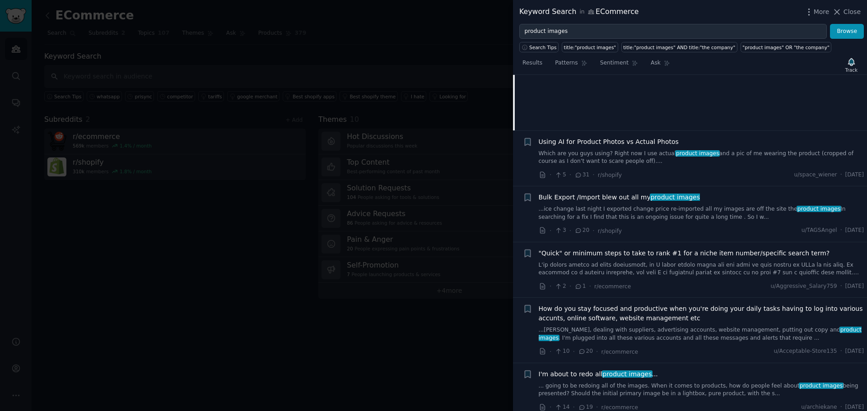
click at [635, 157] on link "Which are you guys using? Right now I use actual product images and a pic of me…" at bounding box center [700, 158] width 325 height 16
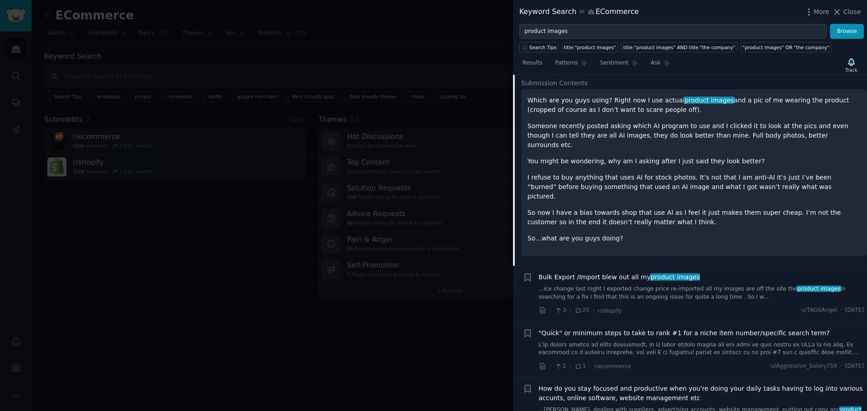
scroll to position [349, 0]
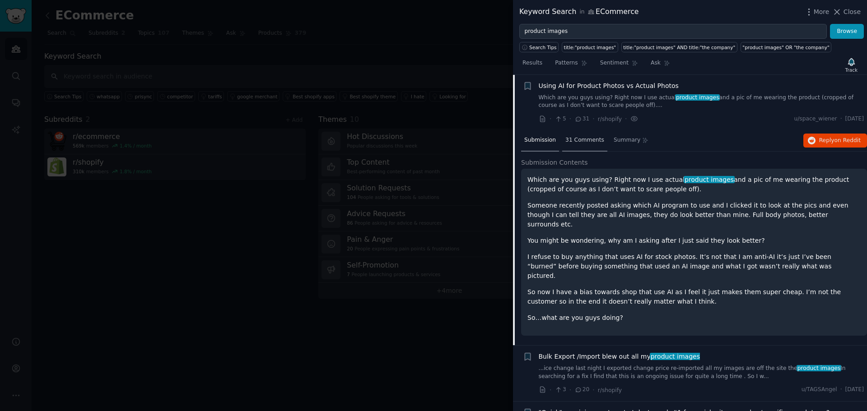
click at [585, 139] on span "31 Comments" at bounding box center [584, 140] width 39 height 8
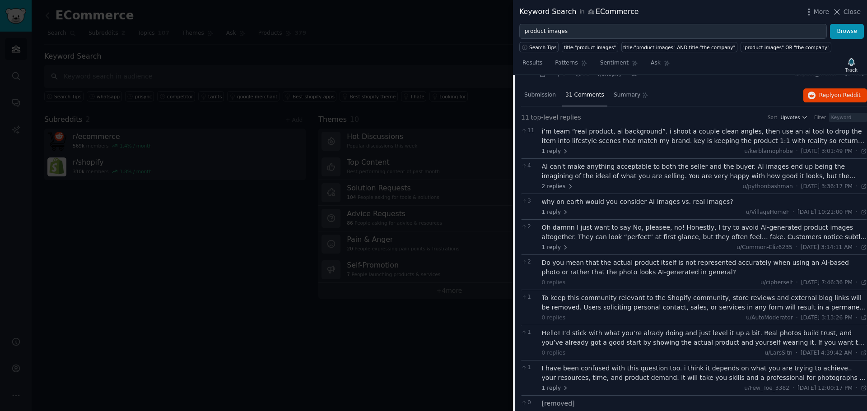
scroll to position [439, 0]
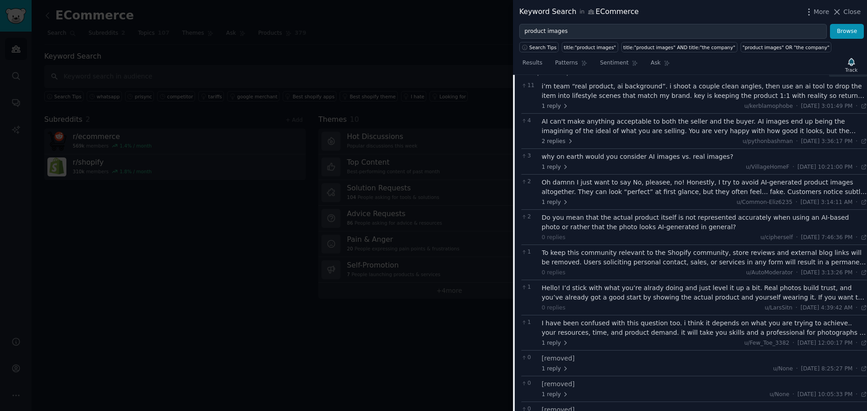
click at [601, 130] on div "AI can't make anything acceptable to both the seller and the buyer. AI images e…" at bounding box center [704, 126] width 325 height 19
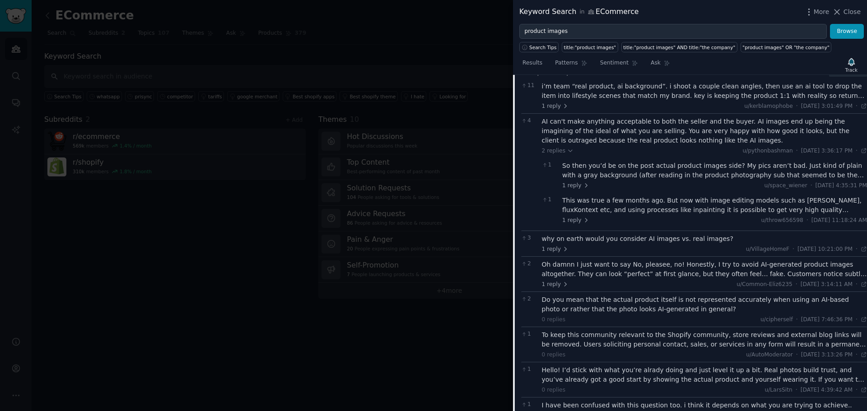
click at [595, 126] on div "AI can't make anything acceptable to both the seller and the buyer. AI images e…" at bounding box center [704, 131] width 325 height 28
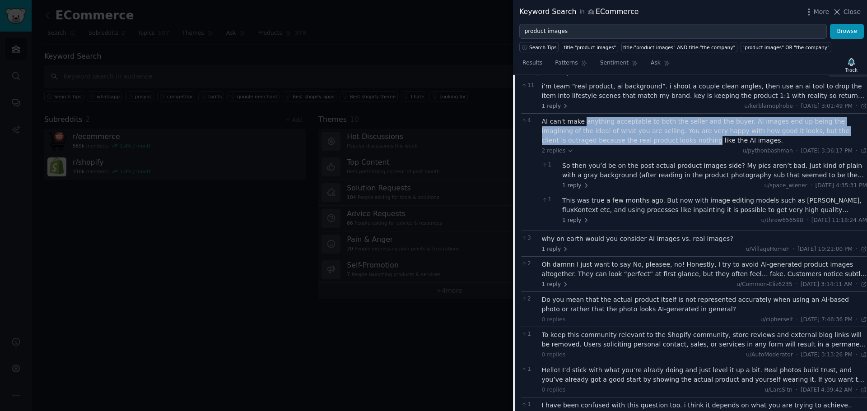
drag, startPoint x: 595, startPoint y: 126, endPoint x: 598, endPoint y: 139, distance: 13.8
click at [598, 139] on div "AI can't make anything acceptable to both the seller and the buyer. AI images e…" at bounding box center [704, 131] width 325 height 28
drag, startPoint x: 598, startPoint y: 139, endPoint x: 596, endPoint y: 123, distance: 16.8
click at [596, 123] on div "AI can't make anything acceptable to both the seller and the buyer. AI images e…" at bounding box center [704, 131] width 325 height 28
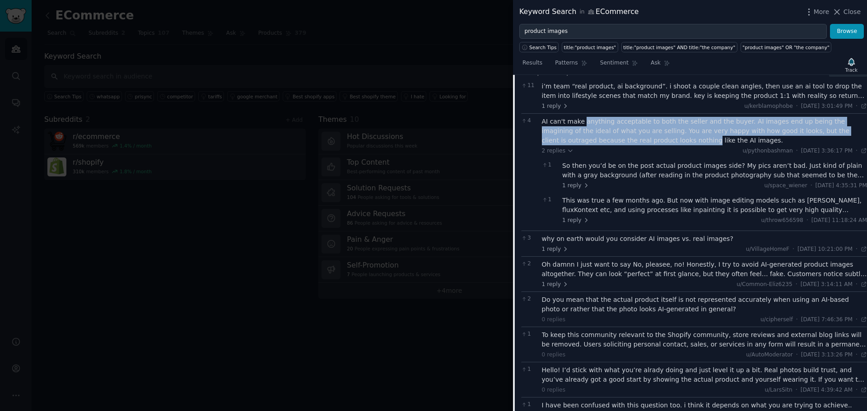
click at [596, 123] on div "AI can't make anything acceptable to both the seller and the buyer. AI images e…" at bounding box center [704, 131] width 325 height 28
drag, startPoint x: 596, startPoint y: 123, endPoint x: 598, endPoint y: 137, distance: 14.5
click at [598, 137] on div "AI can't make anything acceptable to both the seller and the buyer. AI images e…" at bounding box center [704, 131] width 325 height 28
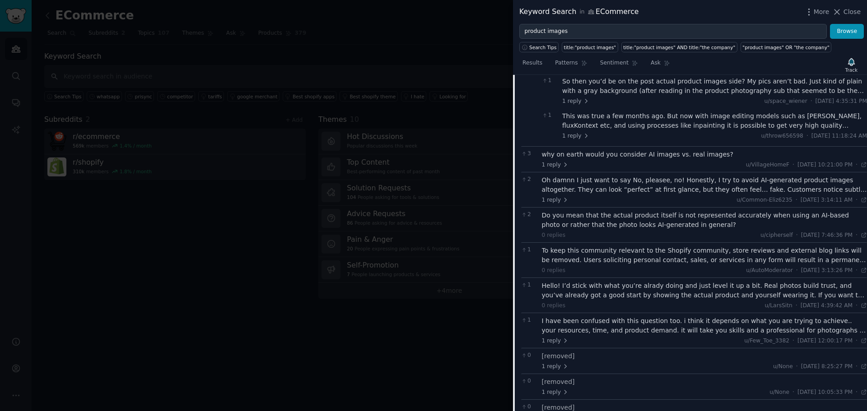
scroll to position [527, 0]
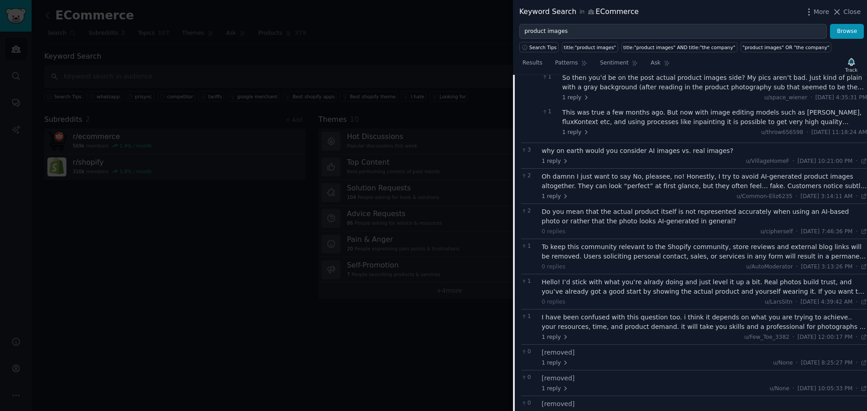
click at [625, 184] on div "Oh damnn I just want to say No, pleasee, no! Honestly, I try to avoid AI-genera…" at bounding box center [704, 181] width 325 height 19
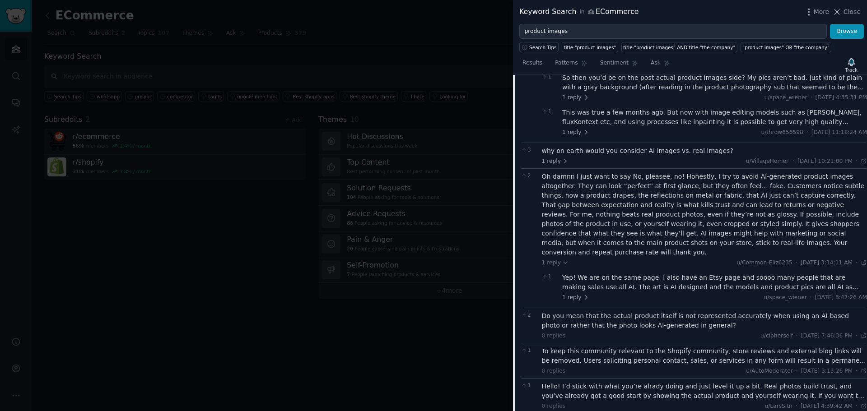
click at [613, 176] on div "Oh damnn I just want to say No, pleasee, no! Honestly, I try to avoid AI-genera…" at bounding box center [704, 214] width 325 height 85
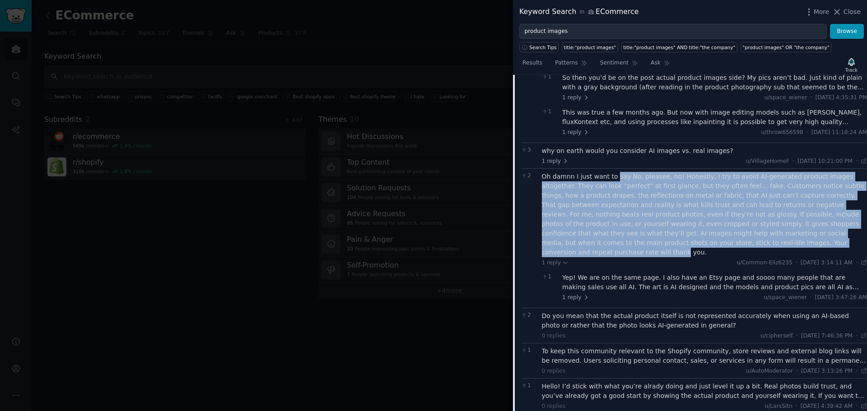
drag, startPoint x: 613, startPoint y: 176, endPoint x: 629, endPoint y: 239, distance: 65.2
click at [629, 239] on div "Oh damnn I just want to say No, pleasee, no! Honestly, I try to avoid AI-genera…" at bounding box center [704, 214] width 325 height 85
drag, startPoint x: 629, startPoint y: 239, endPoint x: 621, endPoint y: 177, distance: 62.9
click at [621, 177] on div "Oh damnn I just want to say No, pleasee, no! Honestly, I try to avoid AI-genera…" at bounding box center [704, 214] width 325 height 85
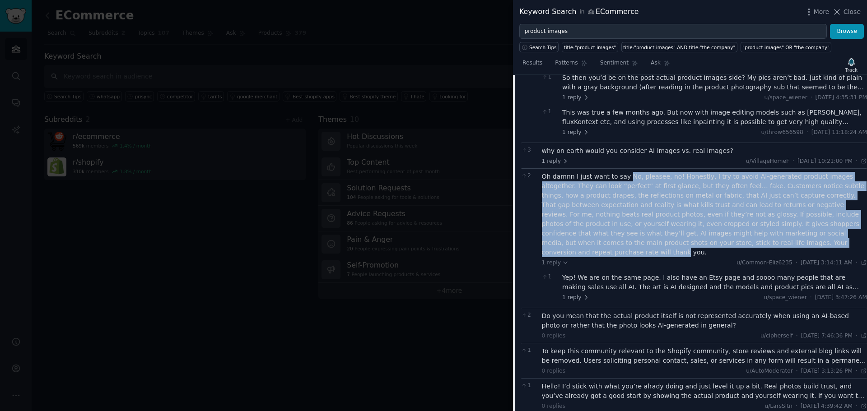
click at [621, 177] on div "Oh damnn I just want to say No, pleasee, no! Honestly, I try to avoid AI-genera…" at bounding box center [704, 214] width 325 height 85
drag, startPoint x: 621, startPoint y: 177, endPoint x: 622, endPoint y: 241, distance: 64.6
click at [622, 241] on div "Oh damnn I just want to say No, pleasee, no! Honestly, I try to avoid AI-genera…" at bounding box center [704, 214] width 325 height 85
drag, startPoint x: 622, startPoint y: 241, endPoint x: 610, endPoint y: 173, distance: 69.8
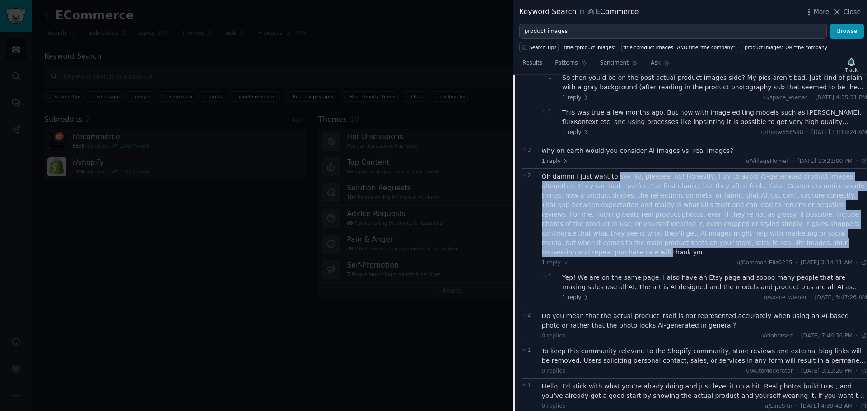
click at [610, 173] on div "Oh damnn I just want to say No, pleasee, no! Honestly, I try to avoid AI-genera…" at bounding box center [704, 214] width 325 height 85
drag, startPoint x: 610, startPoint y: 173, endPoint x: 616, endPoint y: 242, distance: 69.3
click at [616, 242] on div "Oh damnn I just want to say No, pleasee, no! Honestly, I try to avoid AI-genera…" at bounding box center [704, 214] width 325 height 85
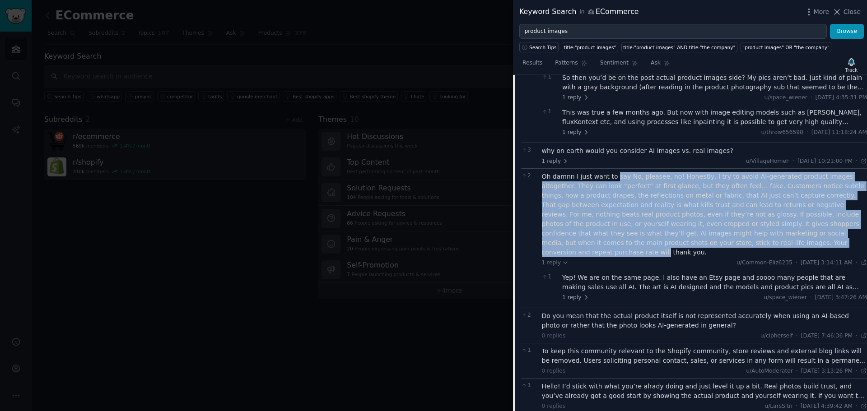
drag, startPoint x: 616, startPoint y: 242, endPoint x: 610, endPoint y: 176, distance: 65.7
click at [610, 176] on div "Oh damnn I just want to say No, pleasee, no! Honestly, I try to avoid AI-genera…" at bounding box center [704, 214] width 325 height 85
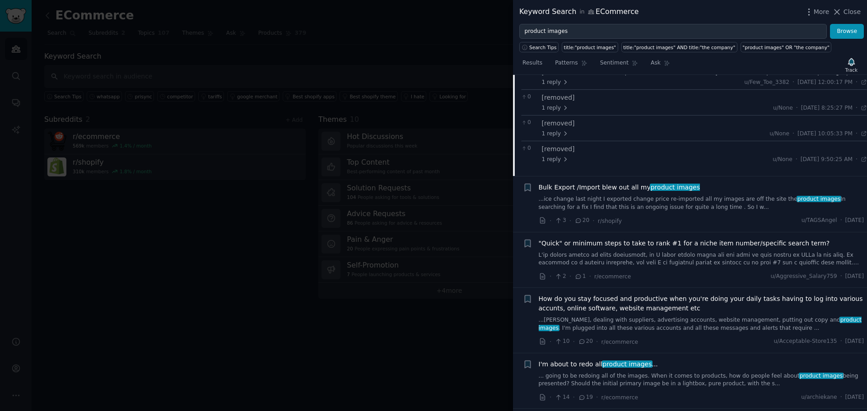
scroll to position [888, 0]
click at [623, 194] on link "...ice change last night I exported change price re-imported all my images are …" at bounding box center [700, 202] width 325 height 16
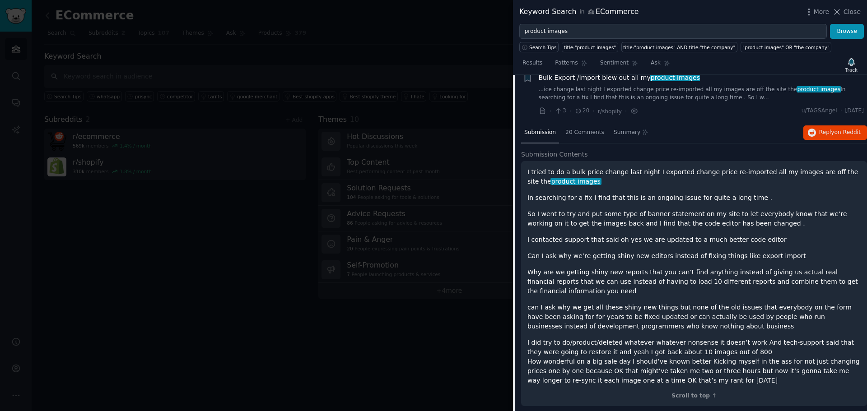
scroll to position [404, 0]
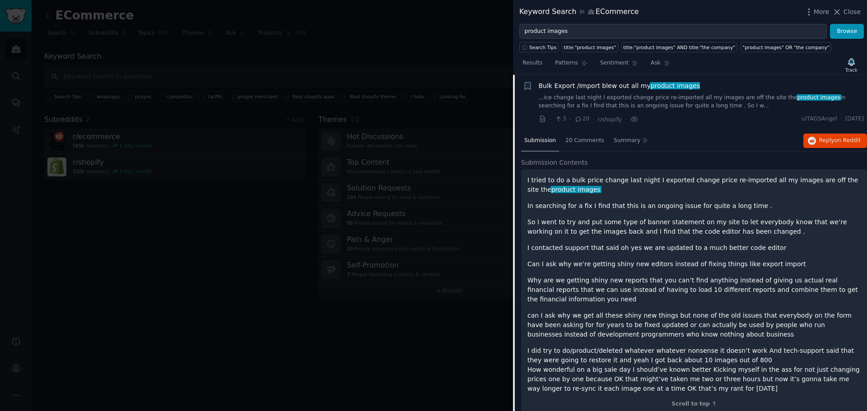
click at [622, 202] on p "In searching for a fix I find that this is an ongoing issue for quite a long ti…" at bounding box center [693, 205] width 333 height 9
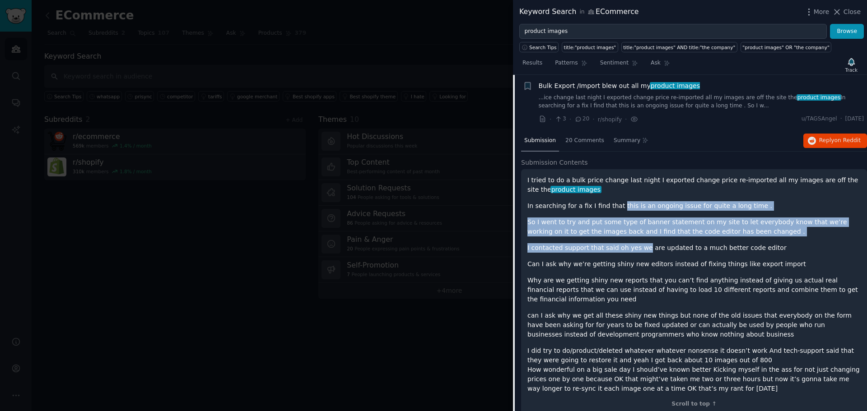
drag, startPoint x: 622, startPoint y: 202, endPoint x: 635, endPoint y: 246, distance: 46.4
click at [635, 246] on div "I tried to do a bulk price change last night I exported change price re-importe…" at bounding box center [693, 285] width 333 height 218
click at [635, 246] on p "I contacted support that said oh yes we are updated to a much better code editor" at bounding box center [693, 247] width 333 height 9
drag, startPoint x: 635, startPoint y: 246, endPoint x: 624, endPoint y: 206, distance: 41.9
click at [624, 206] on div "I tried to do a bulk price change last night I exported change price re-importe…" at bounding box center [693, 285] width 333 height 218
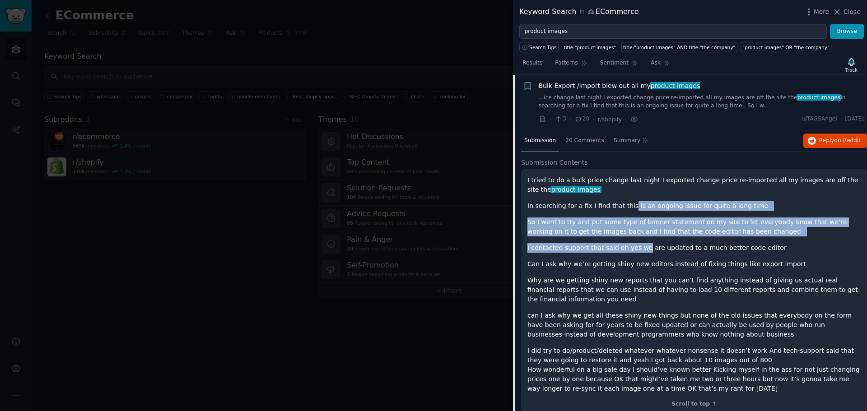
click at [624, 206] on p "In searching for a fix I find that this is an ongoing issue for quite a long ti…" at bounding box center [693, 205] width 333 height 9
drag, startPoint x: 624, startPoint y: 206, endPoint x: 632, endPoint y: 247, distance: 42.3
click at [632, 247] on div "I tried to do a bulk price change last night I exported change price re-importe…" at bounding box center [693, 285] width 333 height 218
click at [632, 247] on p "I contacted support that said oh yes we are updated to a much better code editor" at bounding box center [693, 247] width 333 height 9
drag, startPoint x: 632, startPoint y: 247, endPoint x: 618, endPoint y: 207, distance: 42.5
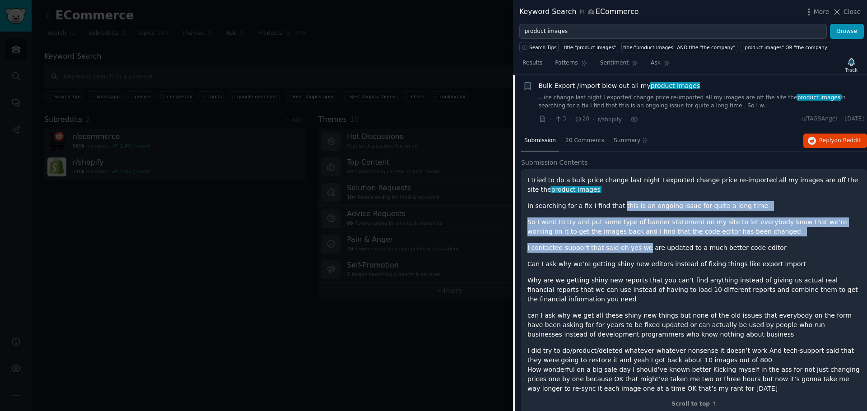
click at [618, 207] on div "I tried to do a bulk price change last night I exported change price re-importe…" at bounding box center [693, 285] width 333 height 218
click at [618, 207] on p "In searching for a fix I find that this is an ongoing issue for quite a long ti…" at bounding box center [693, 205] width 333 height 9
drag, startPoint x: 618, startPoint y: 207, endPoint x: 622, endPoint y: 242, distance: 35.4
click at [622, 242] on div "I tried to do a bulk price change last night I exported change price re-importe…" at bounding box center [693, 285] width 333 height 218
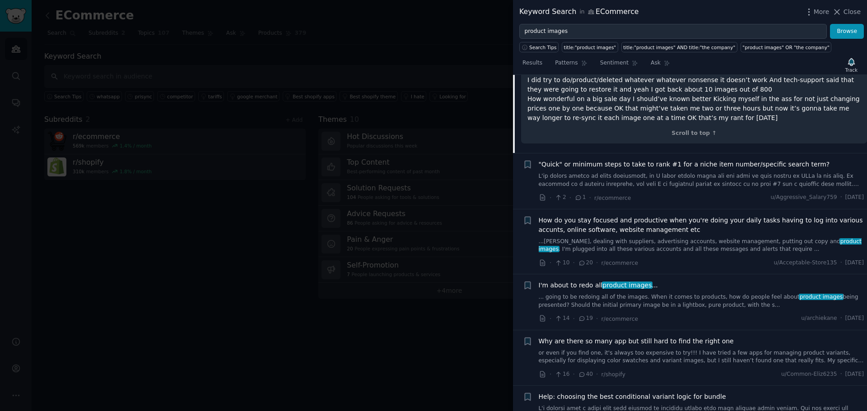
scroll to position [720, 0]
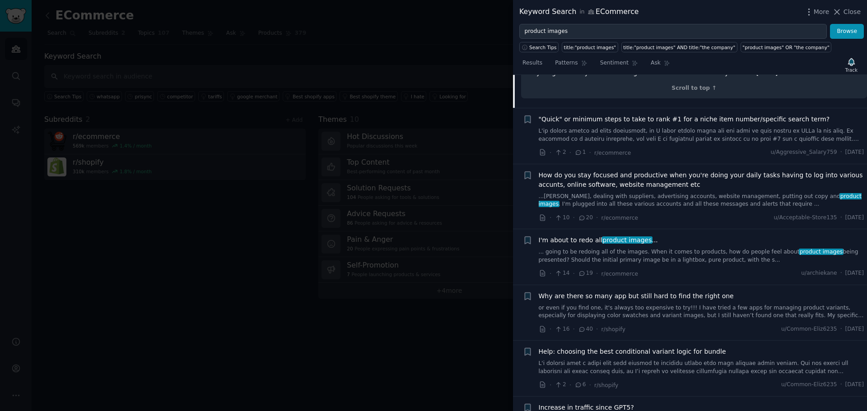
click at [668, 194] on link "...ping, dealing with suppliers, advertising accounts, website management, putt…" at bounding box center [700, 201] width 325 height 16
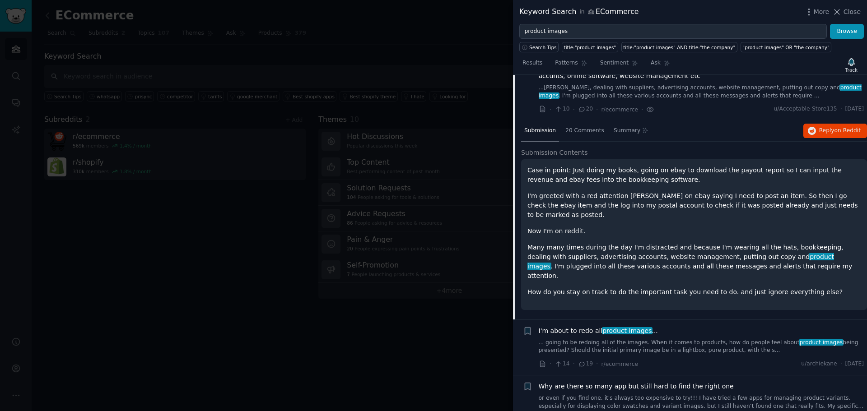
scroll to position [516, 0]
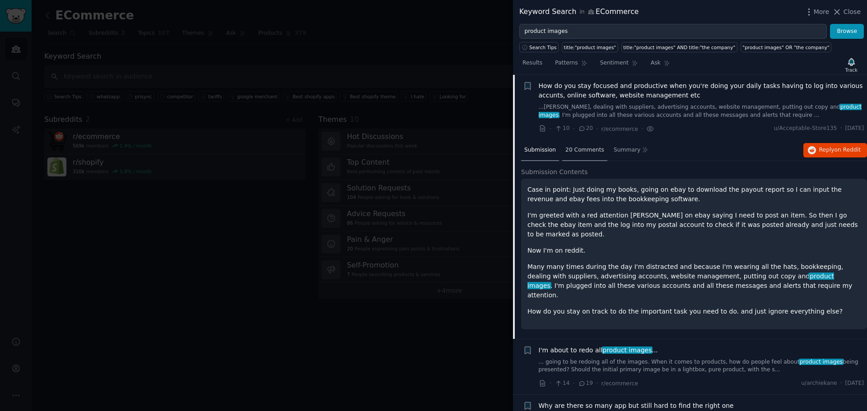
click at [584, 152] on span "20 Comments" at bounding box center [584, 150] width 39 height 8
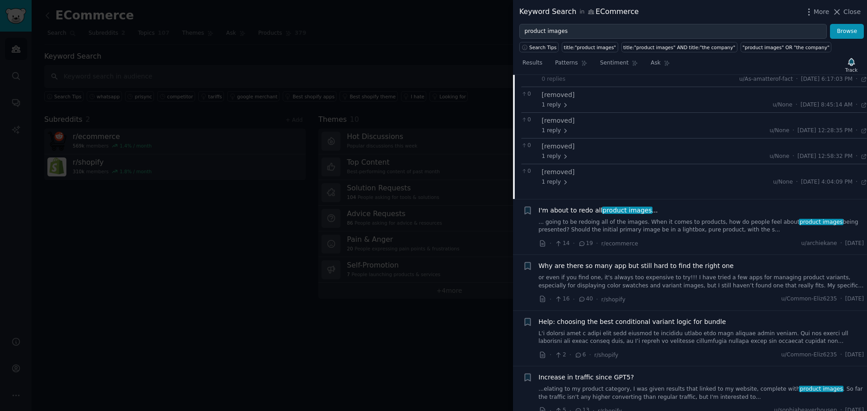
scroll to position [832, 0]
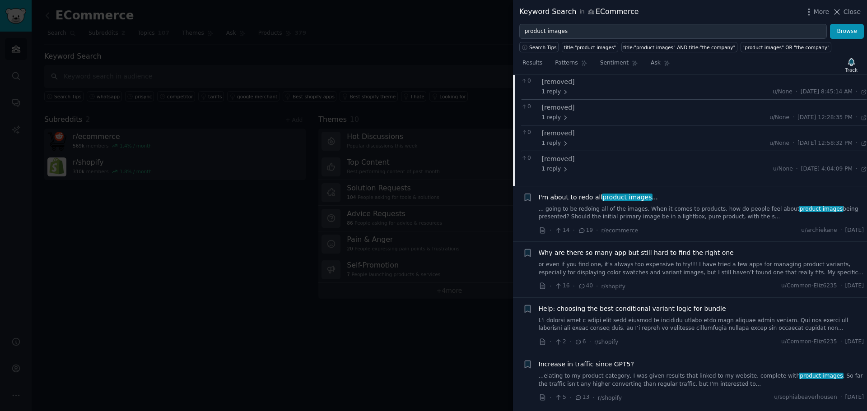
click at [656, 211] on link "... going to be redoing all of the images. When it comes to products, how do pe…" at bounding box center [700, 213] width 325 height 16
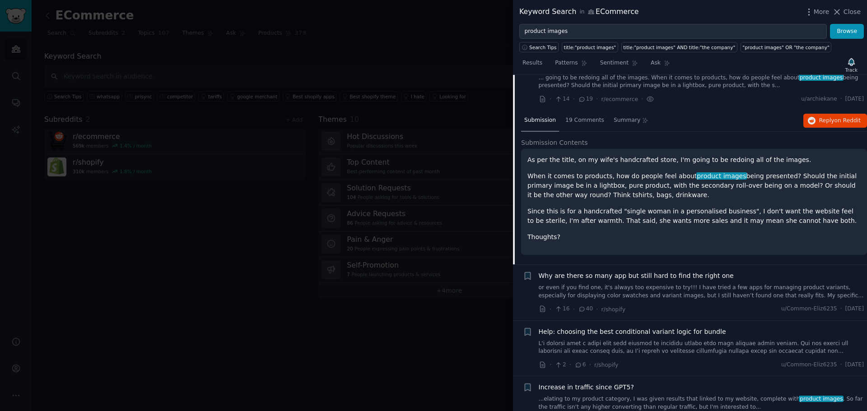
scroll to position [581, 0]
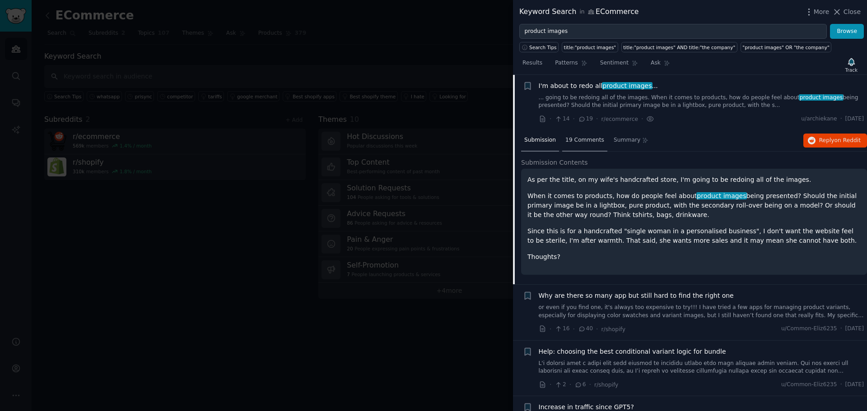
click at [576, 134] on div "19 Comments" at bounding box center [584, 141] width 45 height 22
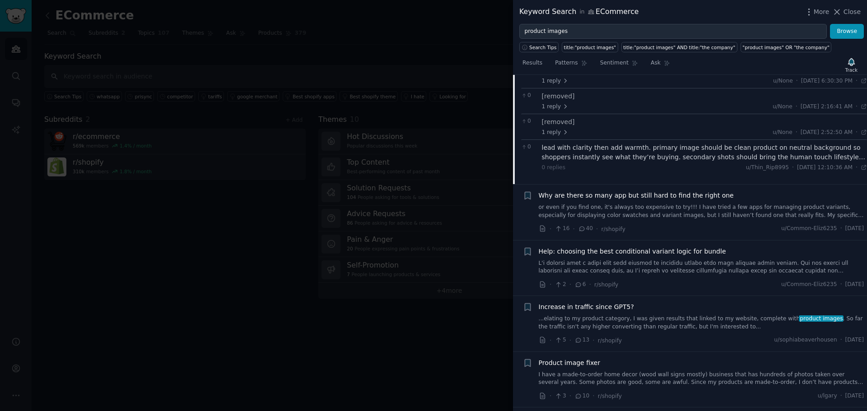
scroll to position [946, 0]
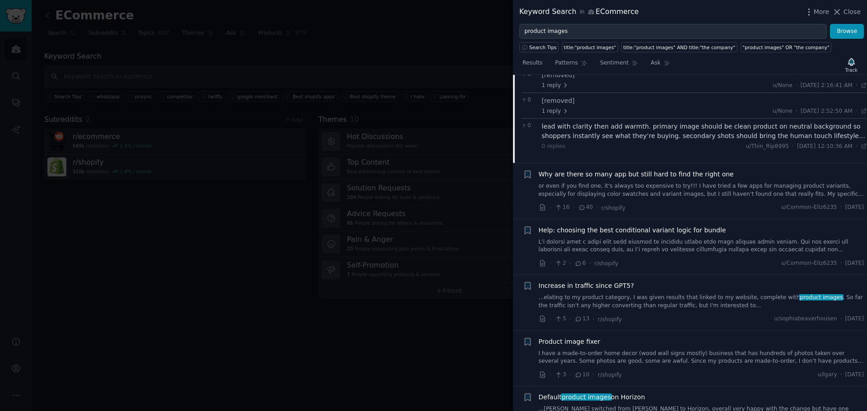
click at [674, 193] on link "or even if you find one, it's always too expensive to try!!! I have tried a few…" at bounding box center [700, 190] width 325 height 16
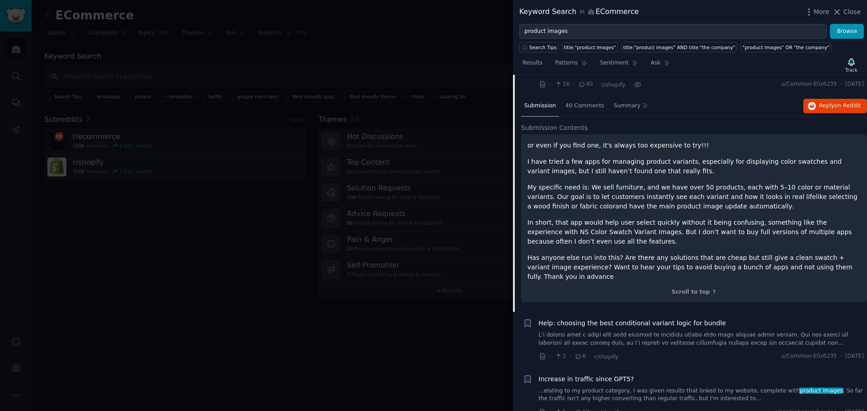
scroll to position [637, 0]
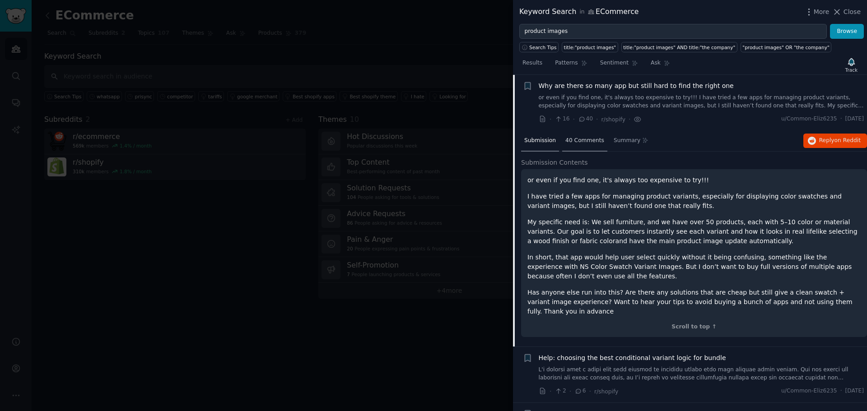
click at [582, 134] on div "40 Comments" at bounding box center [584, 141] width 45 height 22
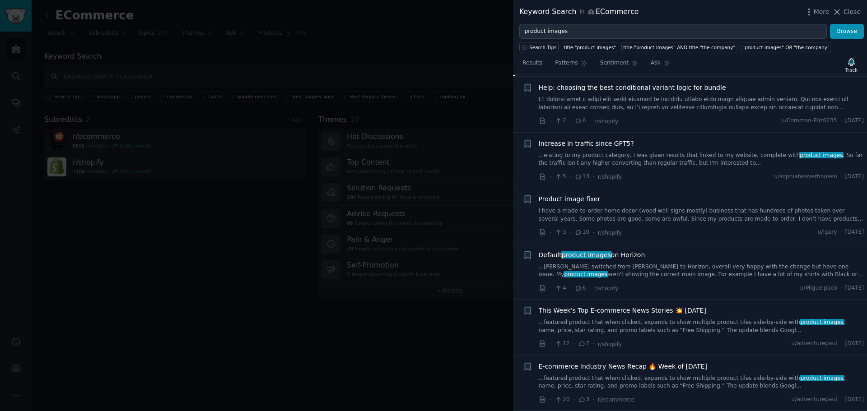
scroll to position [1404, 0]
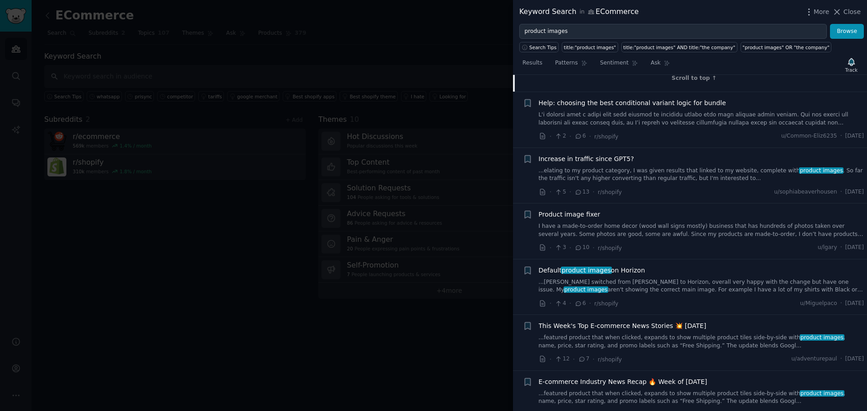
click at [672, 180] on link "...elating to my product category, I was given results that linked to my websit…" at bounding box center [700, 175] width 325 height 16
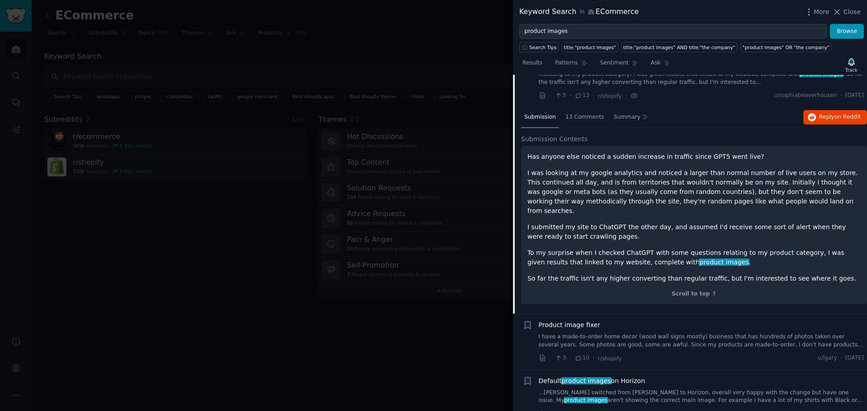
scroll to position [748, 0]
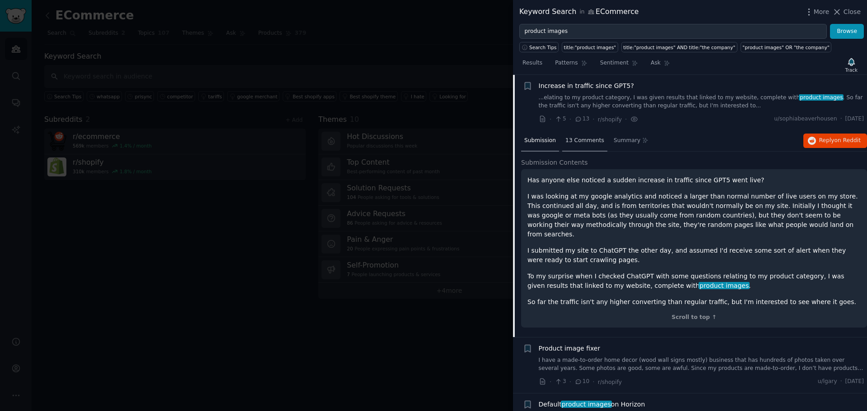
click at [574, 149] on div "13 Comments" at bounding box center [584, 141] width 45 height 22
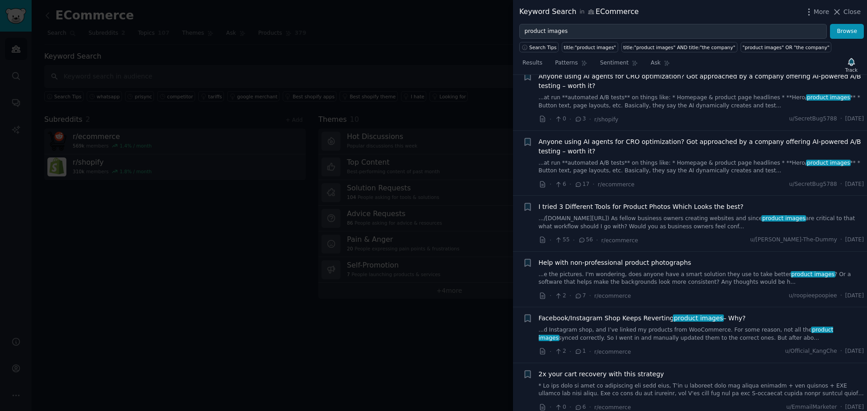
scroll to position [2012, 0]
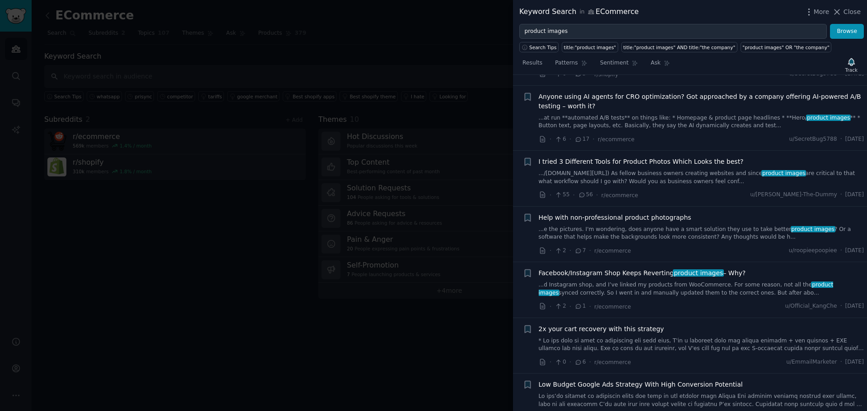
click at [386, 123] on div at bounding box center [433, 205] width 867 height 411
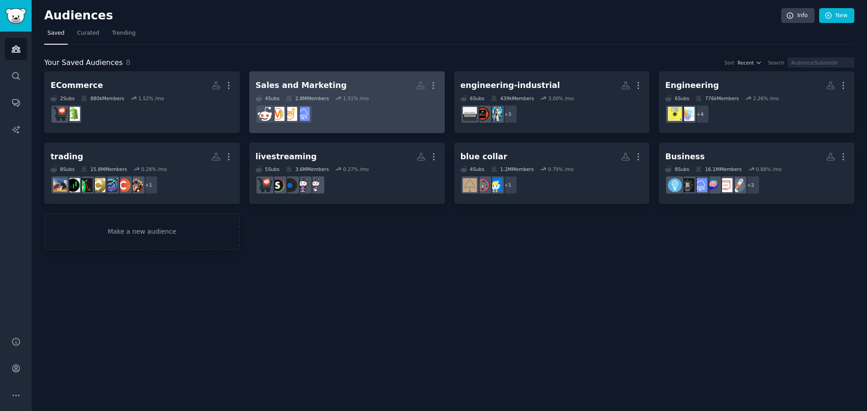
click at [336, 112] on dd at bounding box center [346, 114] width 183 height 25
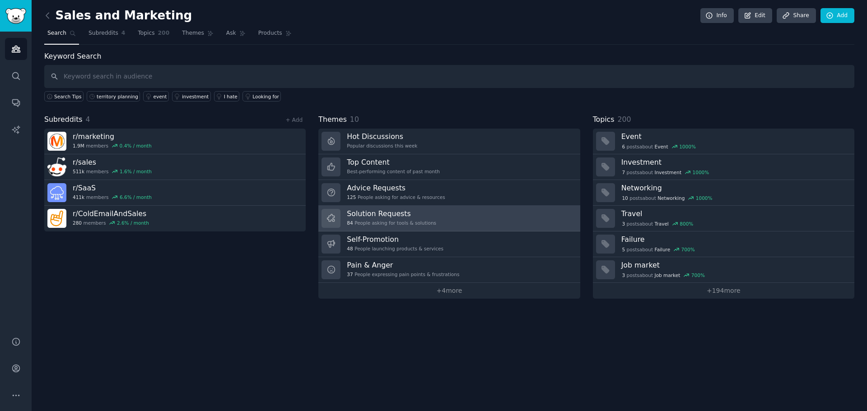
click at [391, 216] on h3 "Solution Requests" at bounding box center [391, 213] width 89 height 9
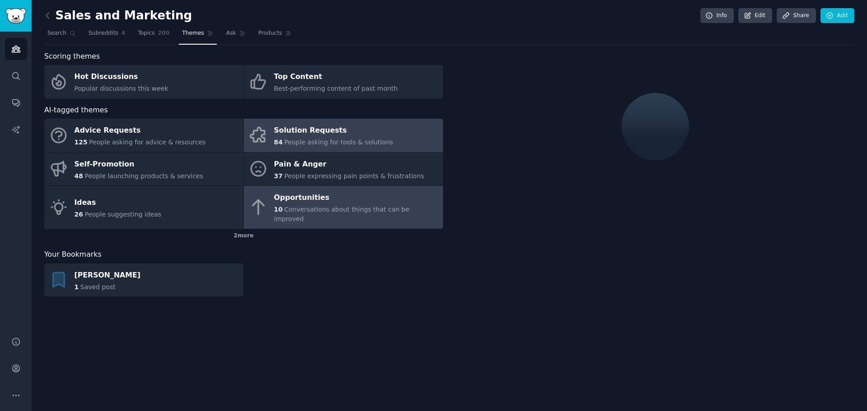
click at [391, 214] on link "Opportunities 10 Conversations about things that can be improved" at bounding box center [343, 207] width 199 height 43
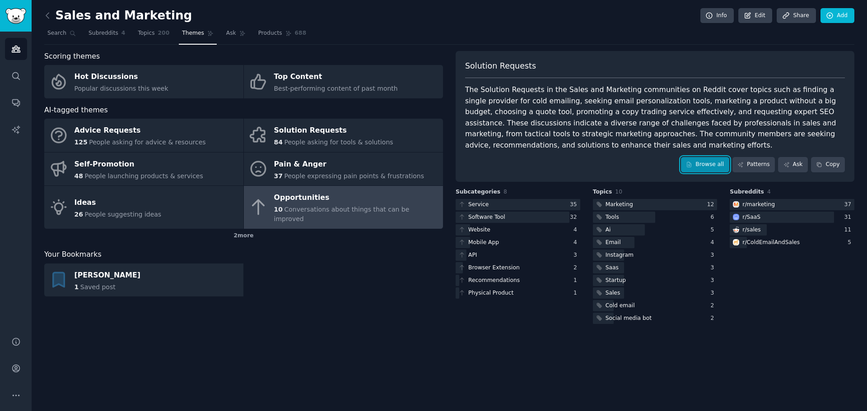
click at [709, 159] on link "Browse all" at bounding box center [705, 164] width 48 height 15
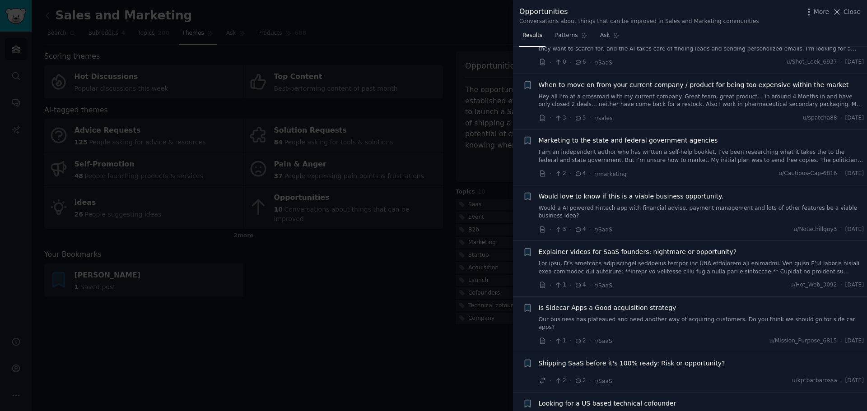
scroll to position [157, 0]
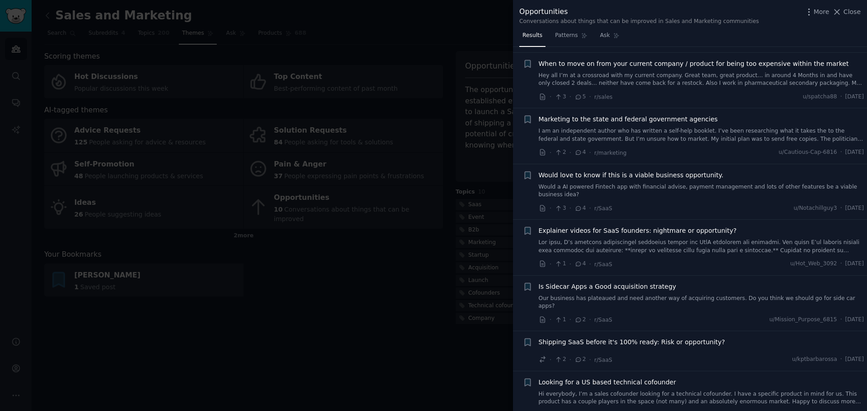
click at [683, 187] on link "Would a AI powered Fintech app with financial advise, payment management and lo…" at bounding box center [700, 191] width 325 height 16
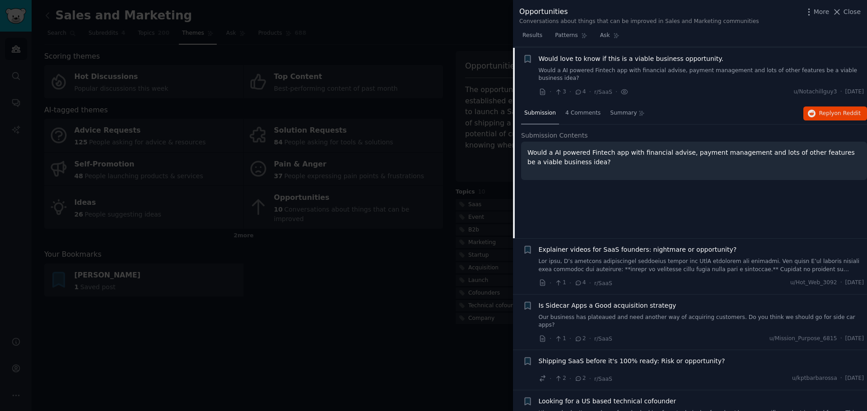
scroll to position [274, 0]
click at [576, 108] on span "4 Comments" at bounding box center [582, 112] width 35 height 8
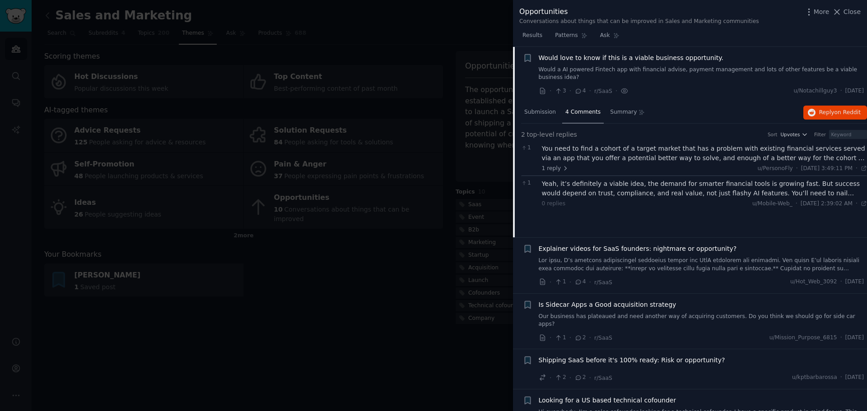
scroll to position [292, 0]
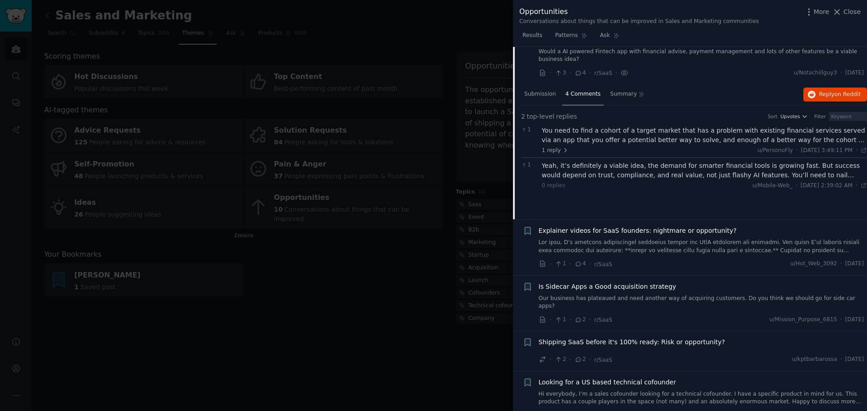
click at [379, 292] on div at bounding box center [433, 205] width 867 height 411
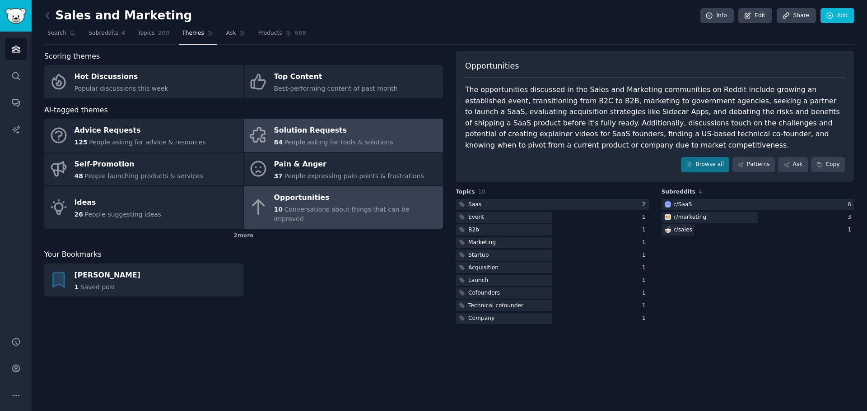
click at [367, 144] on span "People asking for tools & solutions" at bounding box center [338, 142] width 109 height 7
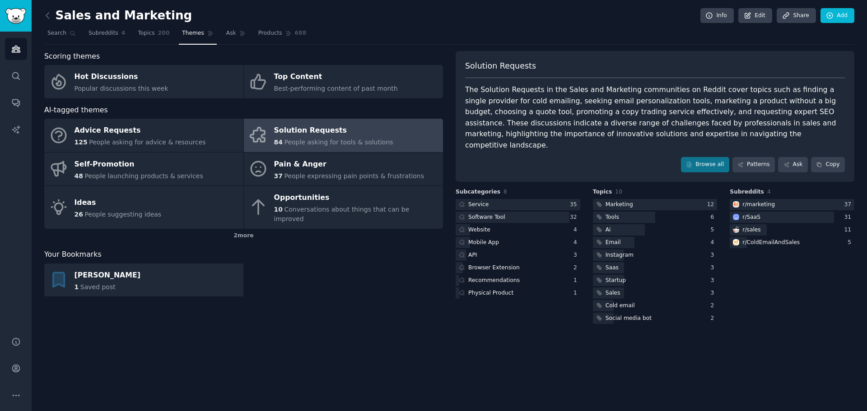
click at [306, 138] on div "84 People asking for tools & solutions" at bounding box center [333, 142] width 119 height 9
click at [717, 157] on link "Browse all" at bounding box center [705, 164] width 48 height 15
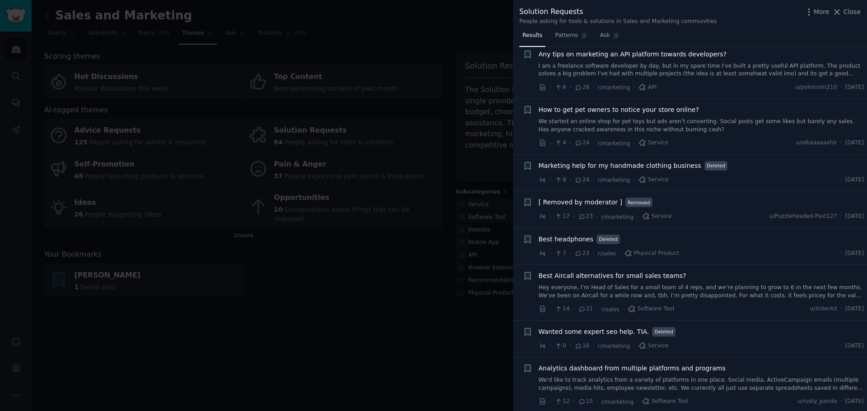
scroll to position [722, 0]
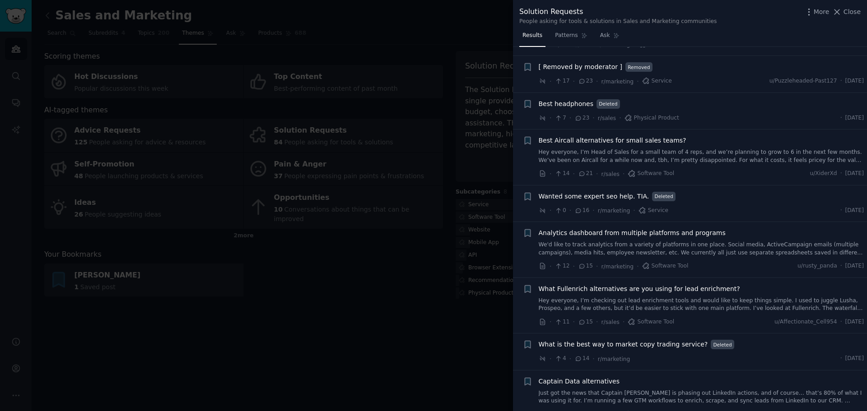
click at [673, 148] on link "Hey everyone, I’m Head of Sales for a small team of 4 reps, and we’re planning …" at bounding box center [700, 156] width 325 height 16
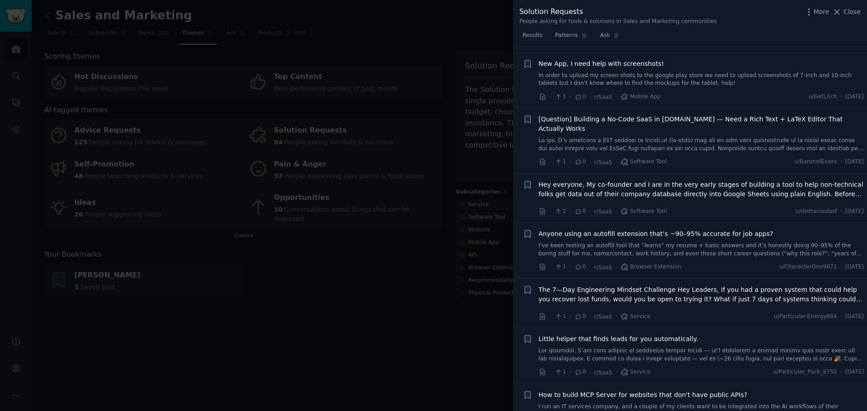
scroll to position [4038, 0]
click at [399, 253] on div at bounding box center [433, 205] width 867 height 411
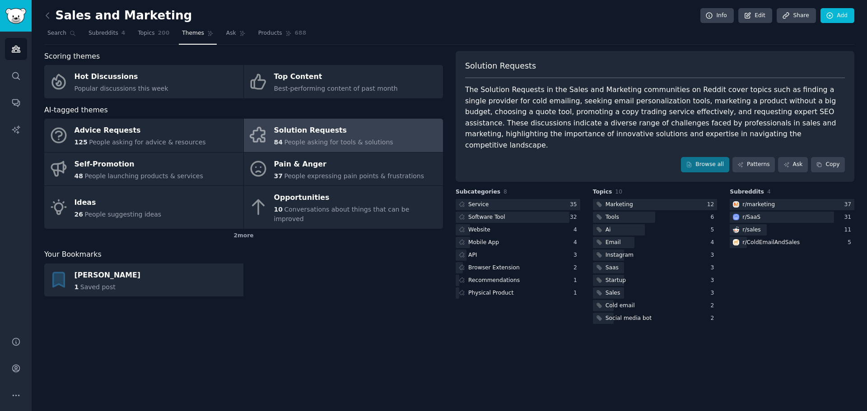
click at [3, 50] on div "Audiences Search Conversations AI Reports" at bounding box center [16, 179] width 32 height 294
click at [37, 46] on div "Sales and Marketing Info Edit Share Add Search Subreddits 4 Topics 200 Themes A…" at bounding box center [449, 205] width 835 height 411
click at [19, 49] on icon "Sidebar" at bounding box center [16, 49] width 8 height 6
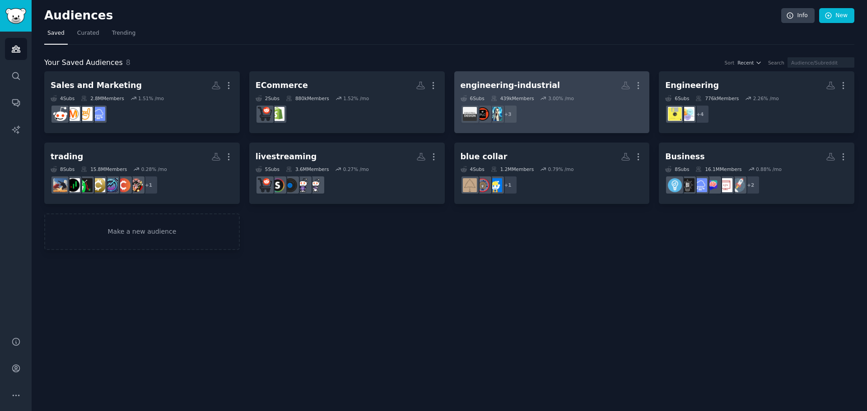
click at [531, 93] on h2 "engineering-industrial More" at bounding box center [551, 86] width 183 height 16
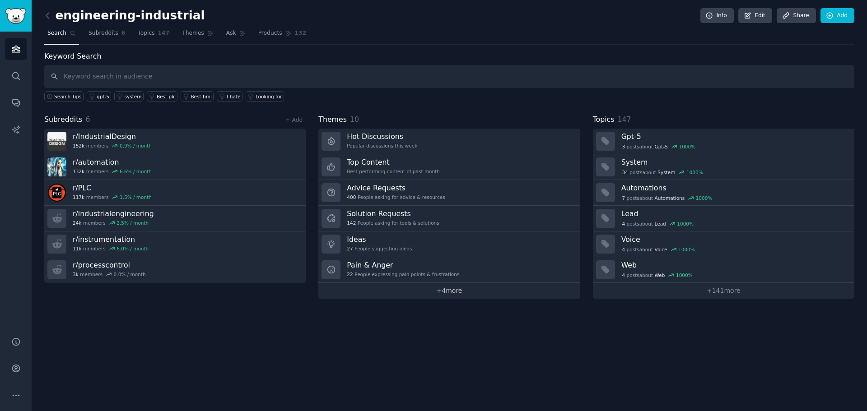
click at [438, 289] on link "+ 4 more" at bounding box center [448, 291] width 261 height 16
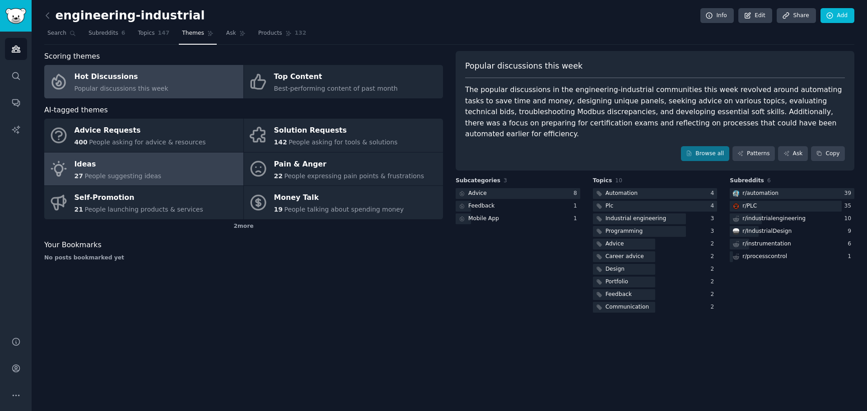
click at [210, 168] on link "Ideas 27 People suggesting ideas" at bounding box center [143, 169] width 199 height 33
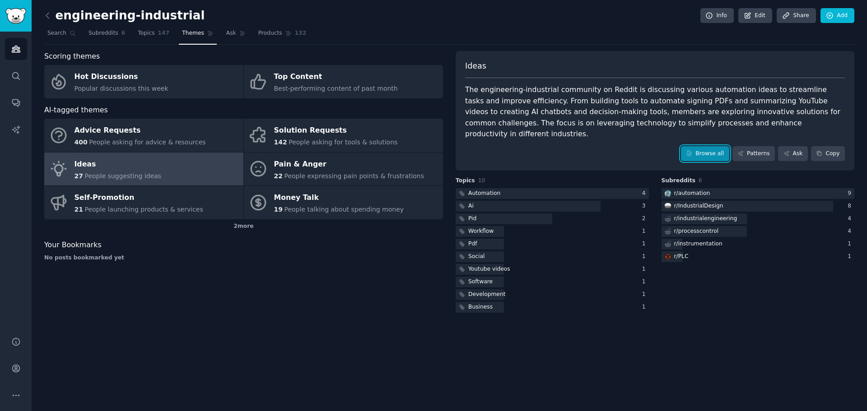
click at [714, 146] on link "Browse all" at bounding box center [705, 153] width 48 height 15
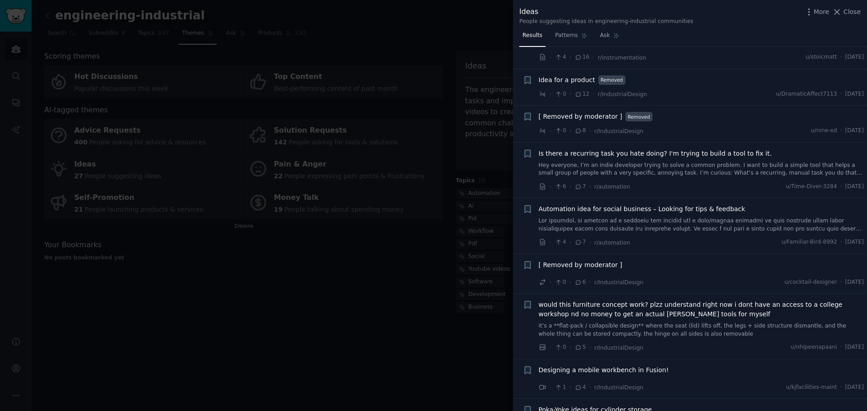
scroll to position [316, 0]
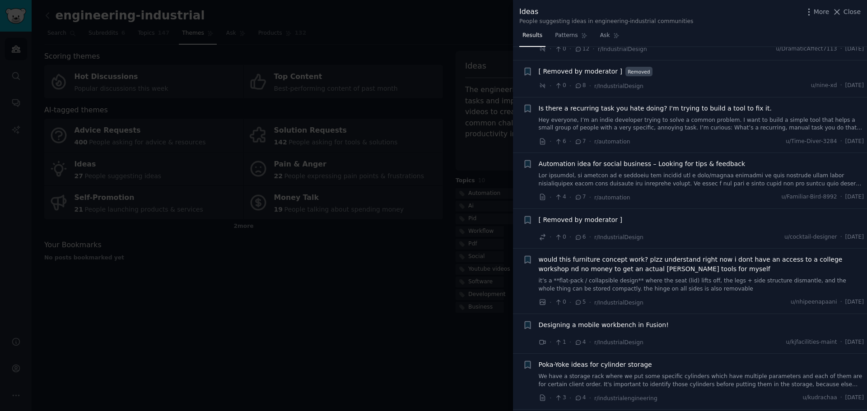
click at [666, 121] on link "Hey everyone, I’m an indie developer trying to solve a common problem. I want t…" at bounding box center [700, 124] width 325 height 16
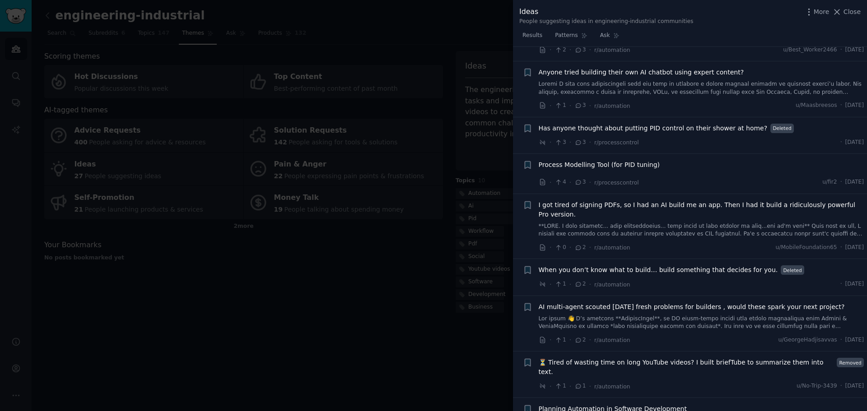
scroll to position [810, 0]
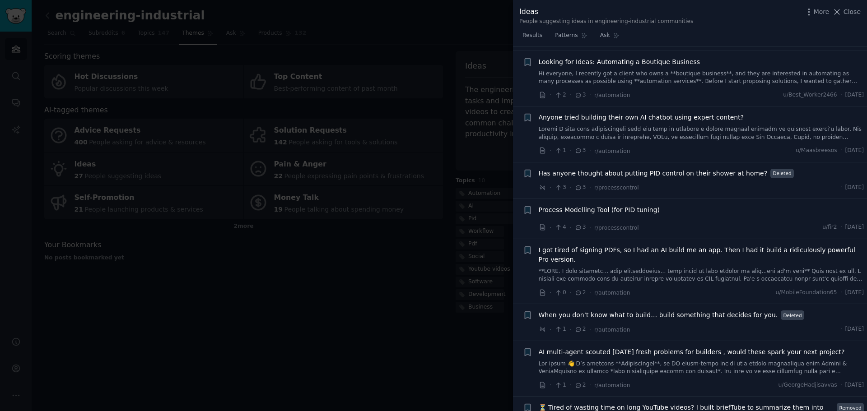
click at [666, 125] on link at bounding box center [700, 133] width 325 height 16
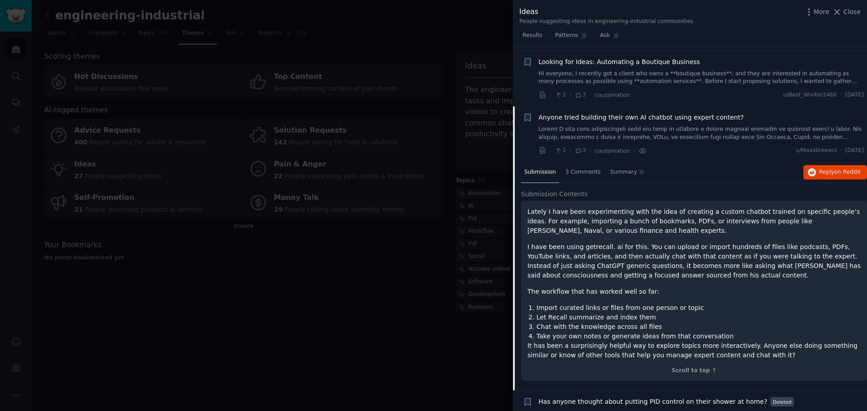
scroll to position [727, 0]
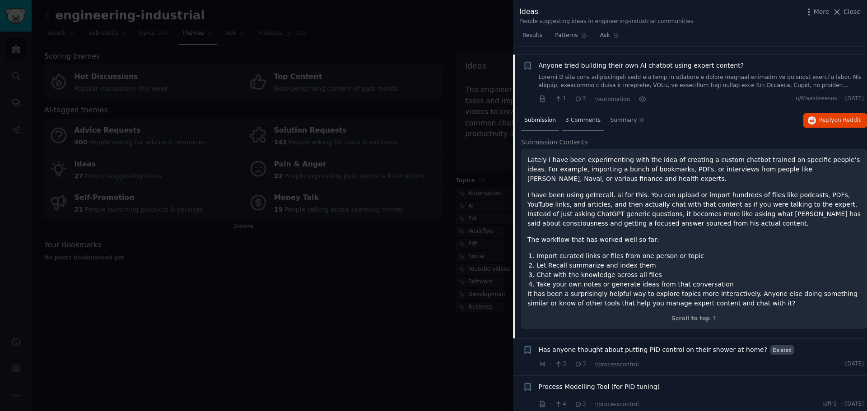
click at [579, 116] on span "3 Comments" at bounding box center [582, 120] width 35 height 8
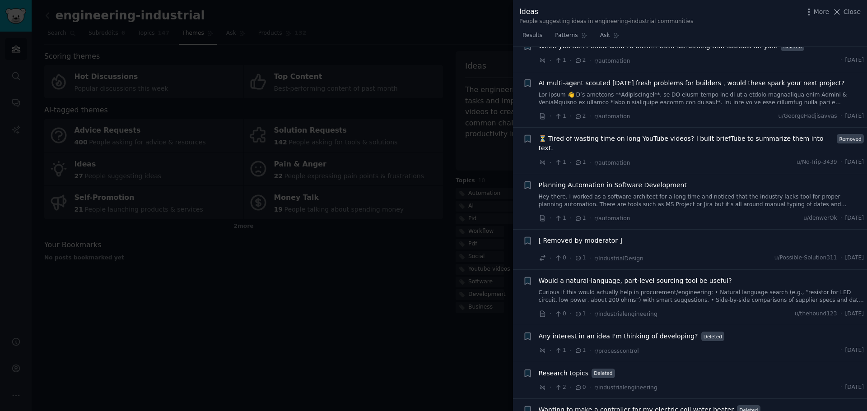
scroll to position [1095, 0]
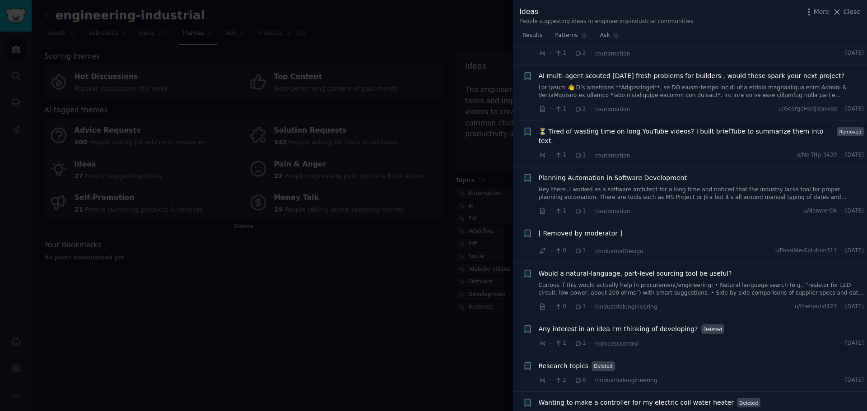
click at [659, 325] on span "Any interest in an idea I'm thinking of developing?" at bounding box center [617, 329] width 159 height 9
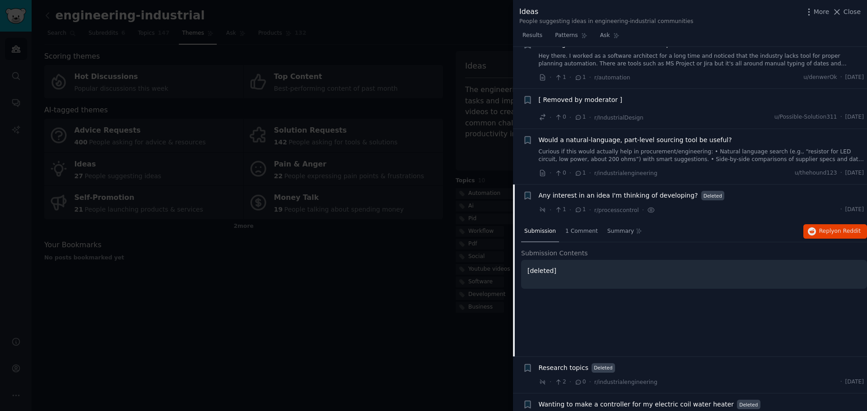
scroll to position [1086, 0]
click at [565, 226] on span "1 Comment" at bounding box center [581, 230] width 32 height 8
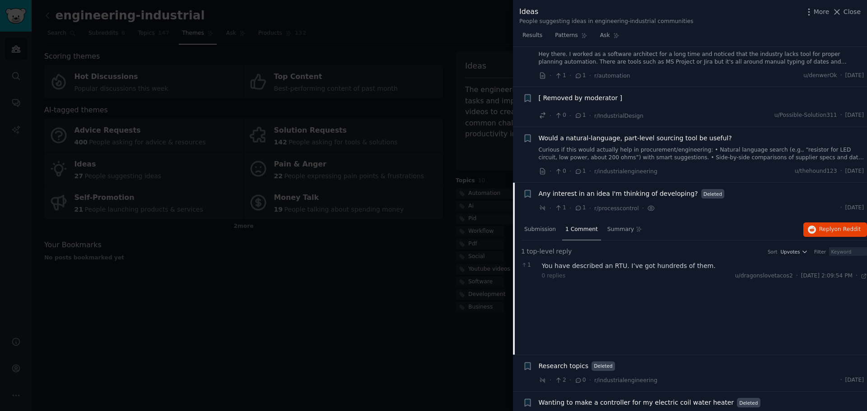
click at [383, 282] on div at bounding box center [433, 205] width 867 height 411
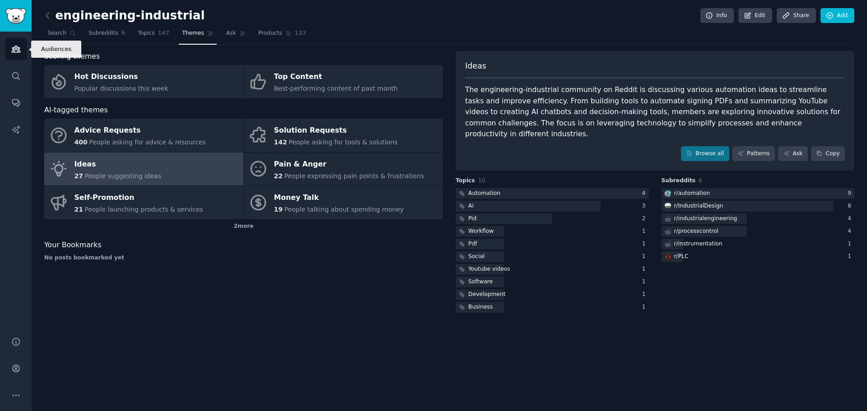
click at [15, 51] on icon "Sidebar" at bounding box center [15, 48] width 9 height 9
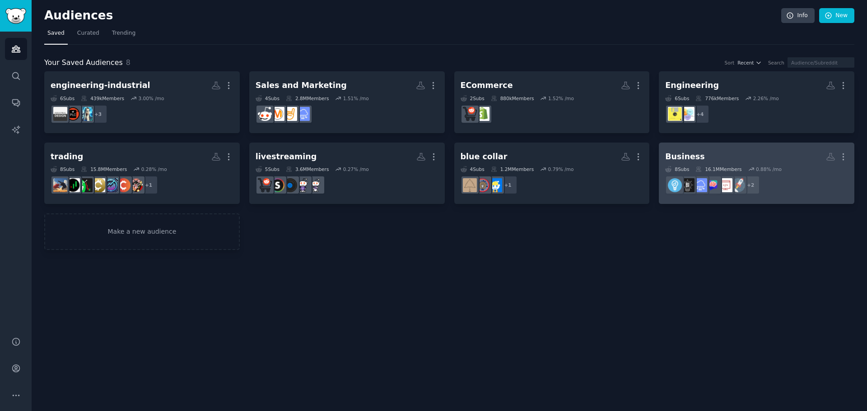
click at [690, 155] on div "Business" at bounding box center [684, 156] width 39 height 11
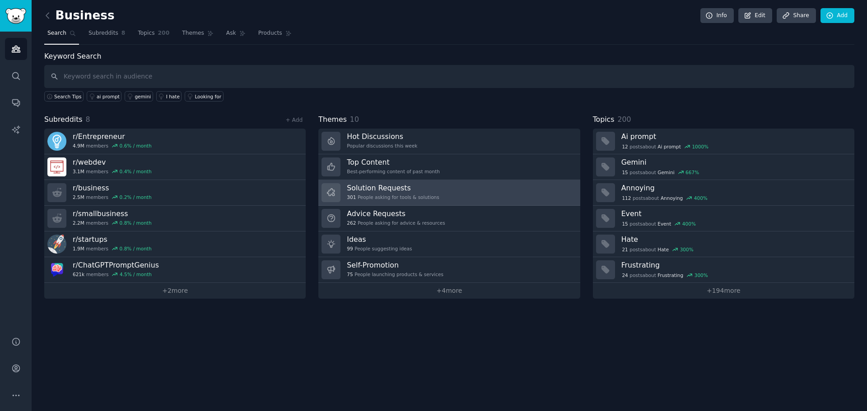
click at [448, 199] on link "Solution Requests 301 People asking for tools & solutions" at bounding box center [448, 193] width 261 height 26
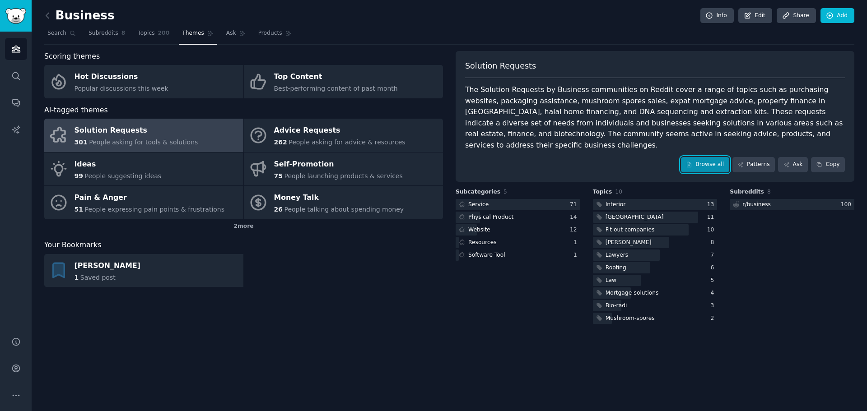
click at [700, 157] on link "Browse all" at bounding box center [705, 164] width 48 height 15
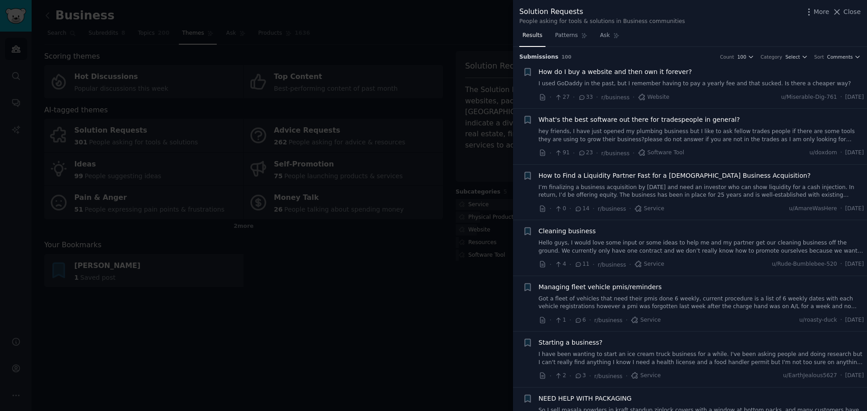
click at [660, 85] on link "I used GoDaddy in the past, but I remember having to pay a yearly fee and that …" at bounding box center [700, 84] width 325 height 8
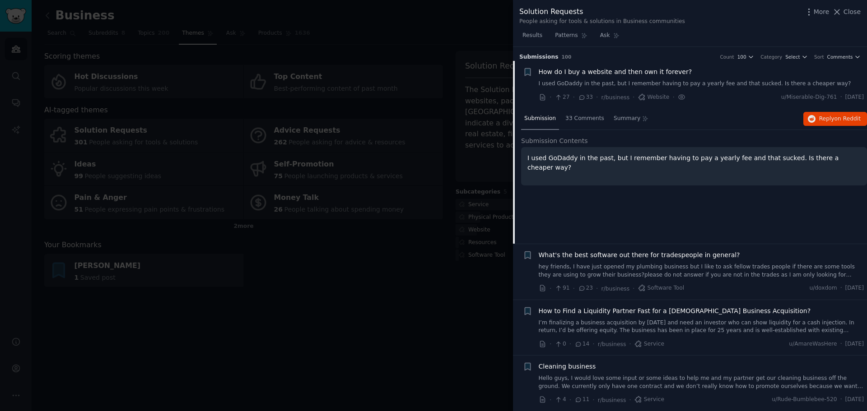
scroll to position [14, 0]
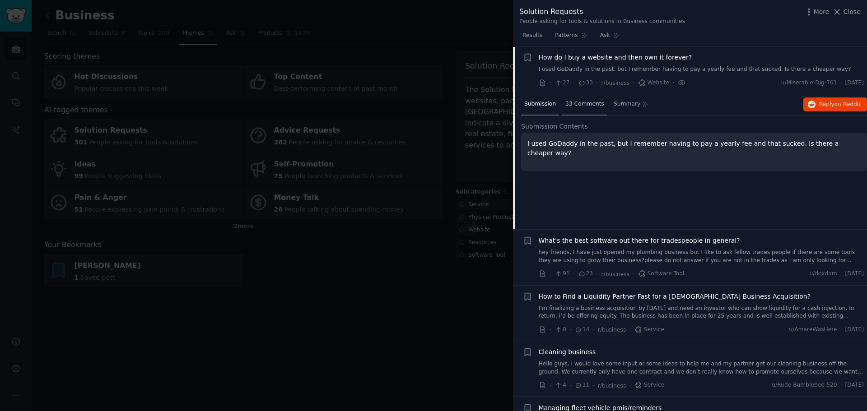
click at [580, 109] on div "33 Comments" at bounding box center [584, 105] width 45 height 22
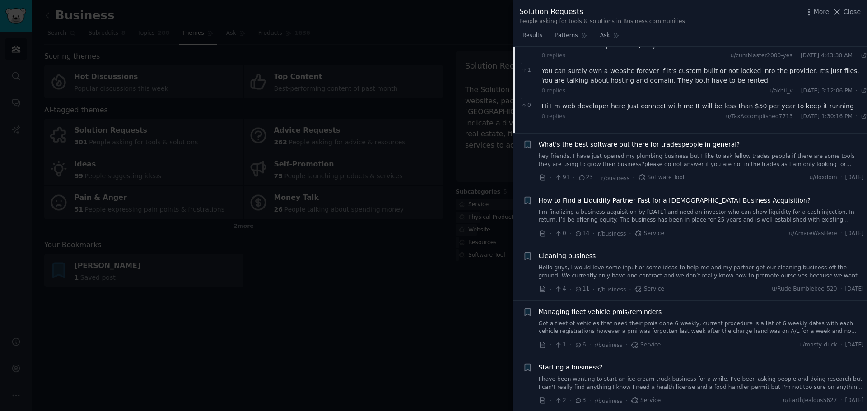
scroll to position [511, 0]
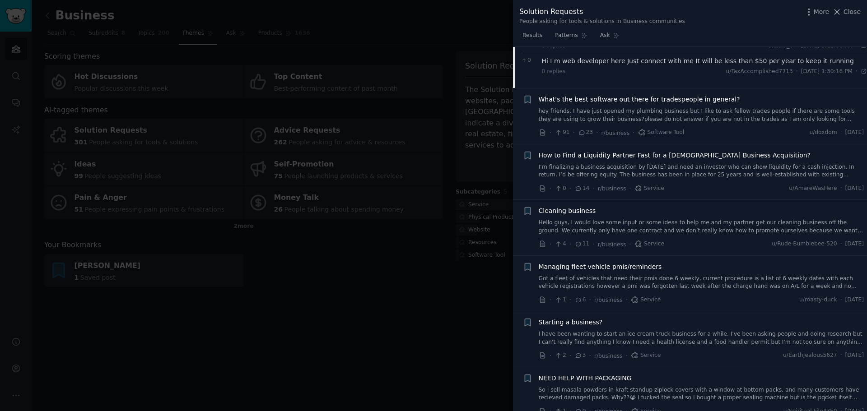
click at [653, 112] on link "hey friends, I have just opened my plumbing business but I like to ask fellow t…" at bounding box center [700, 115] width 325 height 16
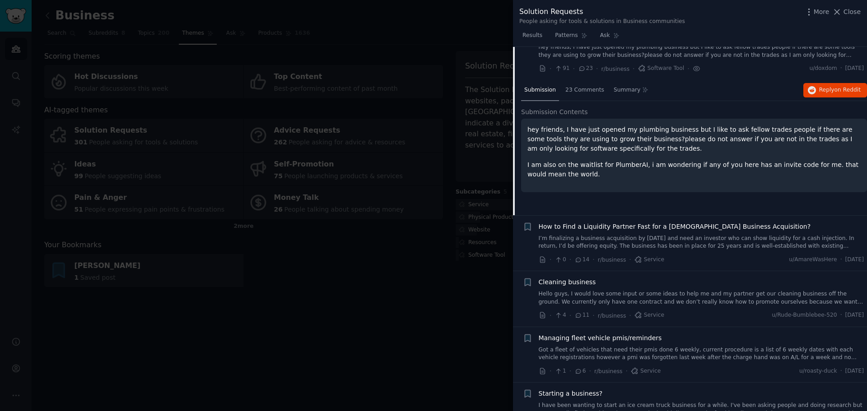
scroll to position [62, 0]
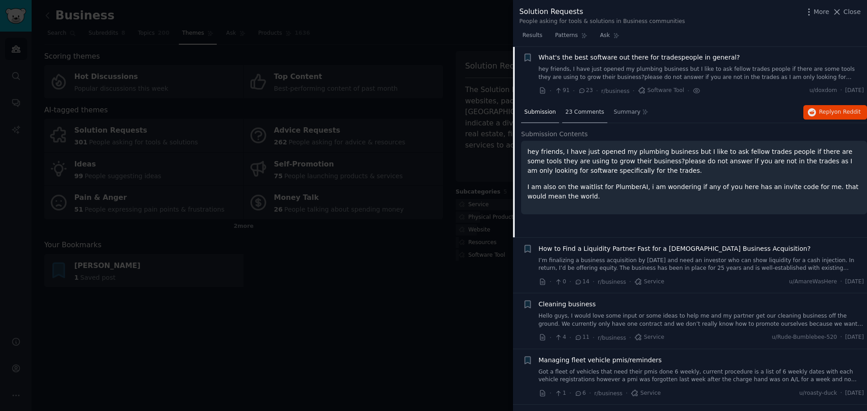
click at [575, 116] on div "23 Comments" at bounding box center [584, 113] width 45 height 22
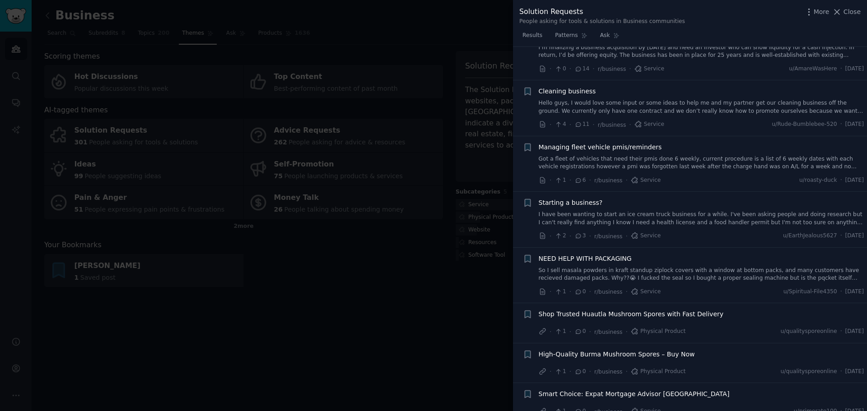
scroll to position [649, 0]
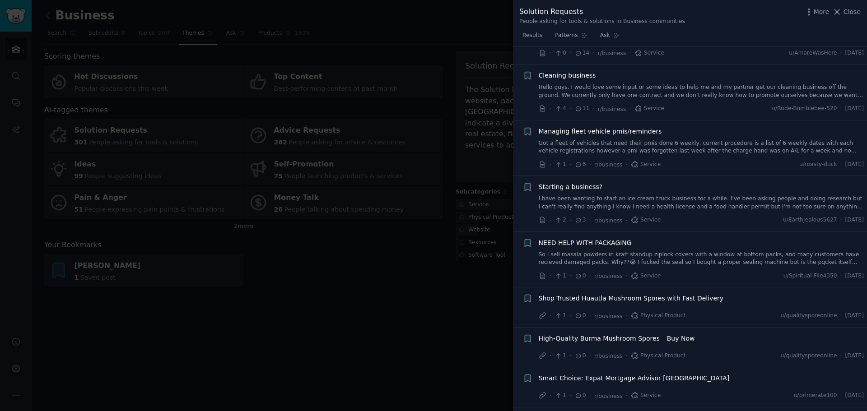
click at [663, 145] on link "Got a fleet of vehicles that need their pmis done 6 weekly, current procedure i…" at bounding box center [700, 147] width 325 height 16
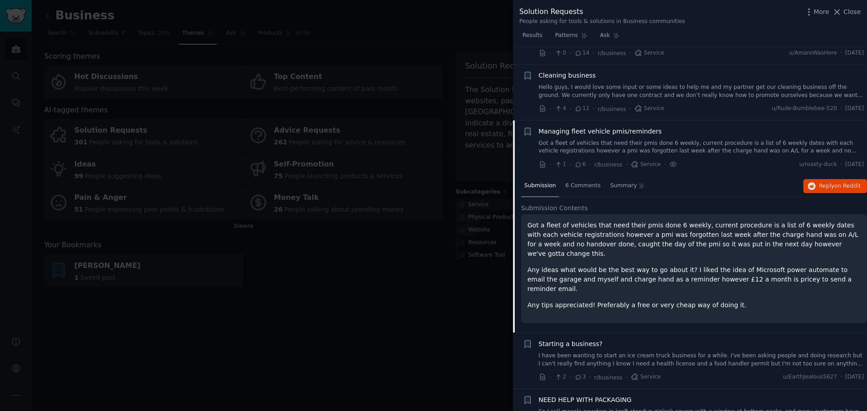
scroll to position [229, 0]
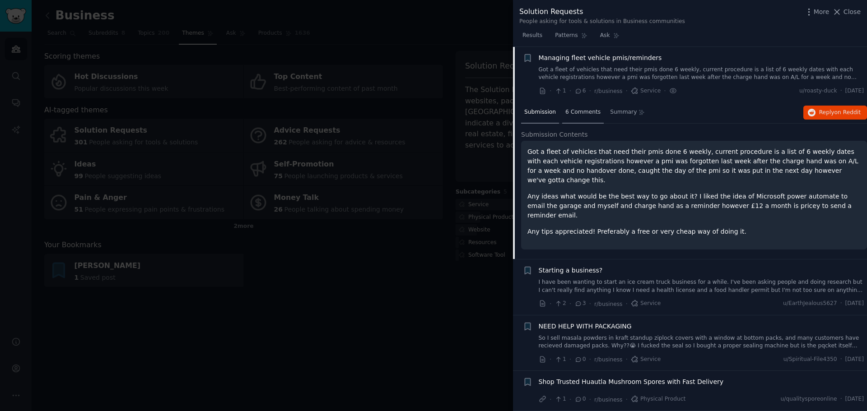
click at [586, 117] on div "6 Comments" at bounding box center [583, 113] width 42 height 22
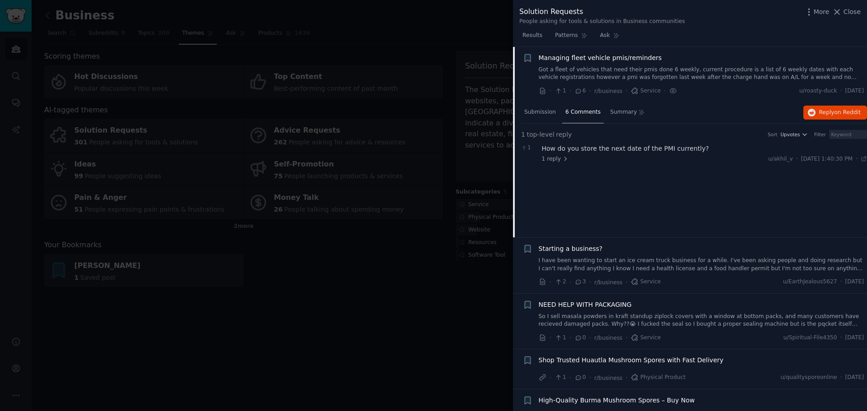
drag, startPoint x: 560, startPoint y: 159, endPoint x: 571, endPoint y: 158, distance: 11.7
click at [571, 158] on div "1 reply u/akhil_v · [DATE] 1:40:30 PM Sat 9/27/2025 ·" at bounding box center [704, 159] width 325 height 8
click at [835, 116] on span "on Reddit" at bounding box center [847, 112] width 26 height 6
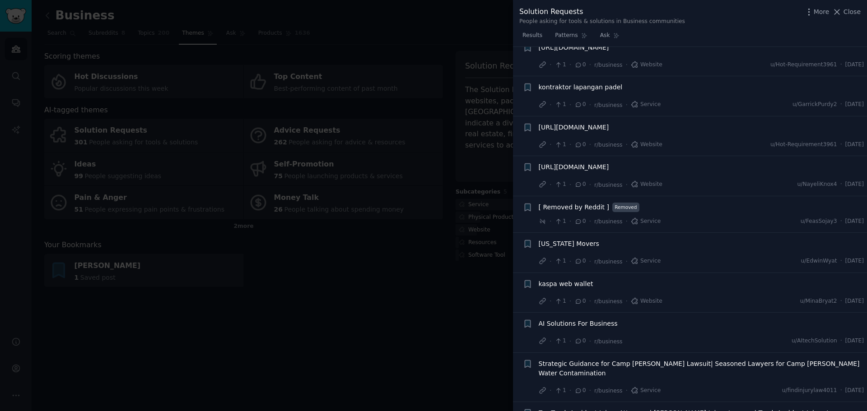
scroll to position [3847, 0]
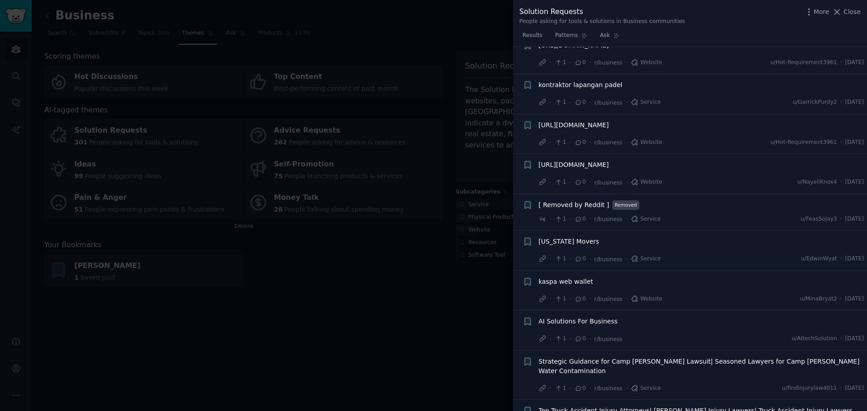
click at [381, 222] on div at bounding box center [433, 205] width 867 height 411
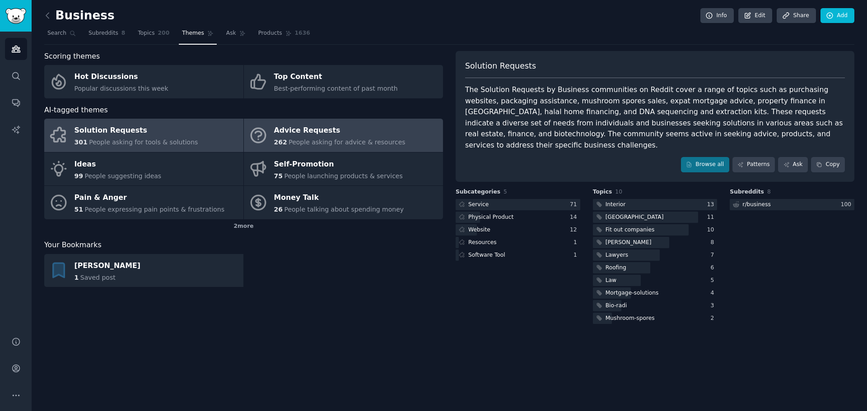
click at [304, 139] on span "People asking for advice & resources" at bounding box center [346, 142] width 116 height 7
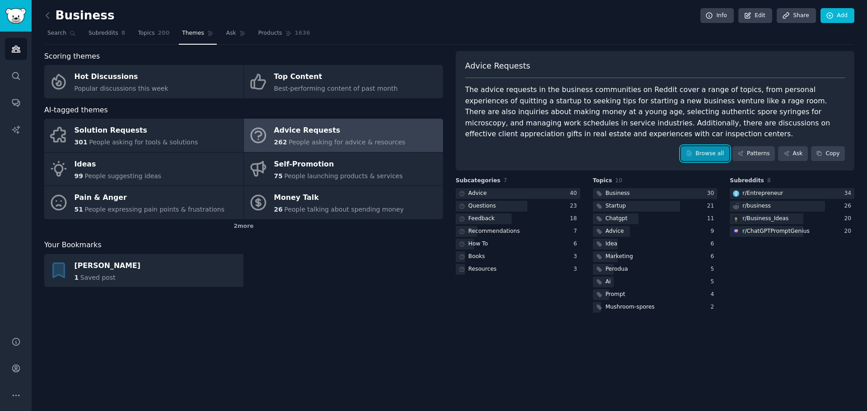
click at [719, 151] on link "Browse all" at bounding box center [705, 153] width 48 height 15
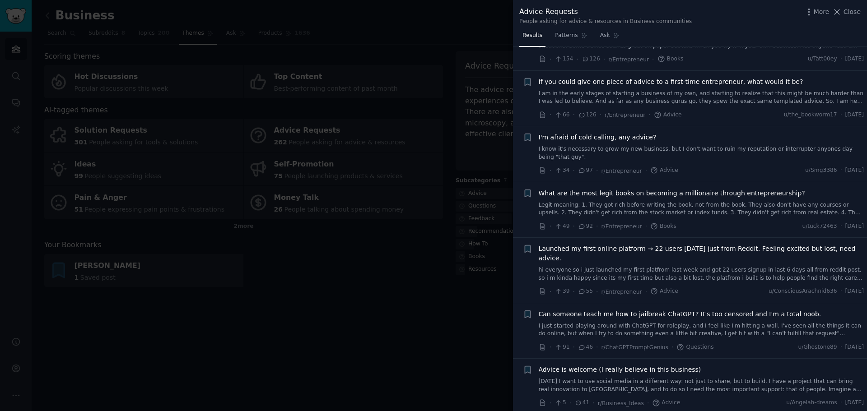
scroll to position [90, 0]
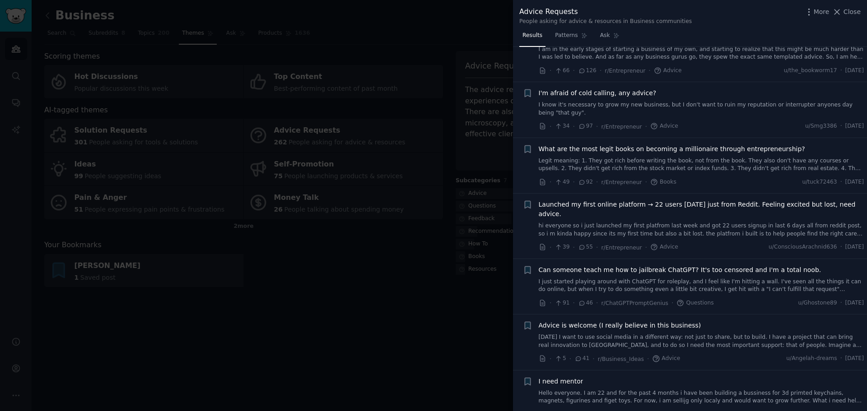
click at [284, 213] on div at bounding box center [433, 205] width 867 height 411
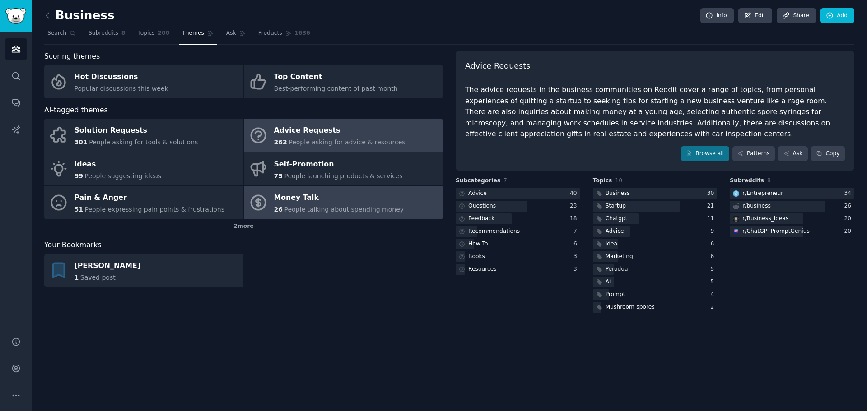
click at [309, 209] on span "People talking about spending money" at bounding box center [344, 209] width 120 height 7
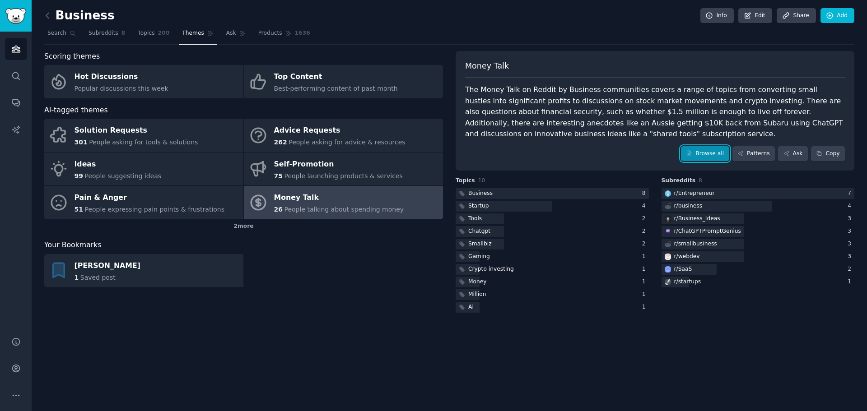
click at [699, 148] on link "Browse all" at bounding box center [705, 153] width 48 height 15
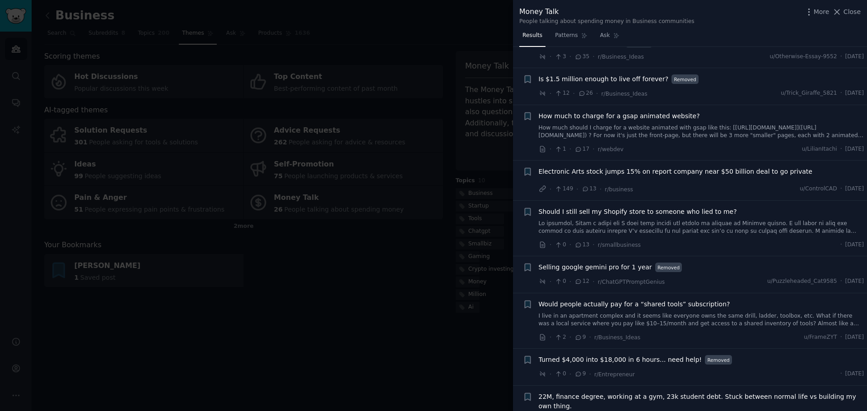
scroll to position [271, 0]
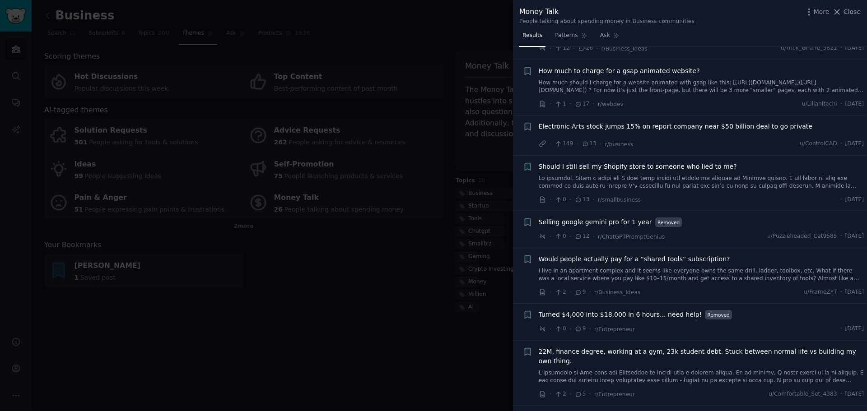
click at [677, 271] on link "I live in an apartment complex and it seems like everyone owns the same drill, …" at bounding box center [700, 275] width 325 height 16
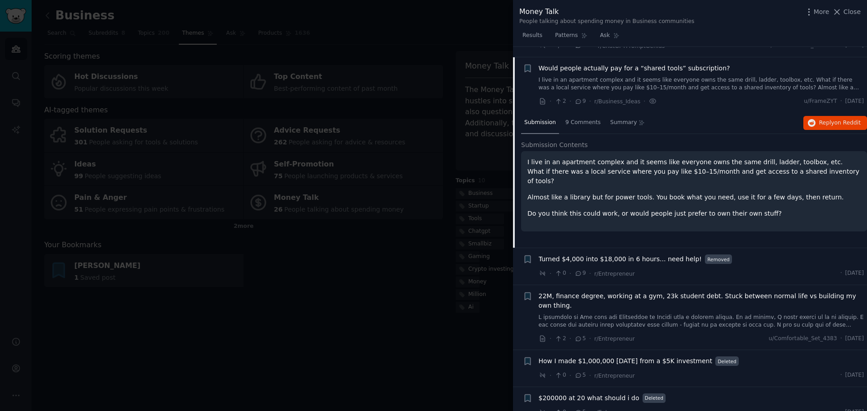
scroll to position [472, 0]
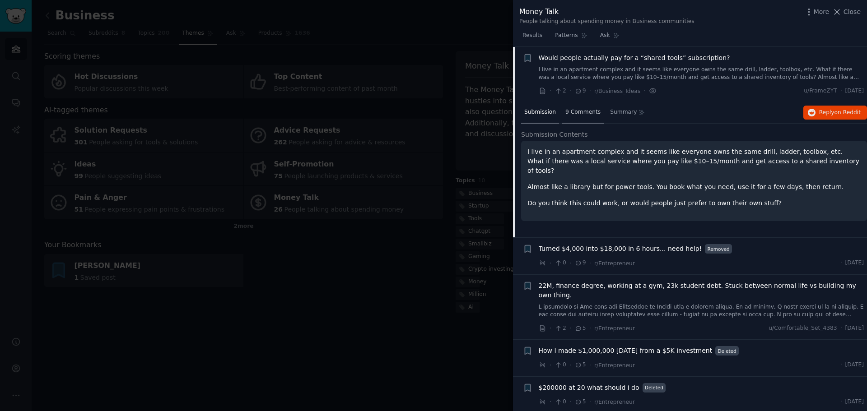
click at [591, 106] on div "9 Comments" at bounding box center [583, 113] width 42 height 22
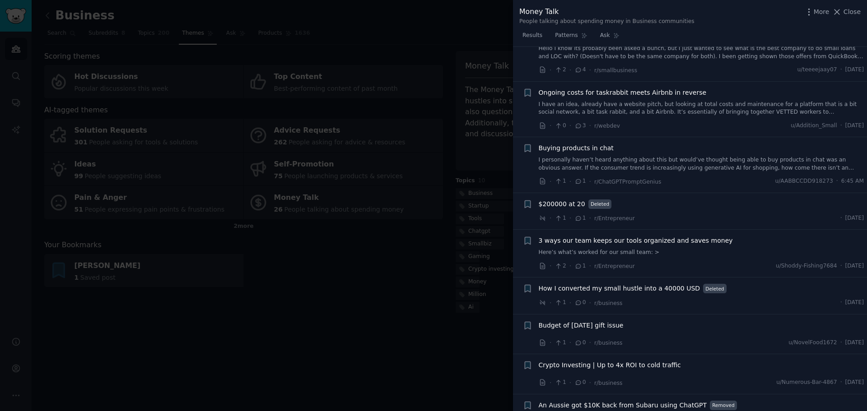
scroll to position [1166, 0]
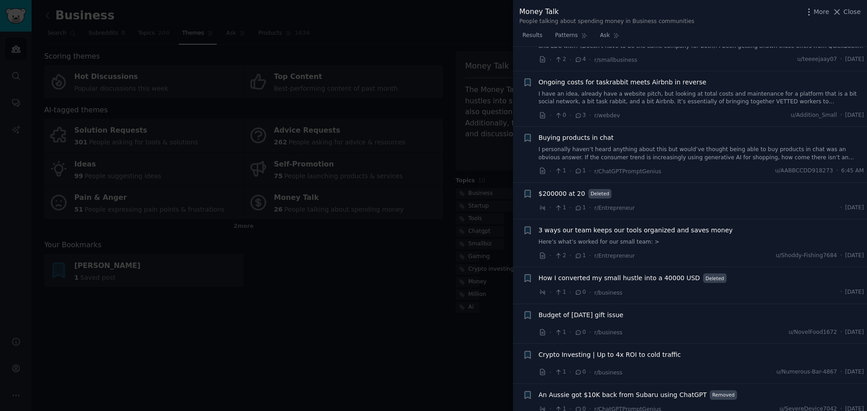
click at [386, 208] on div at bounding box center [433, 205] width 867 height 411
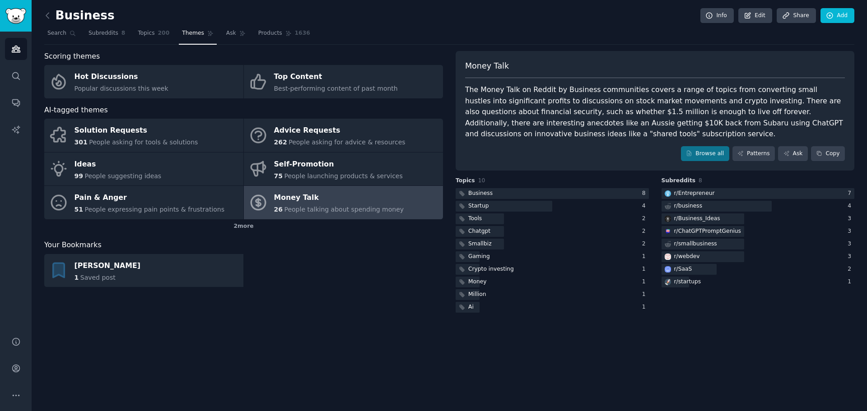
click at [17, 48] on icon "Sidebar" at bounding box center [15, 48] width 9 height 9
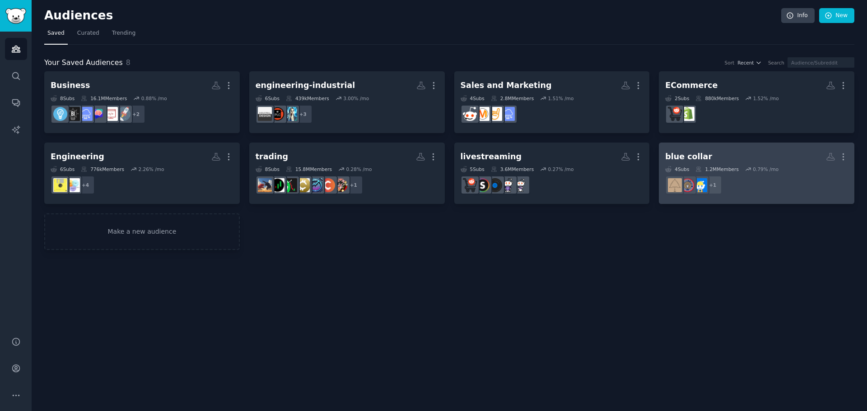
click at [690, 156] on div "blue collar" at bounding box center [688, 156] width 47 height 11
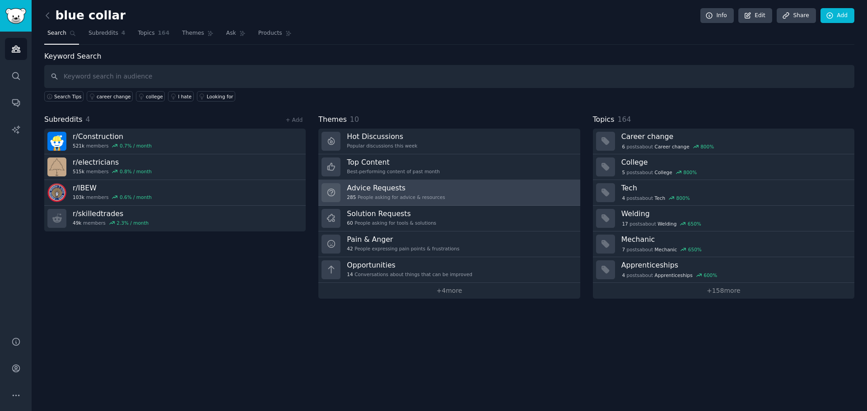
click at [425, 198] on div "285 People asking for advice & resources" at bounding box center [396, 197] width 98 height 6
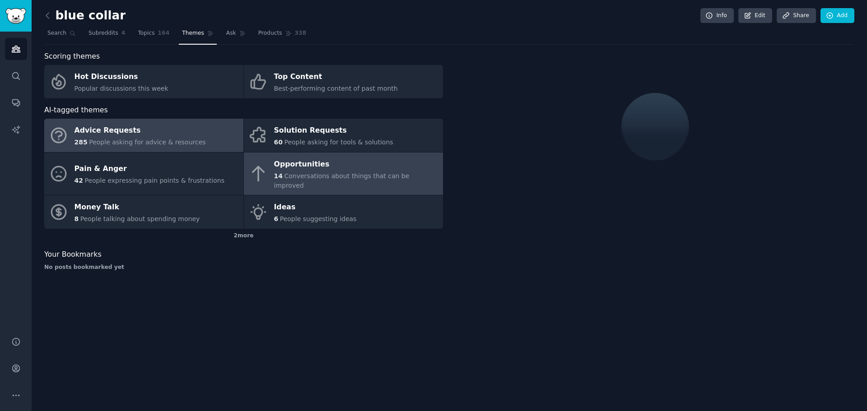
click at [359, 178] on span "Conversations about things that can be improved" at bounding box center [341, 180] width 135 height 17
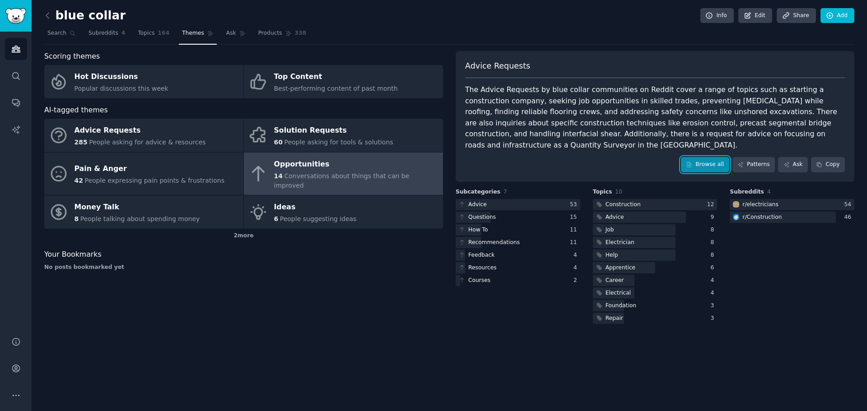
click at [703, 157] on link "Browse all" at bounding box center [705, 164] width 48 height 15
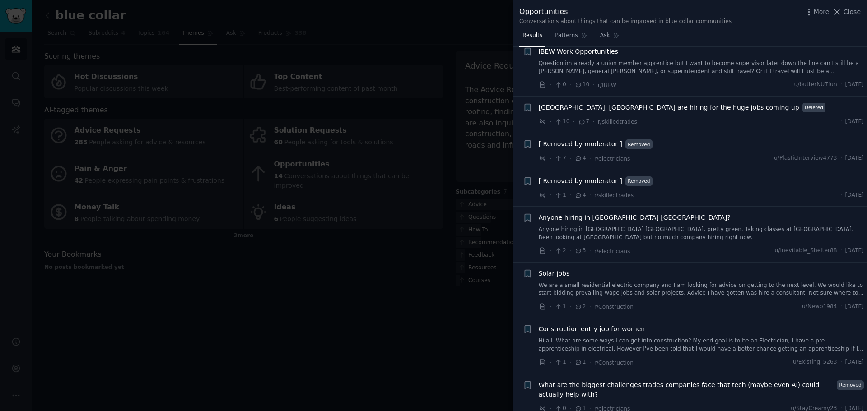
scroll to position [332, 0]
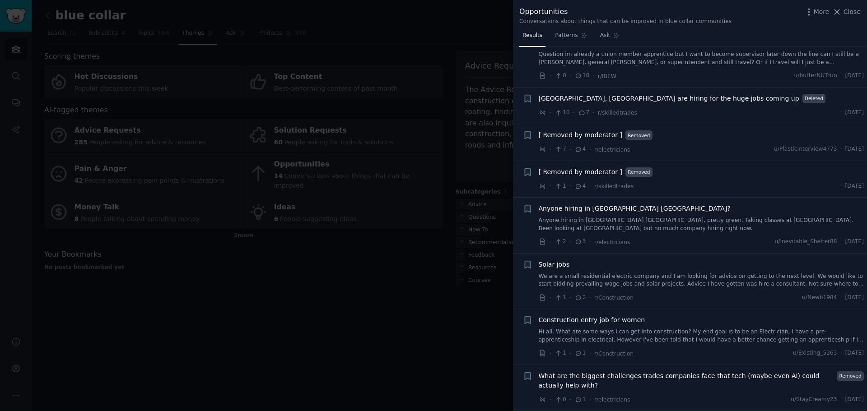
click at [441, 262] on div at bounding box center [433, 205] width 867 height 411
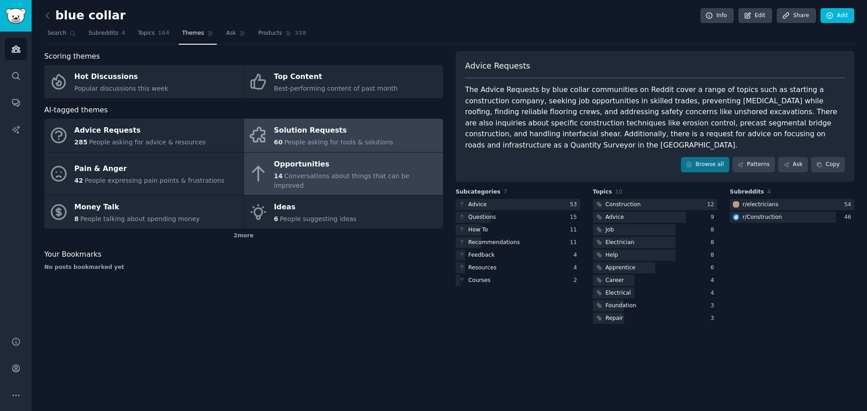
click at [335, 142] on span "People asking for tools & solutions" at bounding box center [338, 142] width 109 height 7
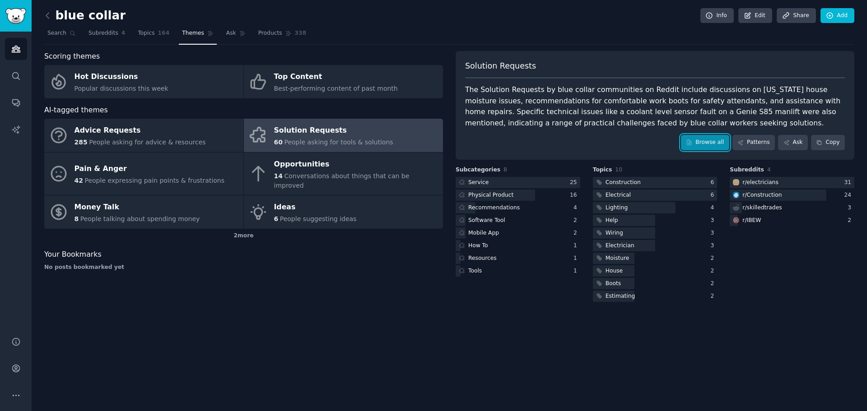
click at [692, 139] on icon at bounding box center [689, 142] width 6 height 6
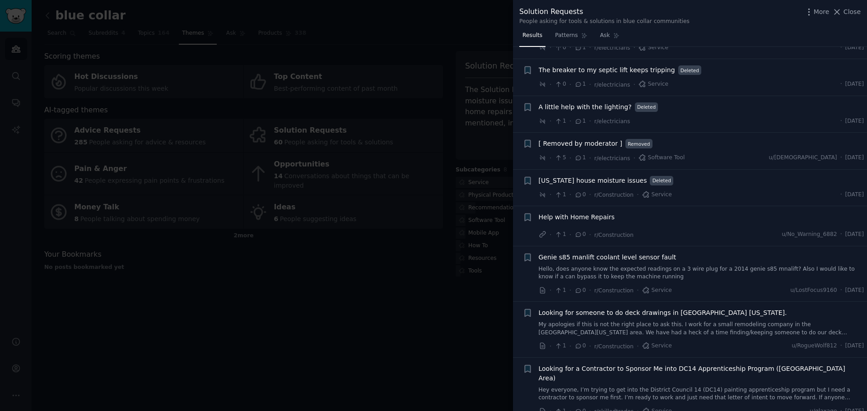
scroll to position [2376, 0]
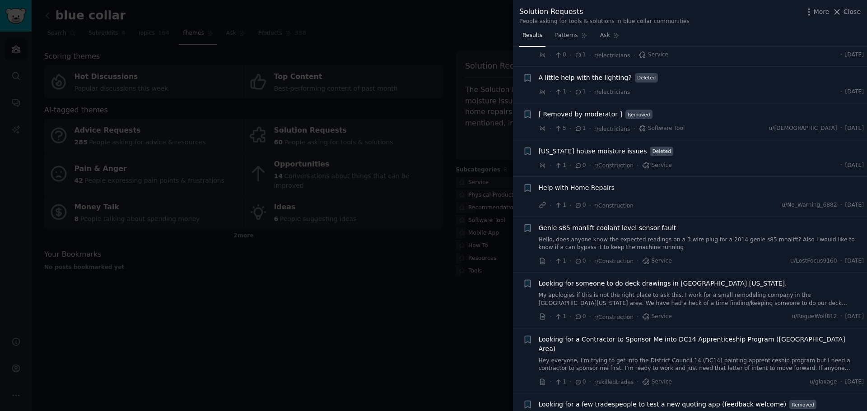
click at [411, 267] on div at bounding box center [433, 205] width 867 height 411
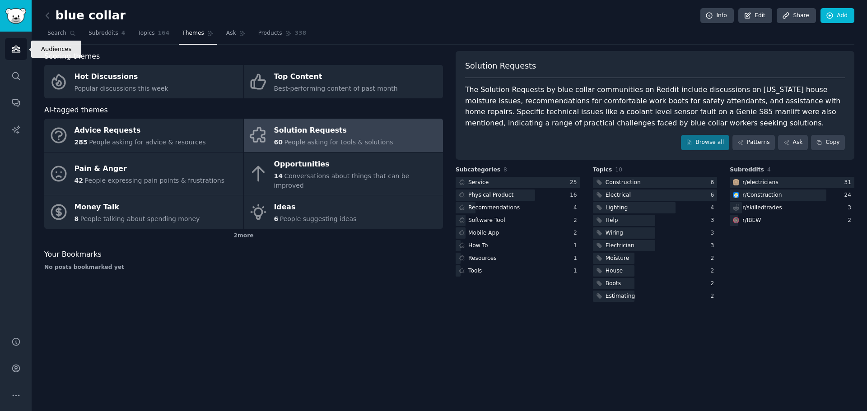
click at [21, 44] on link "Audiences" at bounding box center [16, 49] width 22 height 22
